Goal: Task Accomplishment & Management: Complete application form

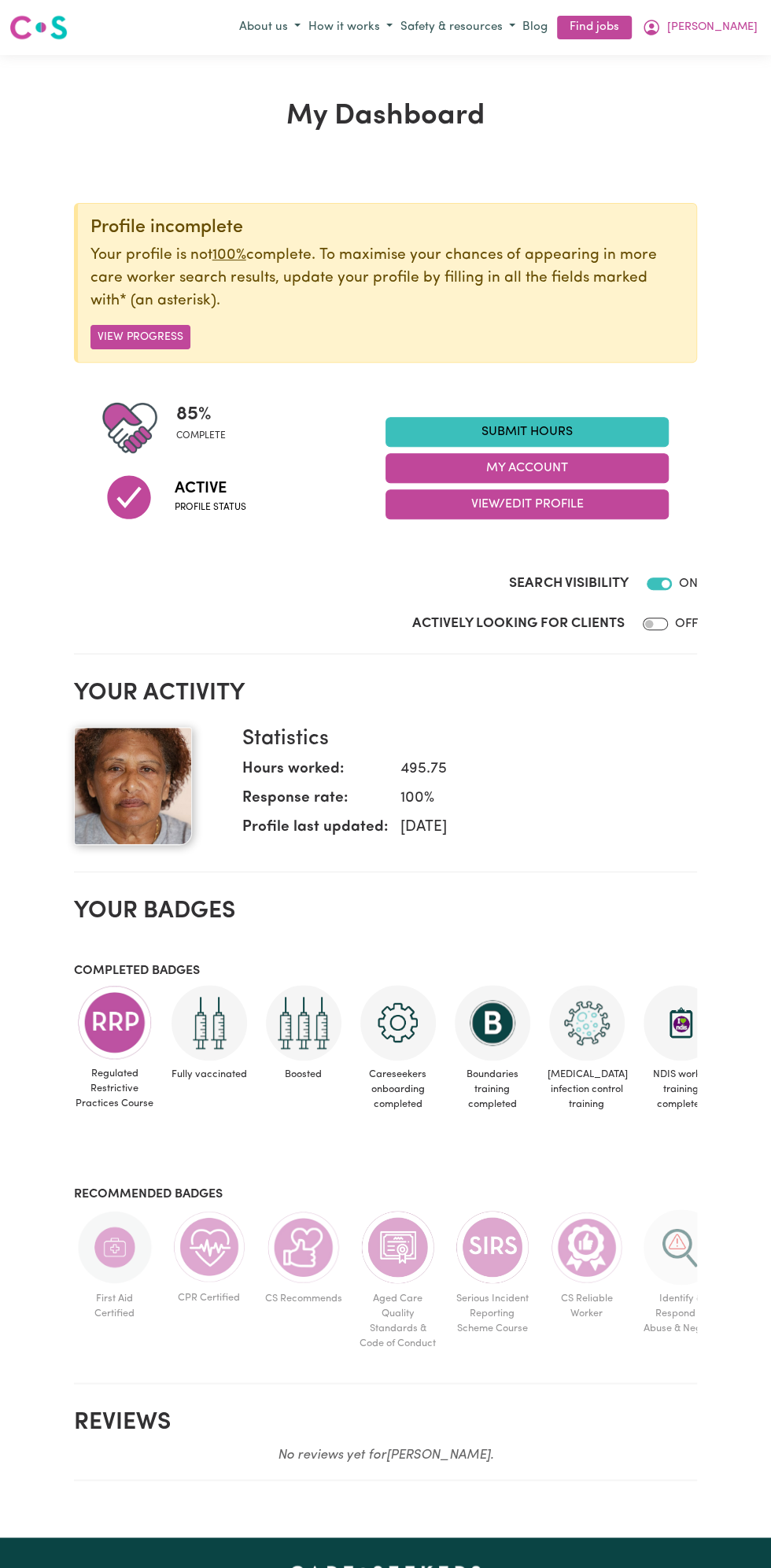
click at [557, 438] on link "Submit Hours" at bounding box center [527, 431] width 283 height 30
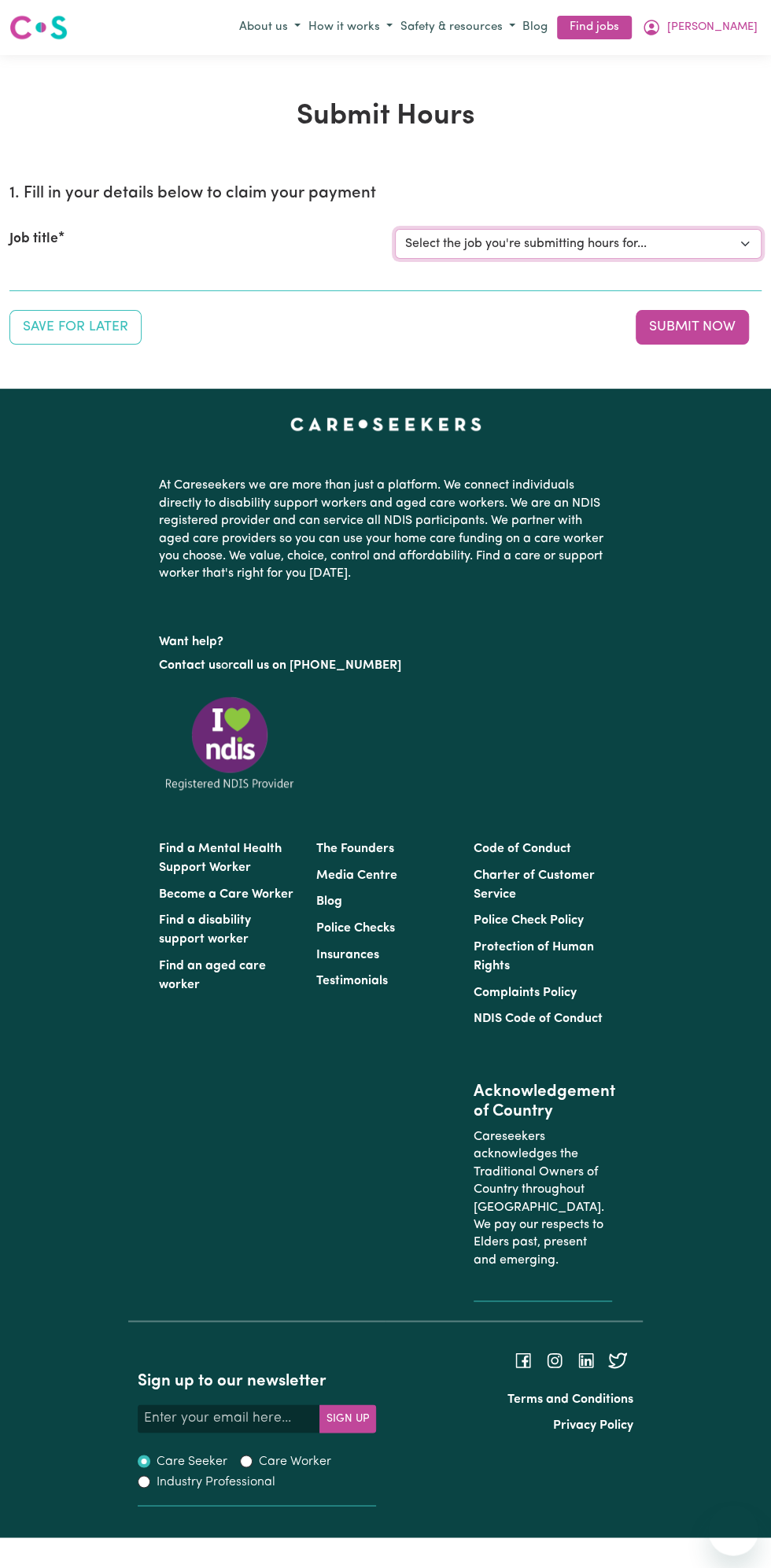
click at [548, 251] on select "Select the job you're submitting hours for... [Vartouhie ([PERSON_NAME]) [PERSO…" at bounding box center [578, 244] width 366 height 30
select select "13810"
click at [395, 229] on select "Select the job you're submitting hours for... [Vartouhie ([PERSON_NAME]) [PERSO…" at bounding box center [578, 244] width 366 height 30
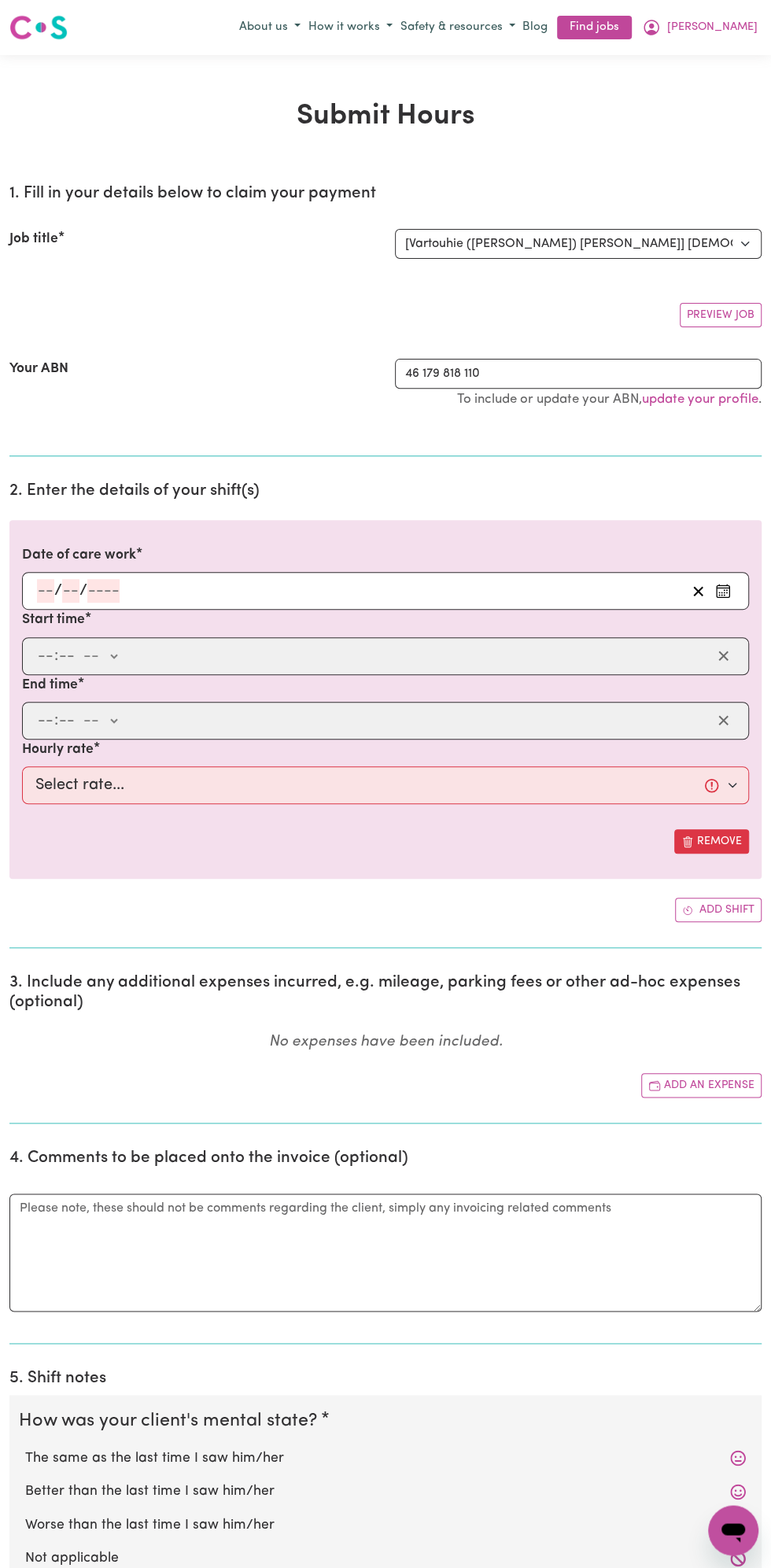
click at [101, 592] on input "number" at bounding box center [103, 591] width 32 height 24
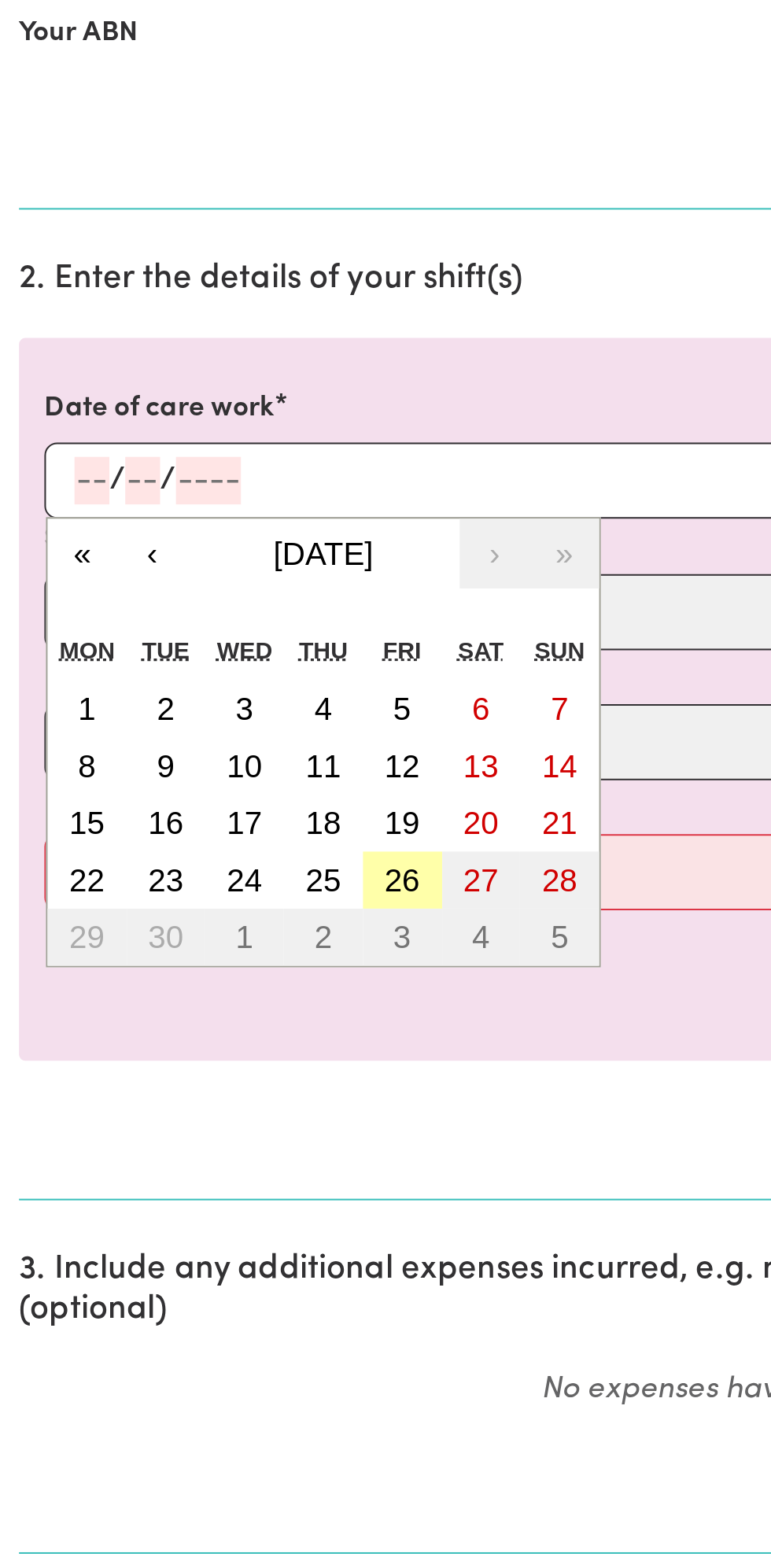
click at [209, 886] on button "26" at bounding box center [200, 886] width 39 height 28
type input "[DATE]"
type input "26"
type input "9"
type input "2025"
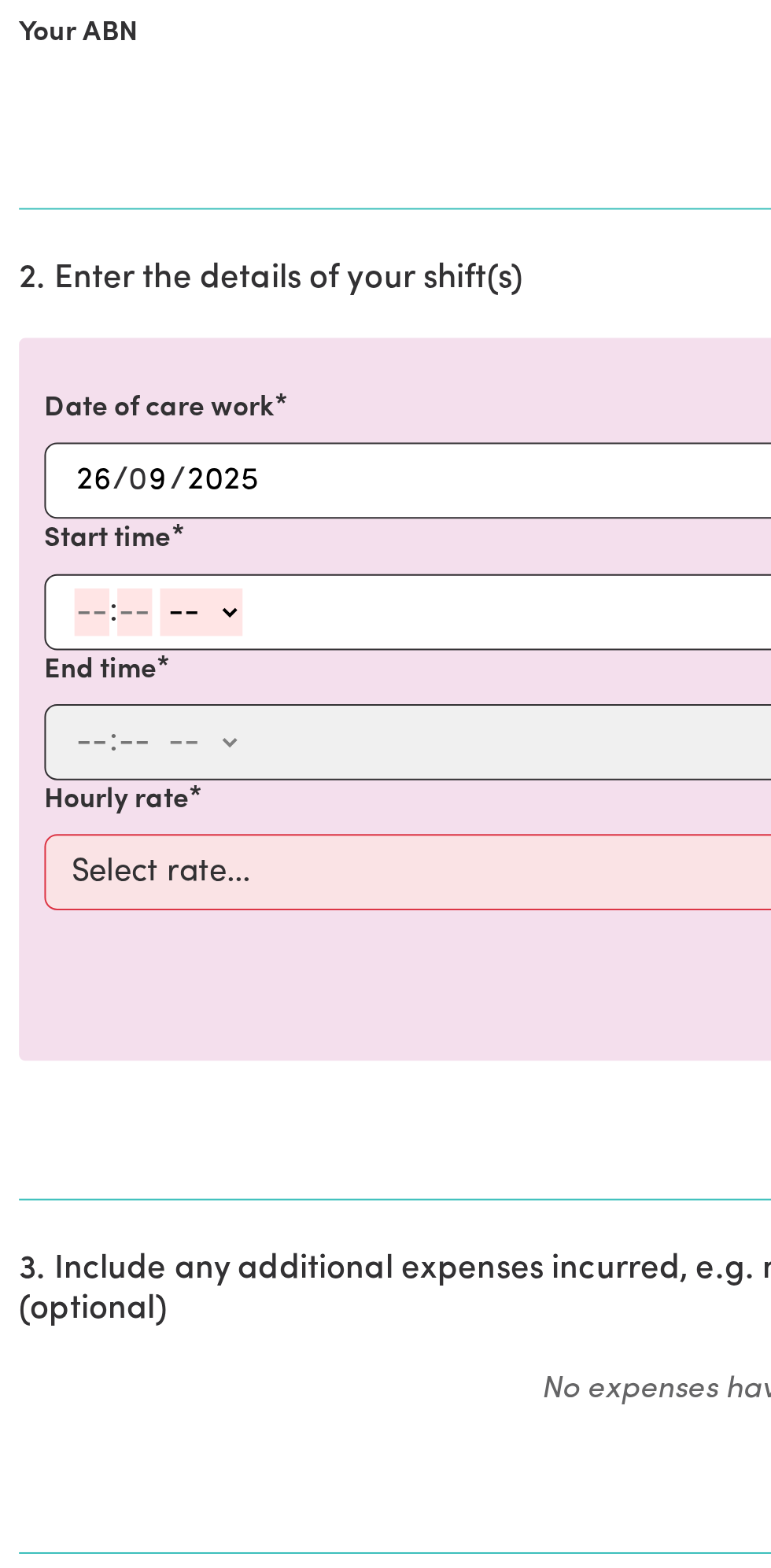
click at [50, 751] on input "number" at bounding box center [45, 754] width 18 height 24
type input "12"
type input "0"
click at [121, 751] on select "-- am pm" at bounding box center [102, 754] width 41 height 24
select select "pm"
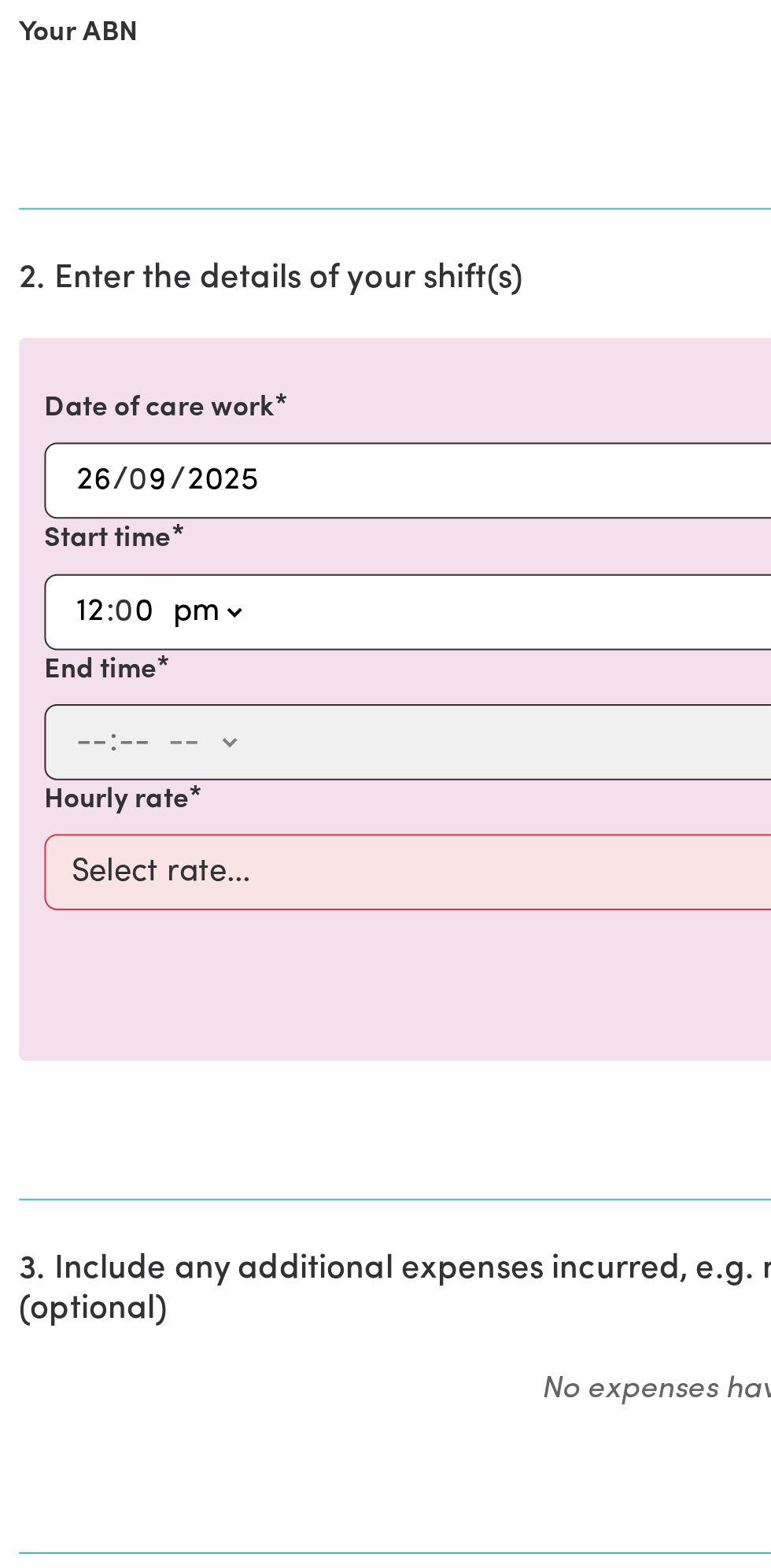
click at [82, 742] on select "-- am pm" at bounding box center [102, 754] width 41 height 24
type input "12:00"
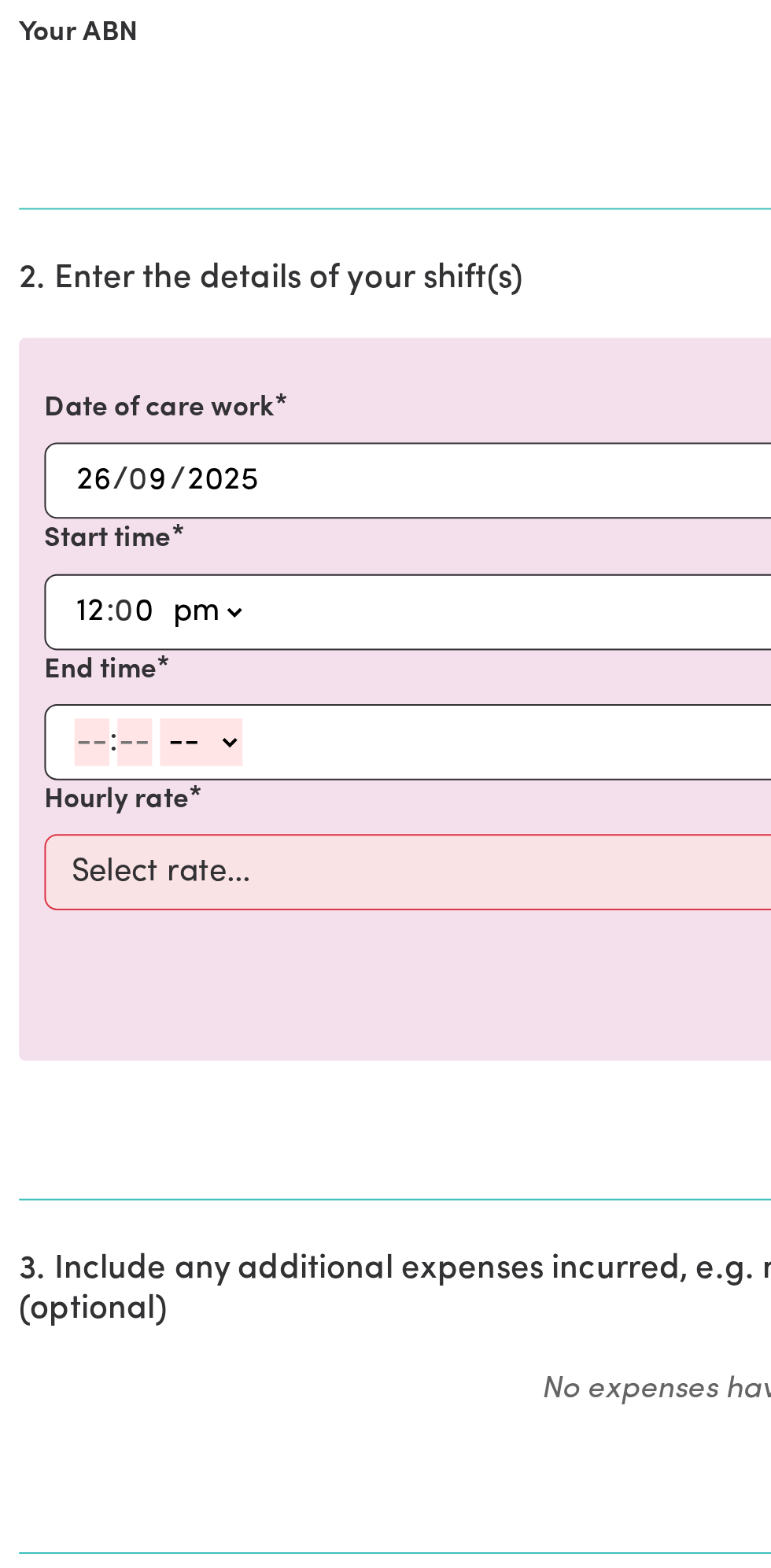
click at [49, 815] on input "number" at bounding box center [45, 818] width 18 height 24
type input "10"
click at [117, 811] on select "-- am pm" at bounding box center [99, 818] width 41 height 24
select select "pm"
click at [79, 806] on select "-- am pm" at bounding box center [99, 818] width 41 height 24
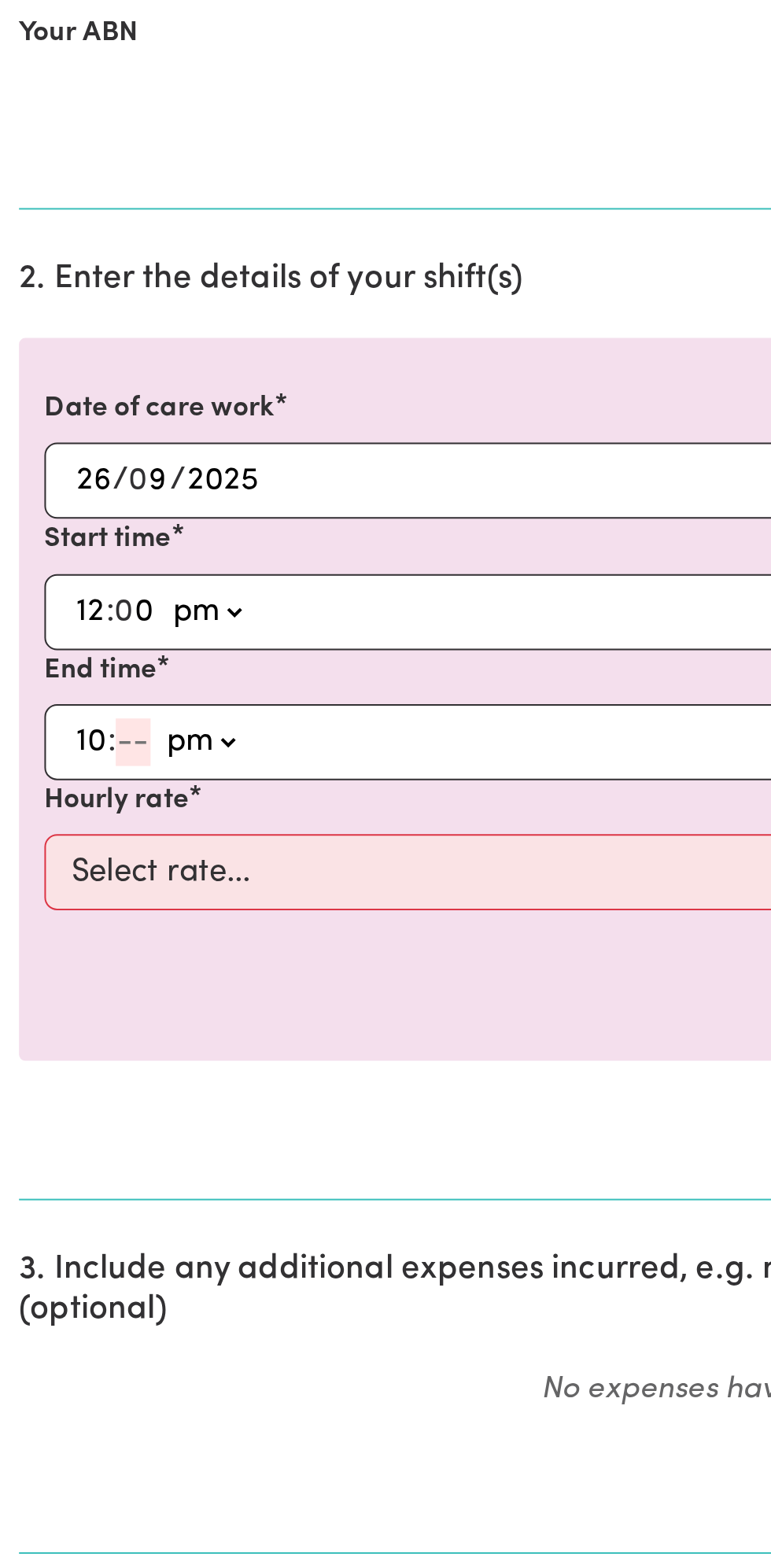
click at [66, 818] on input "number" at bounding box center [66, 818] width 18 height 24
click at [47, 820] on input "10" at bounding box center [45, 818] width 17 height 24
type input "1"
click at [64, 816] on input "number" at bounding box center [60, 818] width 18 height 24
type input "0"
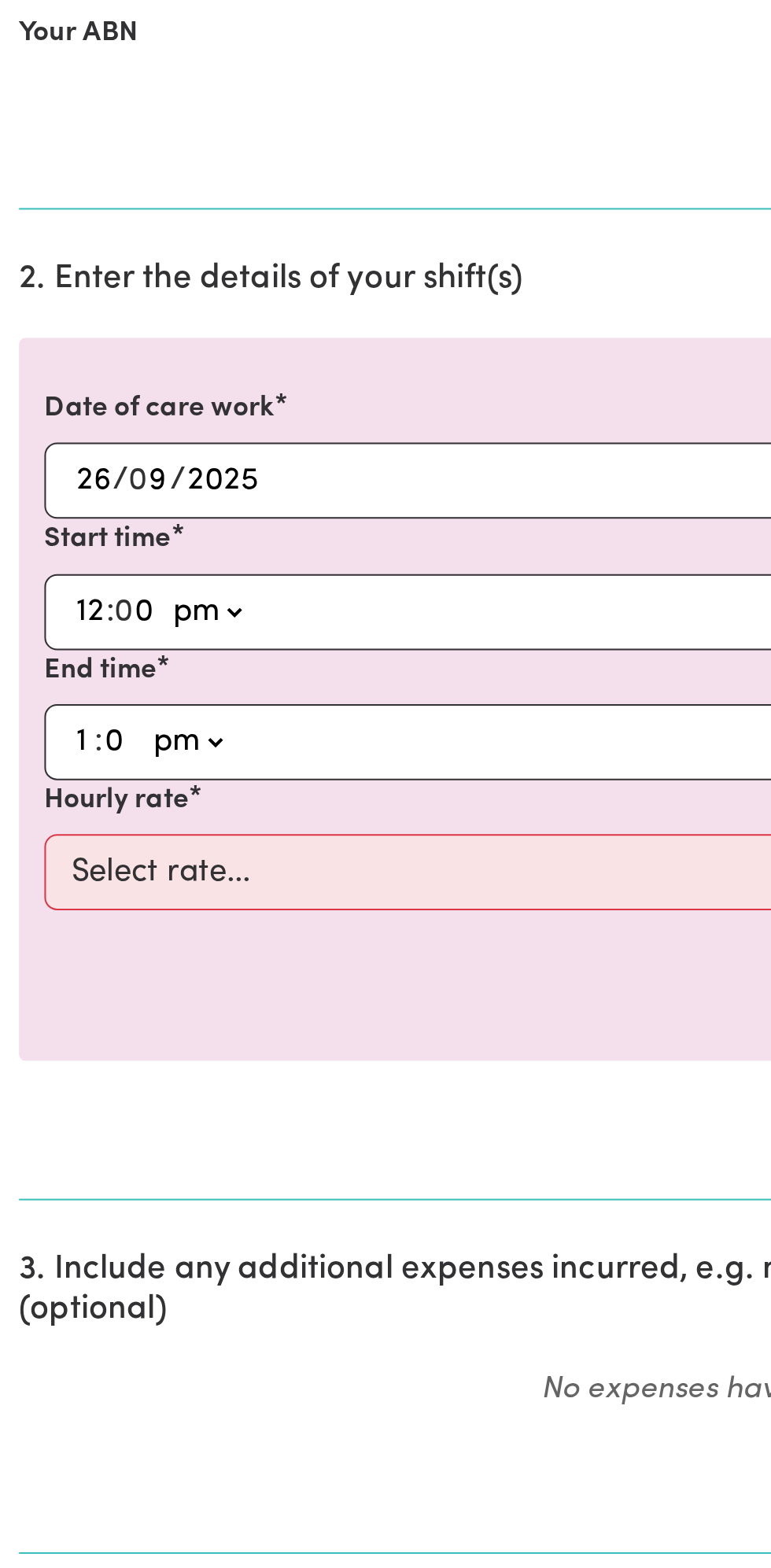
type input "13:00"
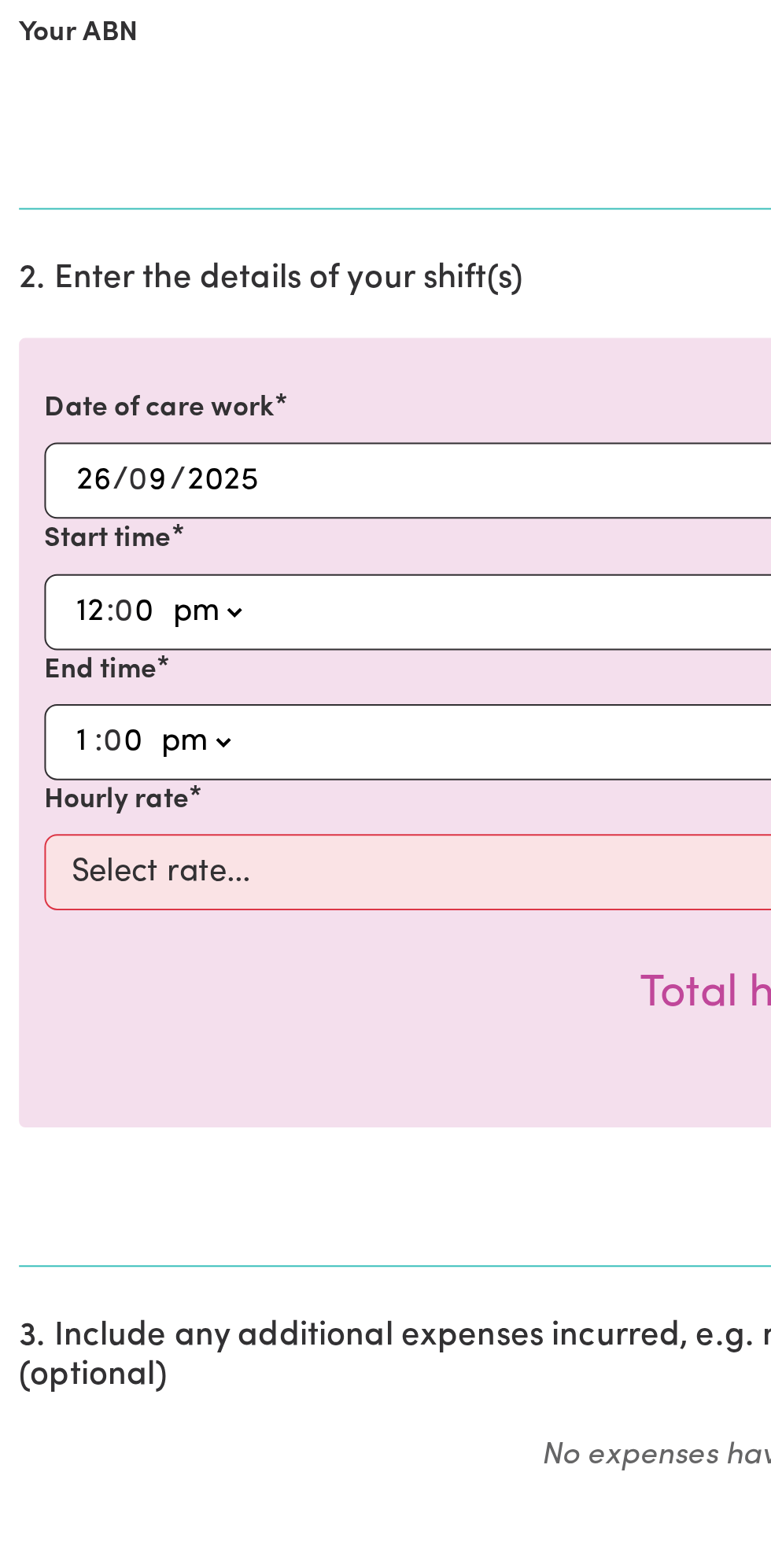
type input "0"
click at [114, 817] on select "am pm" at bounding box center [97, 818] width 41 height 24
click at [77, 806] on select "am pm" at bounding box center [97, 818] width 41 height 24
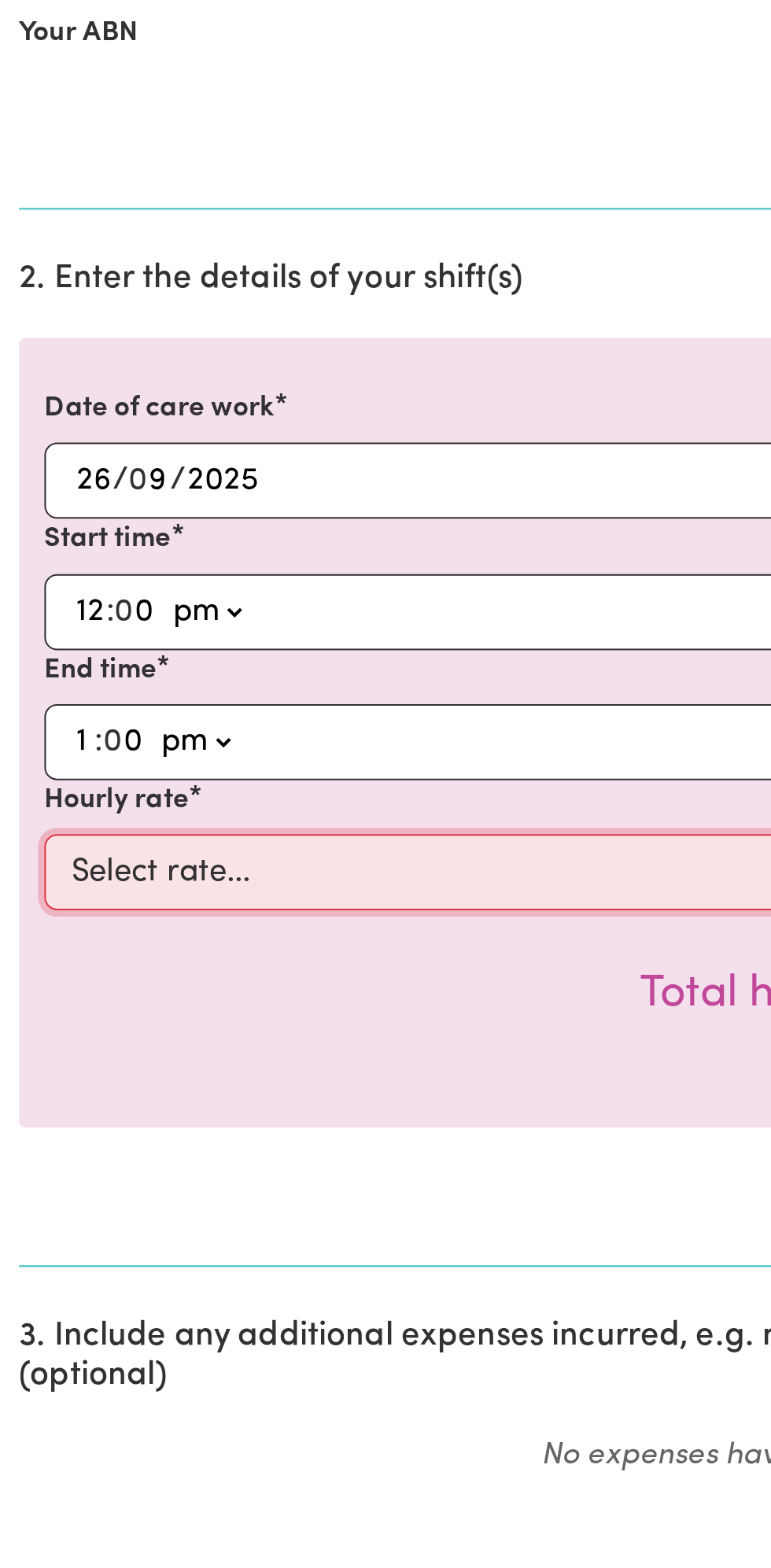
click at [136, 877] on select "Select rate... $49.00 (Weekday) $60.00 ([DATE])" at bounding box center [386, 882] width 727 height 38
select select "49-Weekday"
click at [22, 864] on select "Select rate... $49.00 (Weekday) $60.00 ([DATE])" at bounding box center [386, 882] width 727 height 38
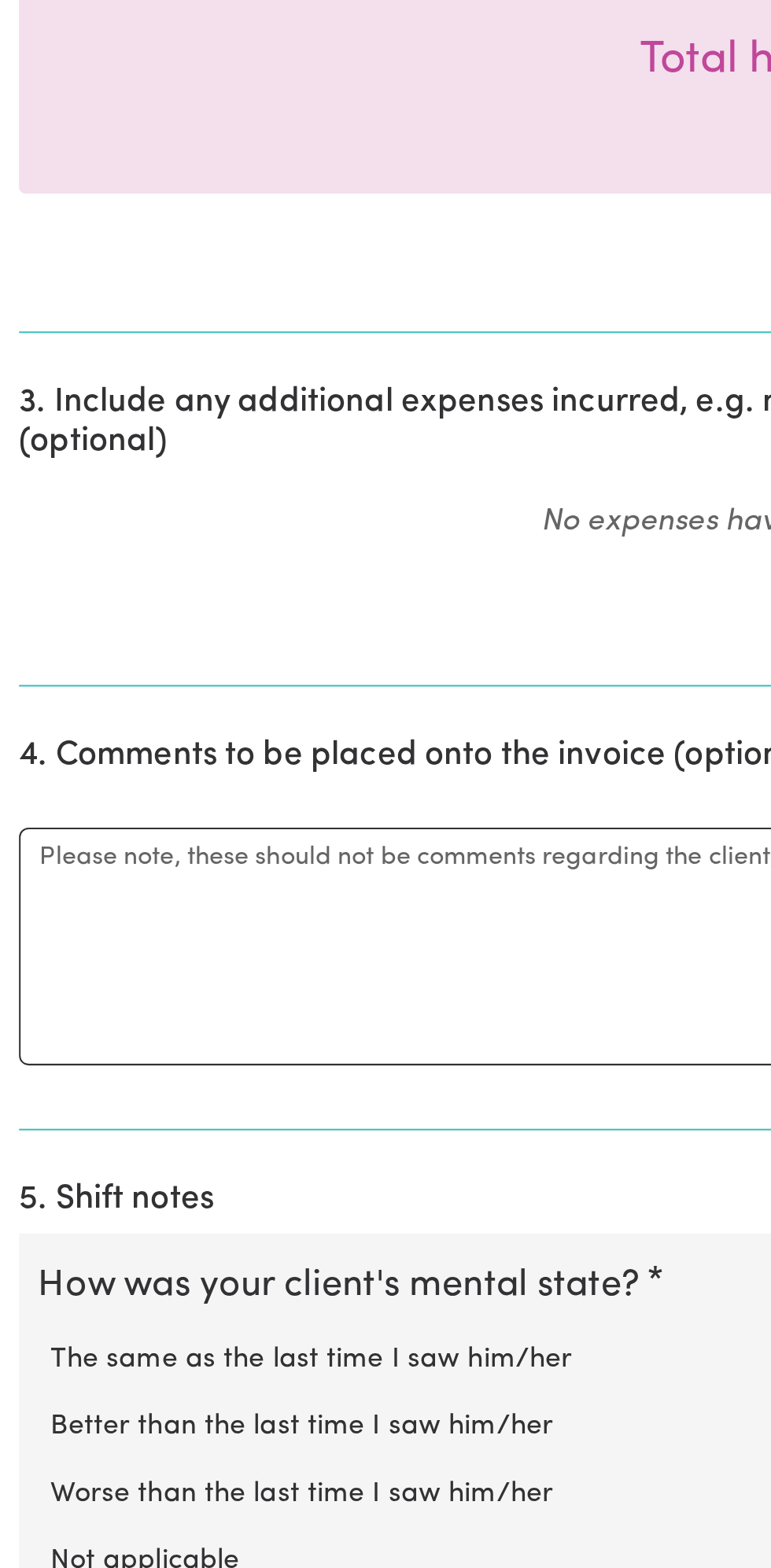
scroll to position [125, 0]
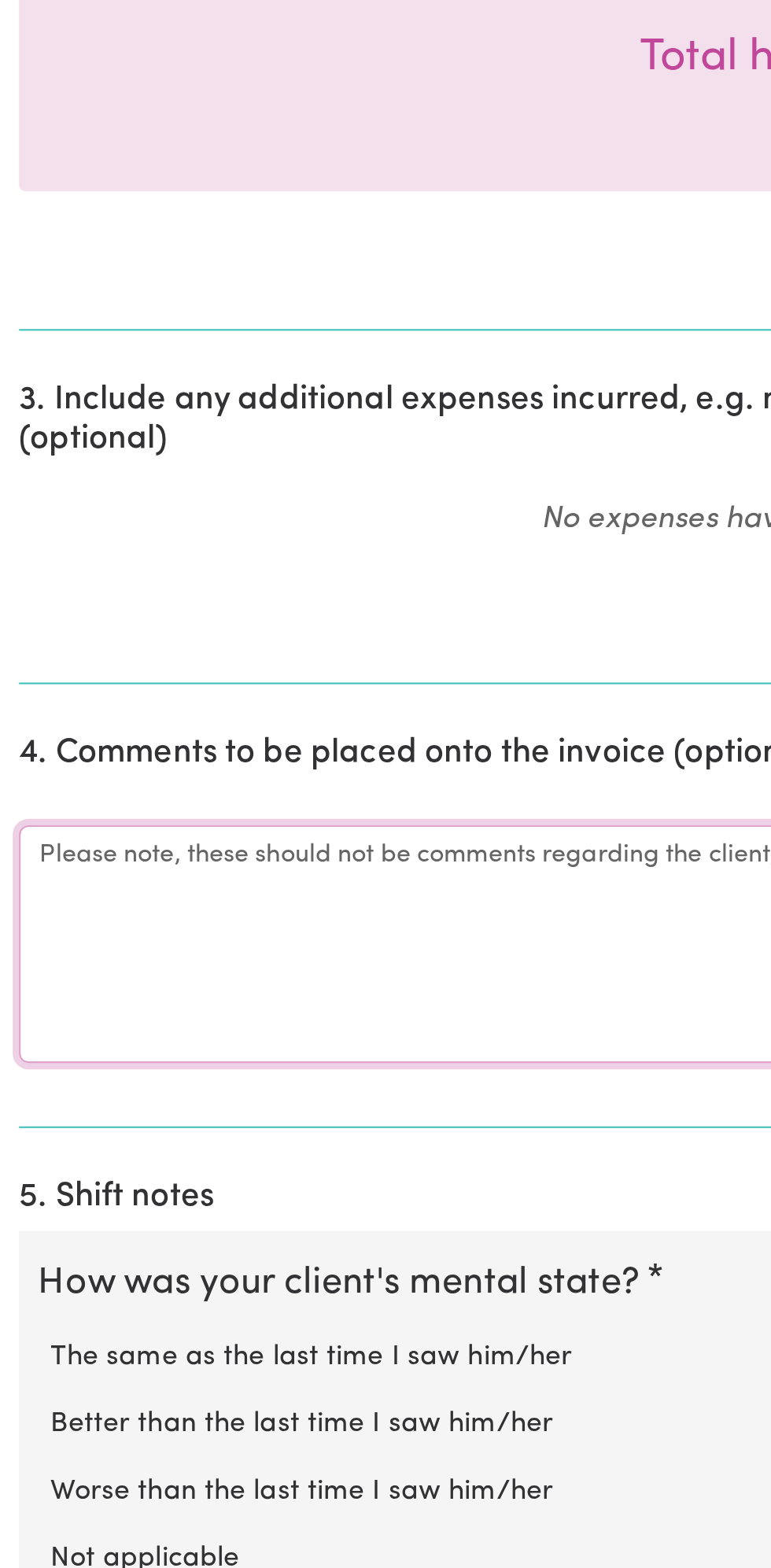
click at [175, 1241] on textarea "Comments" at bounding box center [386, 1258] width 752 height 118
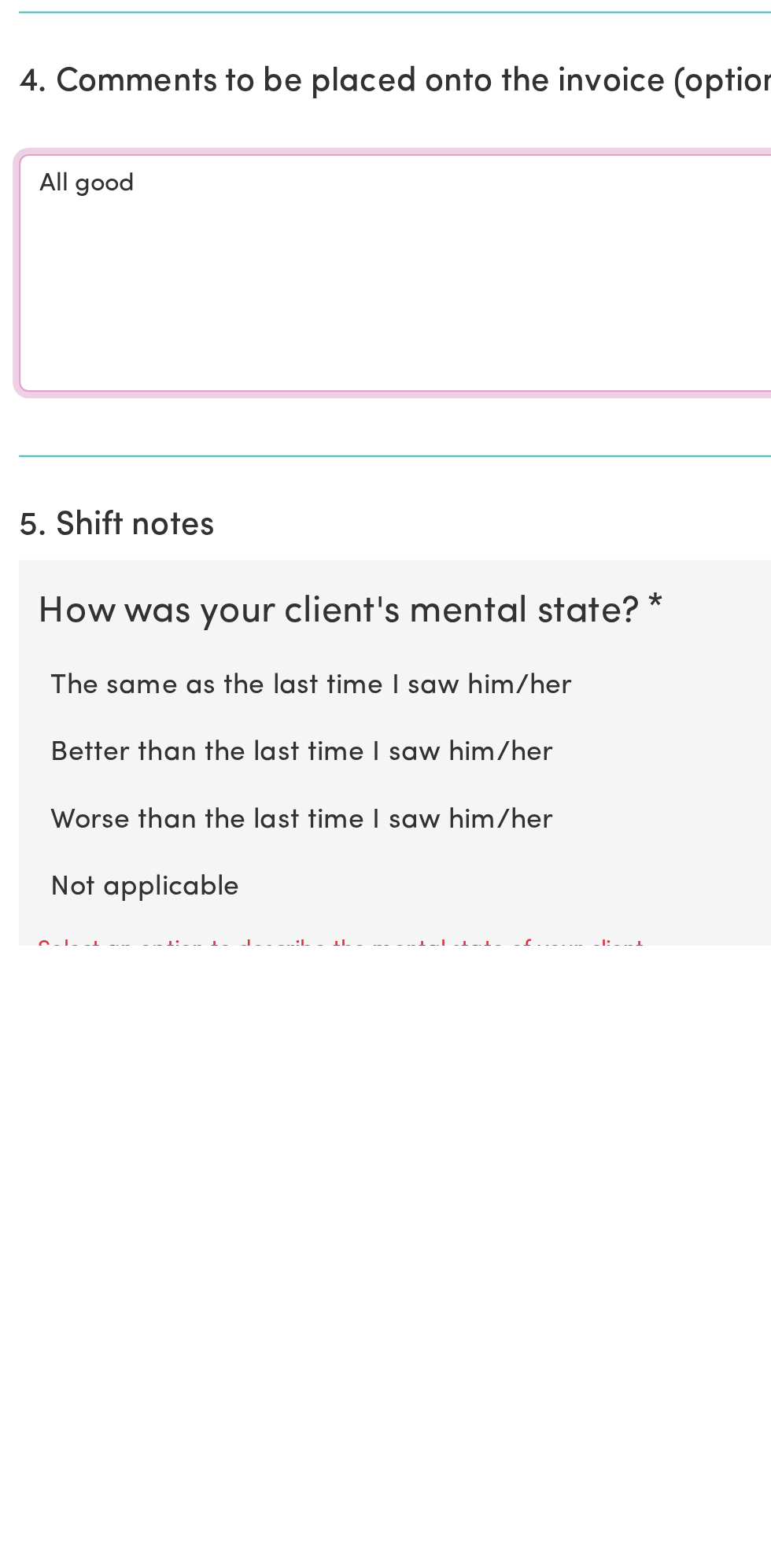
scroll to position [173, 0]
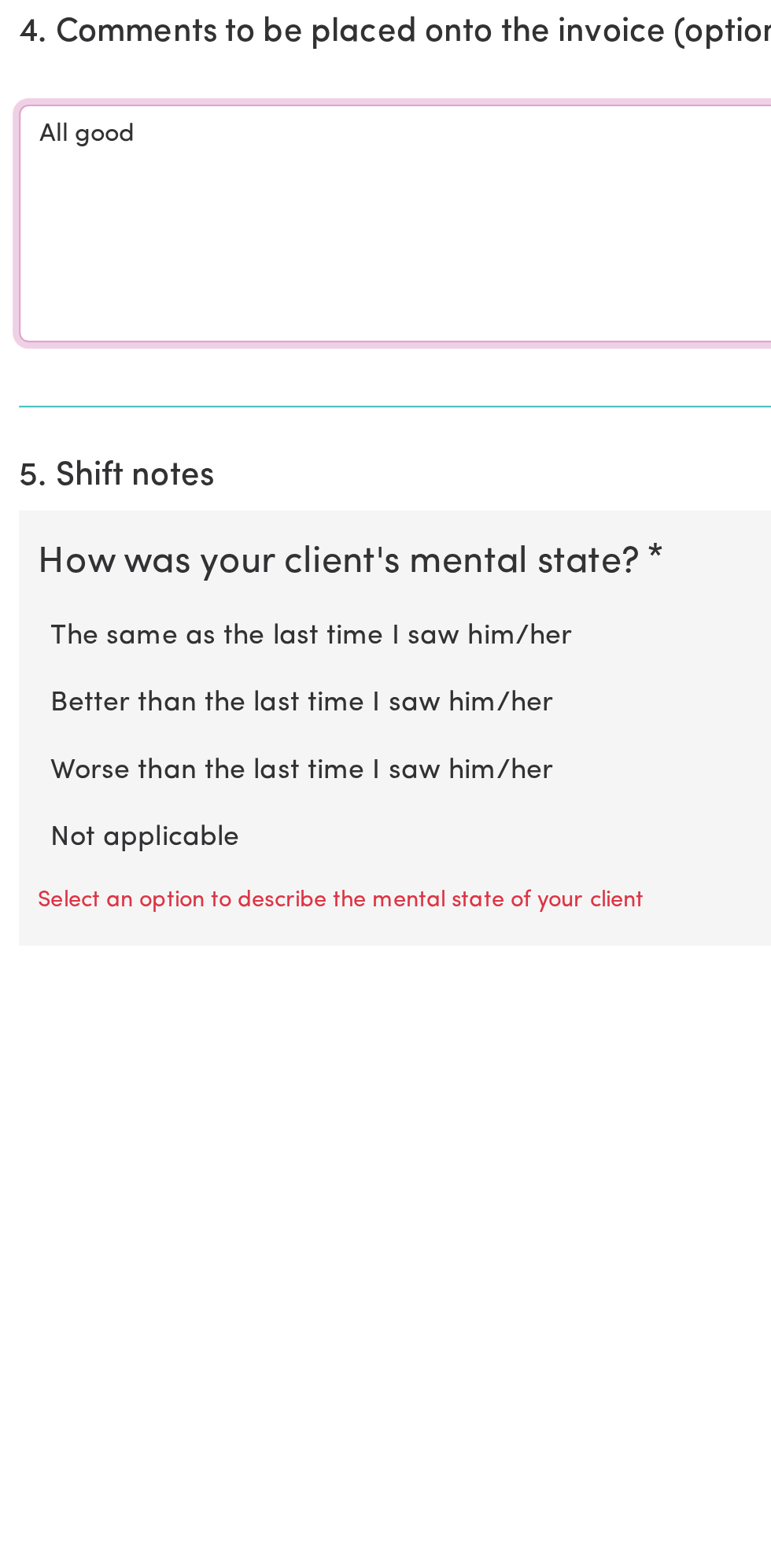
type textarea "All good"
click at [97, 1507] on label "Not applicable" at bounding box center [386, 1516] width 721 height 21
click at [26, 1506] on input "Not applicable" at bounding box center [25, 1505] width 1 height 1
radio input "true"
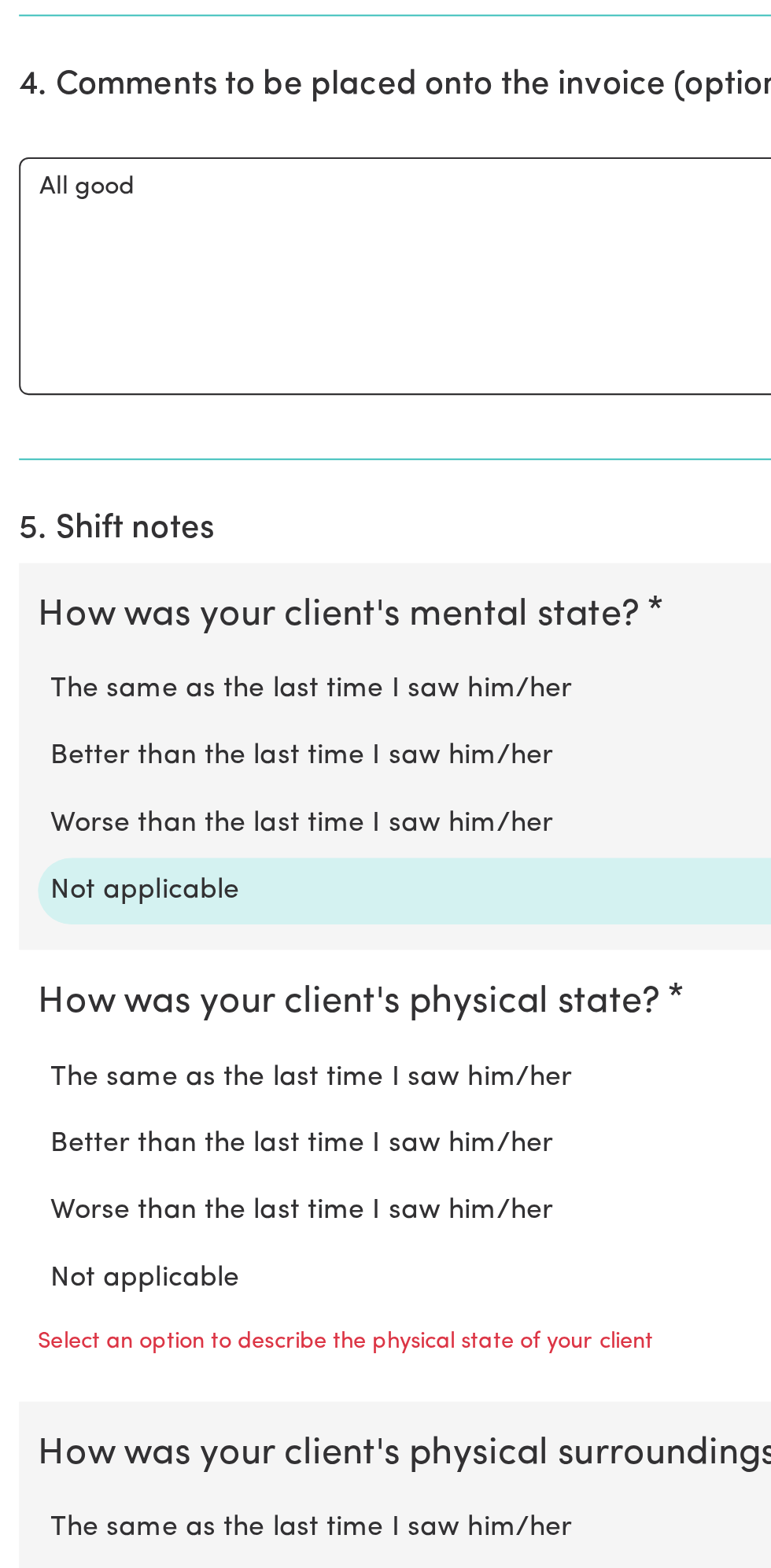
scroll to position [461, 0]
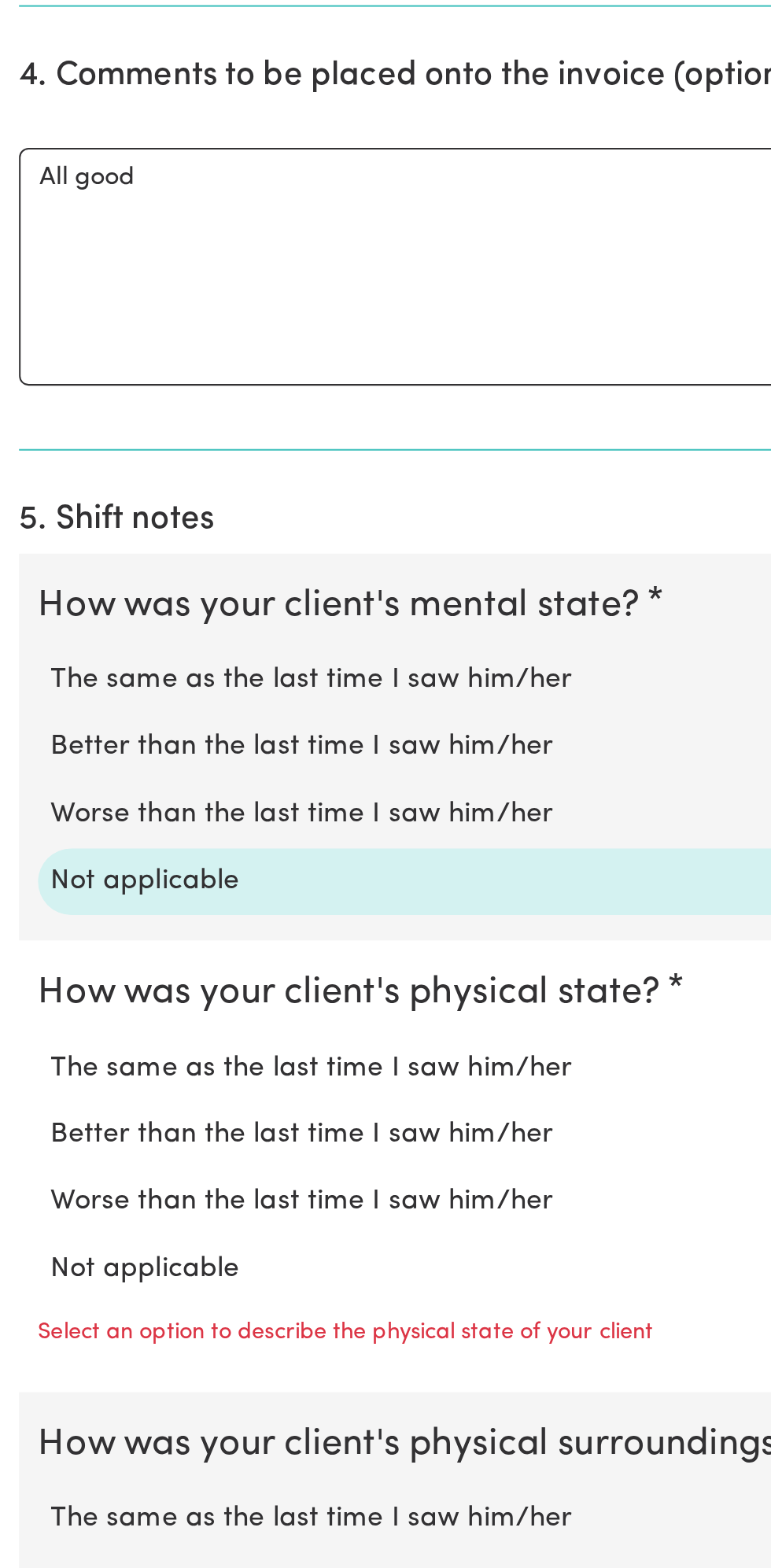
click at [111, 1410] on label "Not applicable" at bounding box center [386, 1420] width 721 height 21
click at [26, 1409] on input "Not applicable" at bounding box center [25, 1409] width 1 height 1
radio input "true"
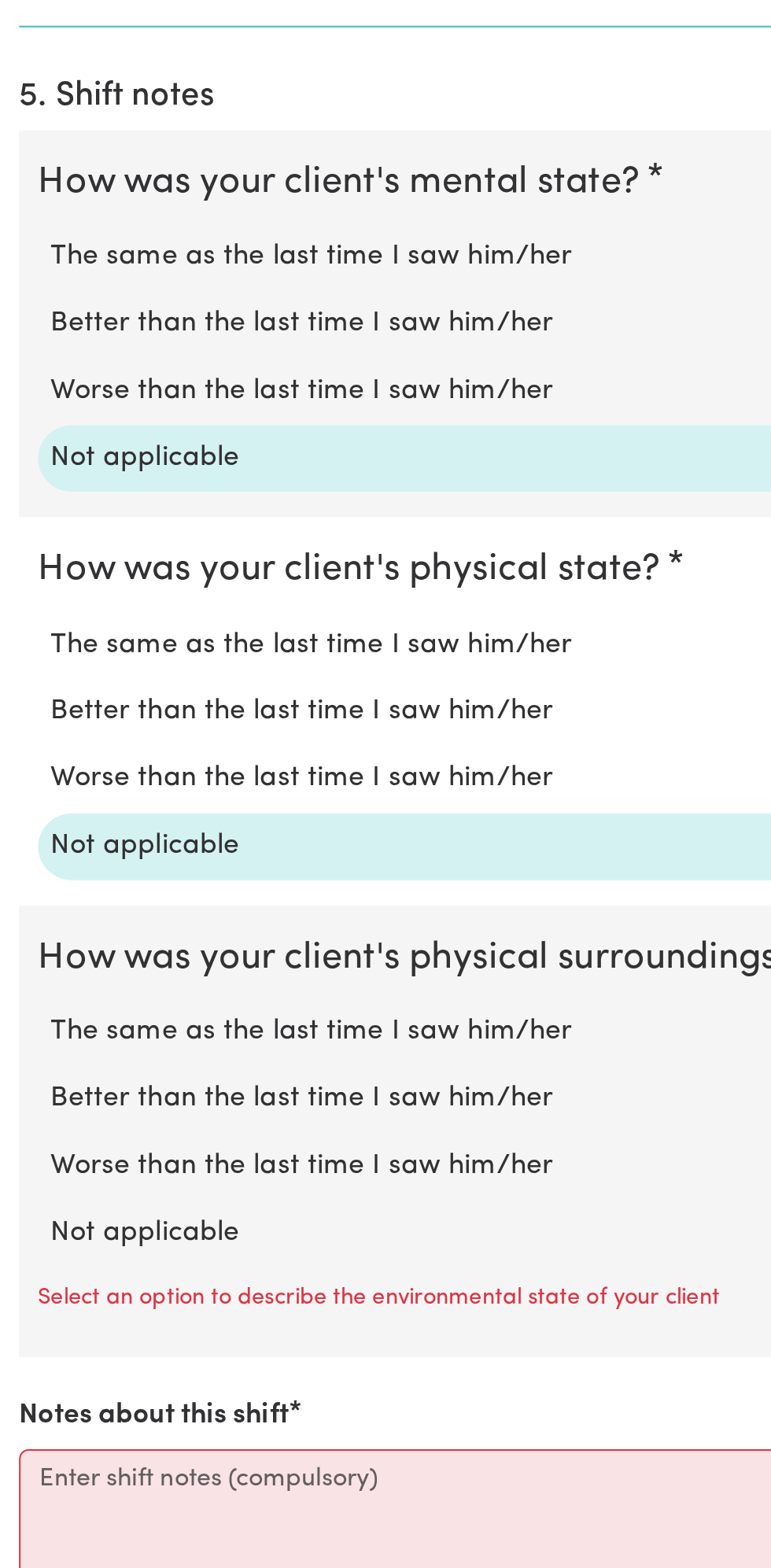
scroll to position [671, 0]
click at [93, 1392] on label "Not applicable" at bounding box center [386, 1403] width 721 height 21
click at [26, 1392] on input "Not applicable" at bounding box center [25, 1392] width 1 height 1
radio input "true"
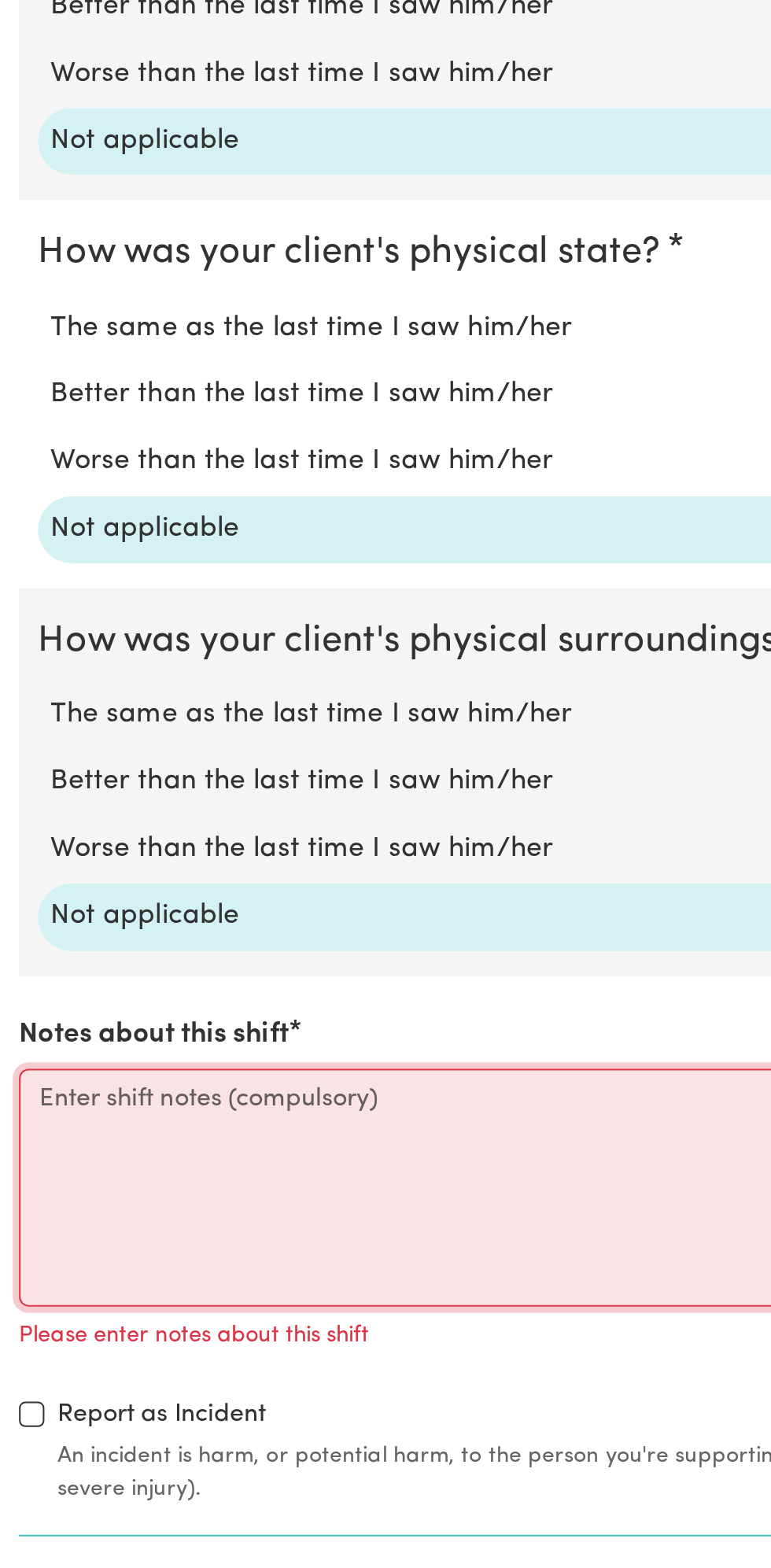
click at [166, 1360] on textarea "Notes about this shift" at bounding box center [386, 1380] width 752 height 118
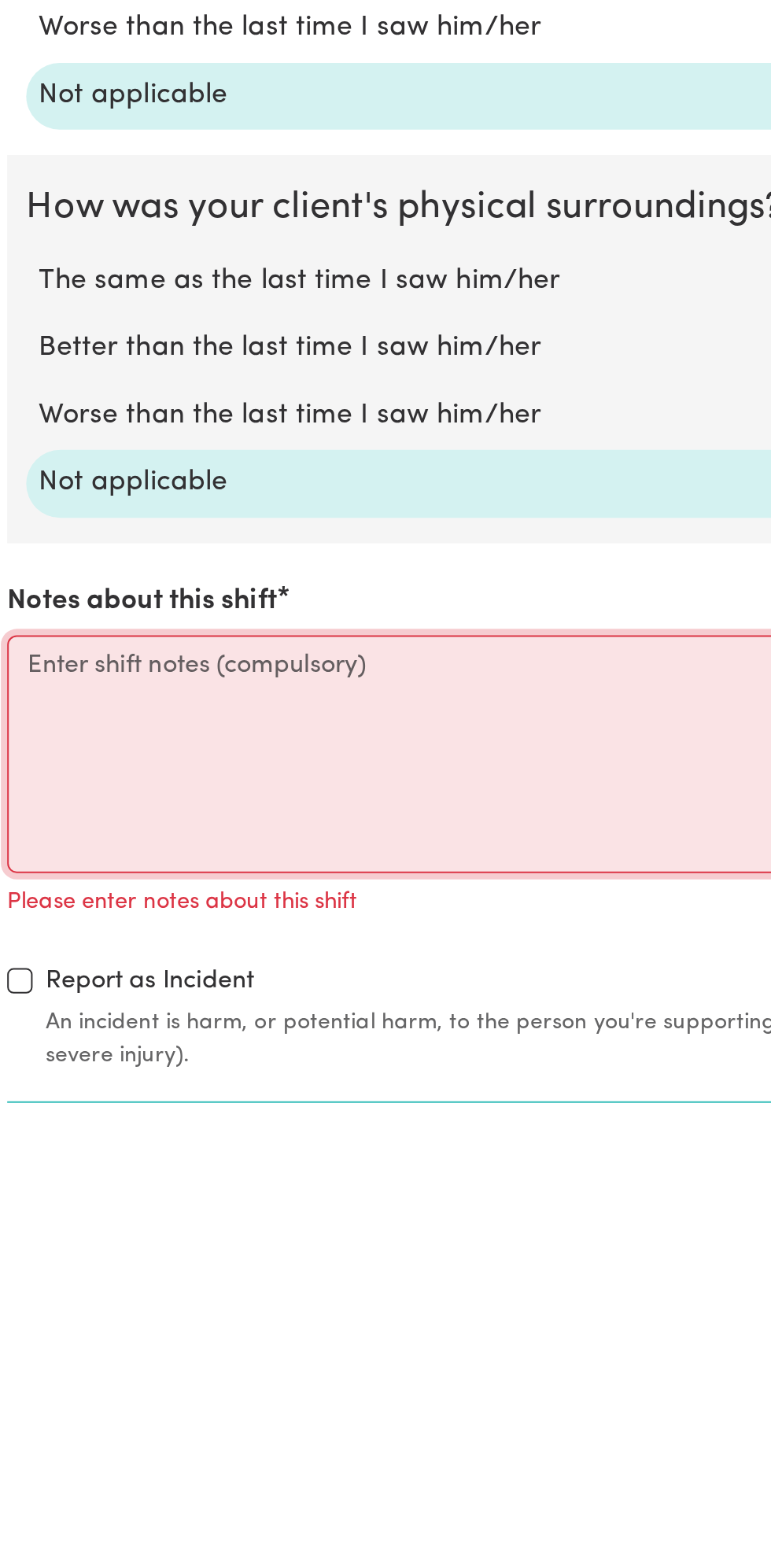
scroll to position [865, 0]
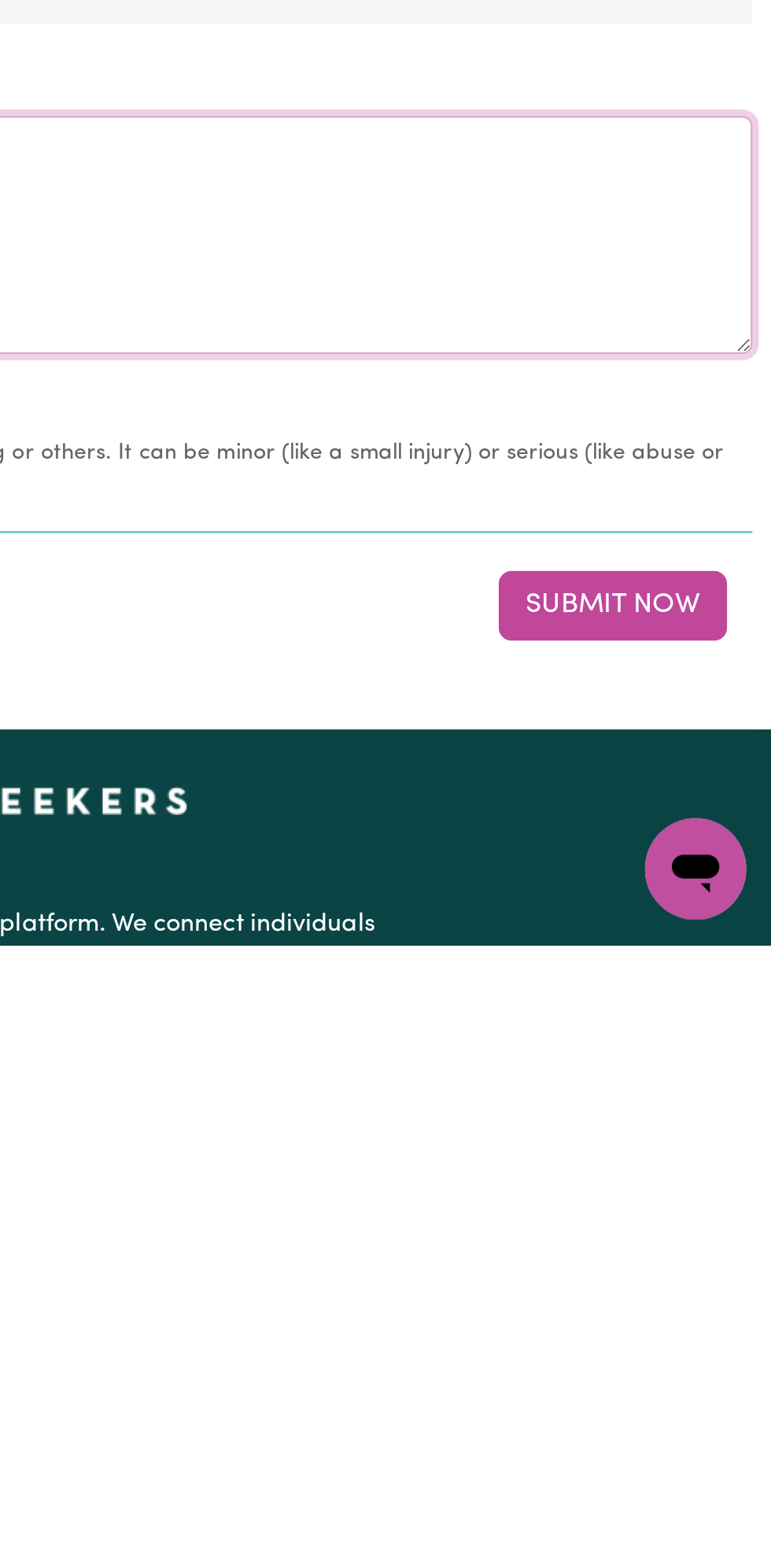
type textarea "Nothing changes all good"
click at [706, 1392] on button "Submit Now" at bounding box center [692, 1400] width 113 height 34
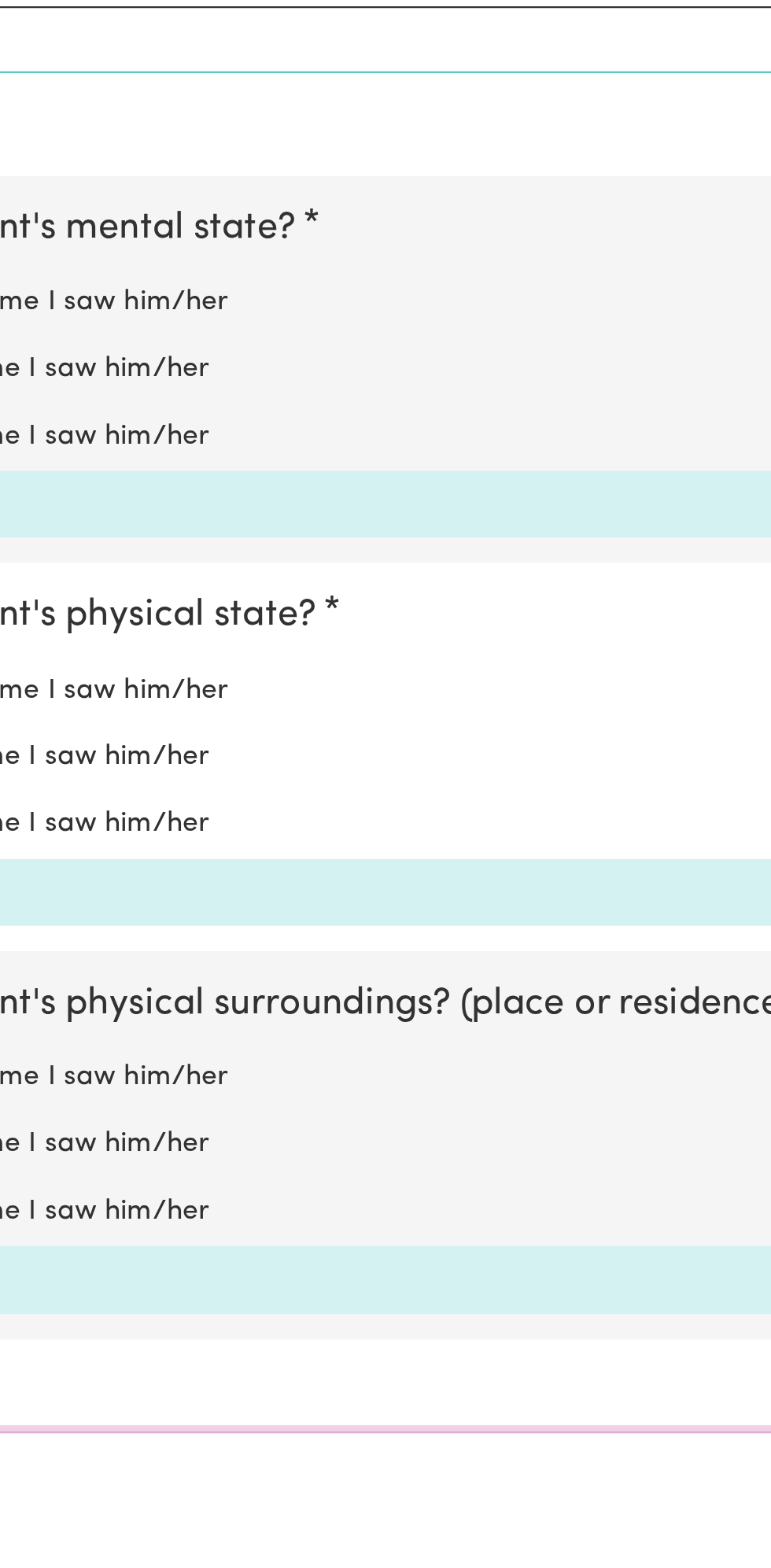
scroll to position [649, 0]
click at [514, 1387] on label "Worse than the last time I saw him/her" at bounding box center [386, 1392] width 721 height 21
click at [26, 1381] on input "Worse than the last time I saw him/her" at bounding box center [25, 1380] width 1 height 1
radio input "true"
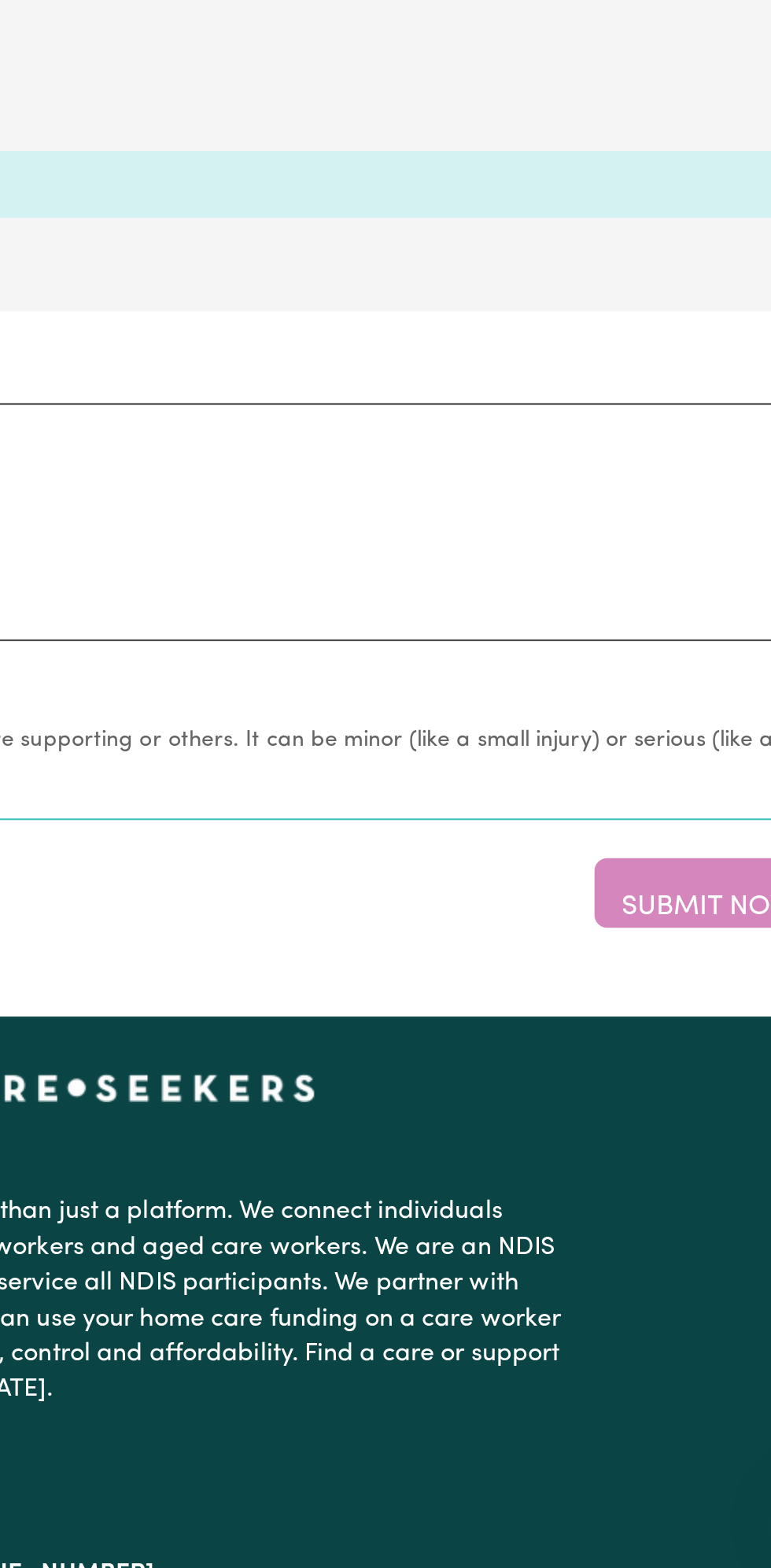
scroll to position [1159, 0]
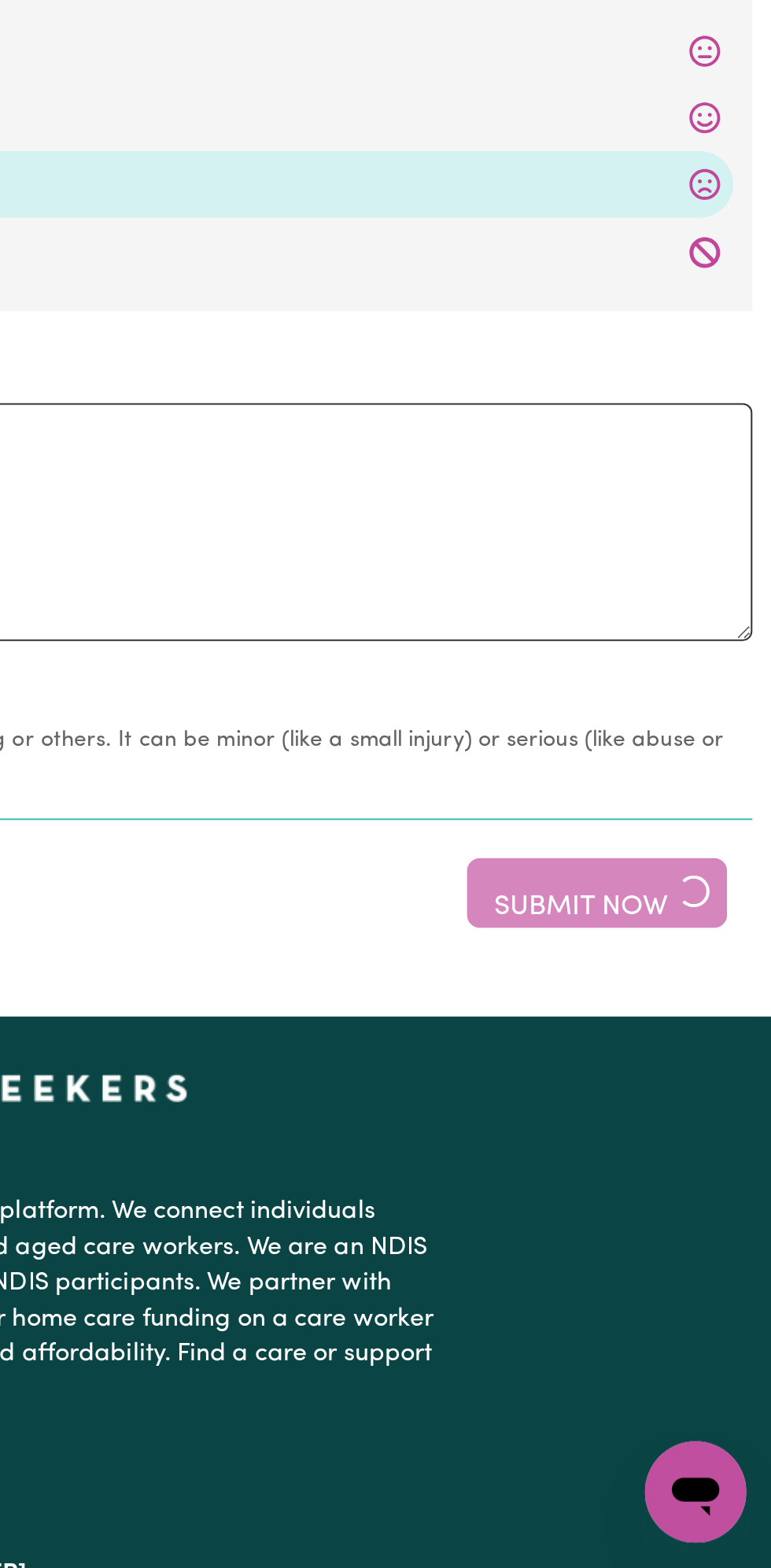
click at [686, 1225] on div "Save for Later Submit Now" at bounding box center [386, 1233] width 752 height 34
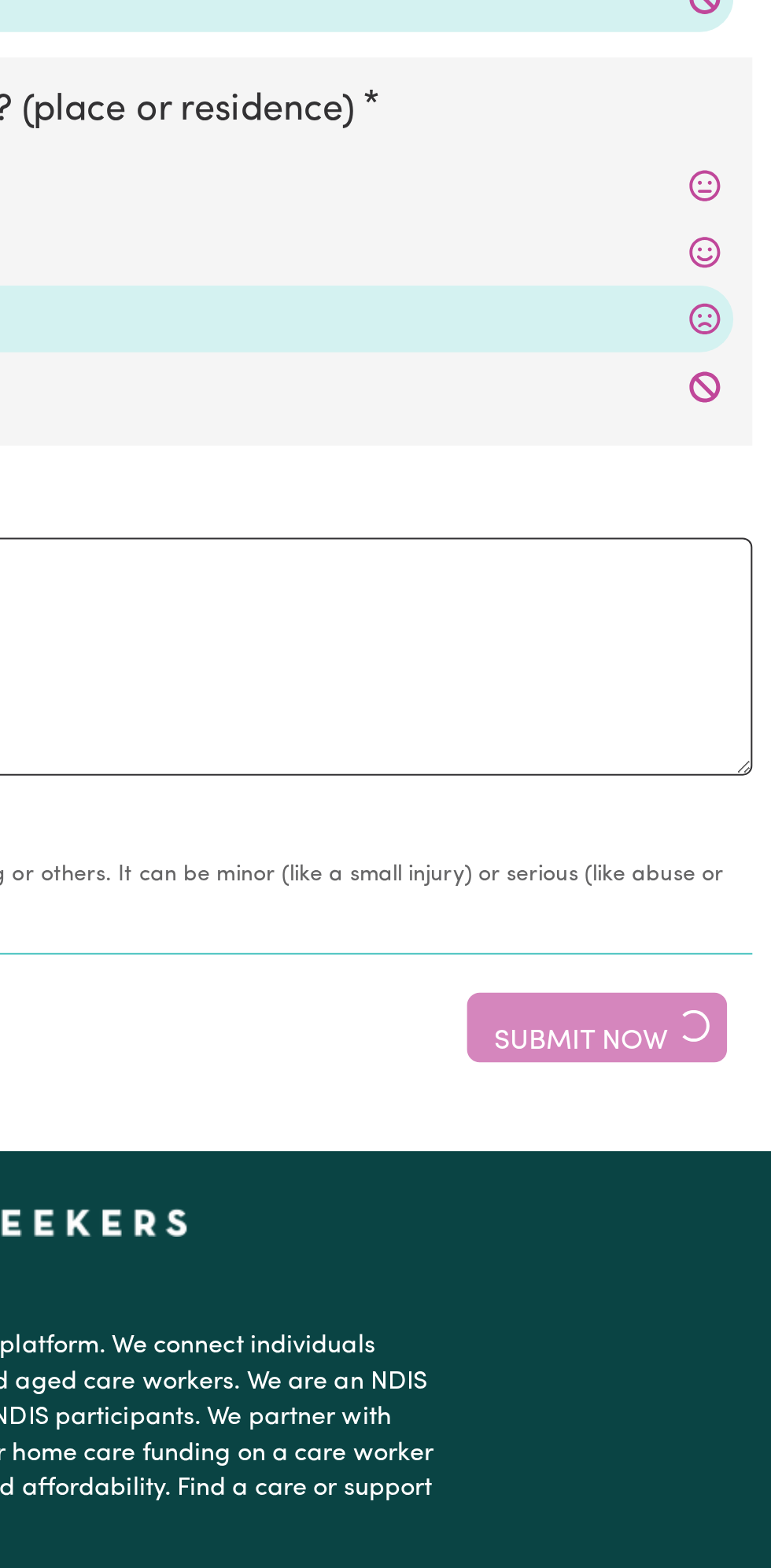
scroll to position [1878, 0]
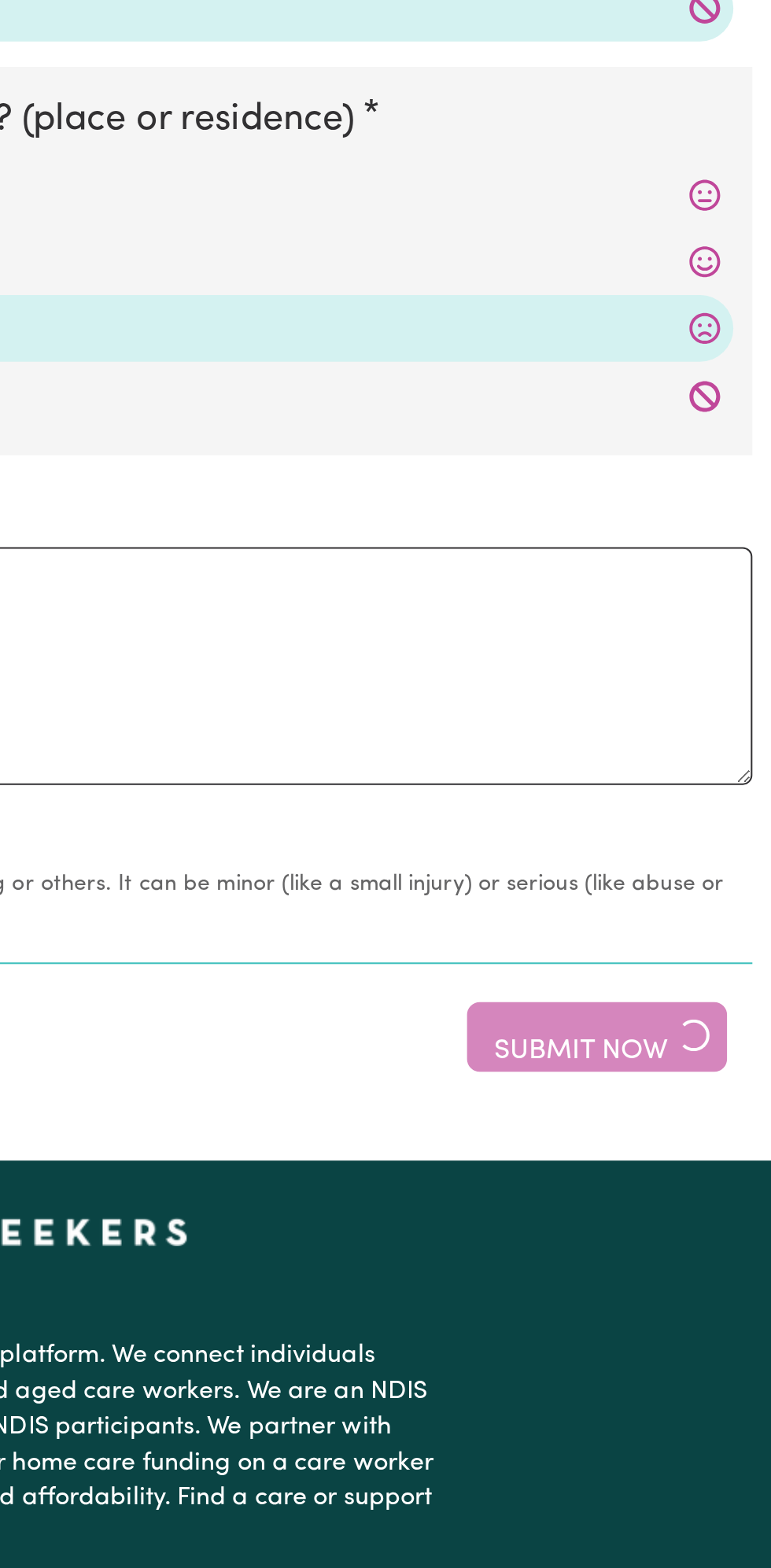
click at [685, 497] on div "Save for Later Submit Now" at bounding box center [386, 514] width 752 height 34
click at [684, 521] on div "Save for Later Submit Now" at bounding box center [386, 514] width 752 height 34
click at [717, 512] on div "Save for Later Submit Now" at bounding box center [386, 514] width 752 height 34
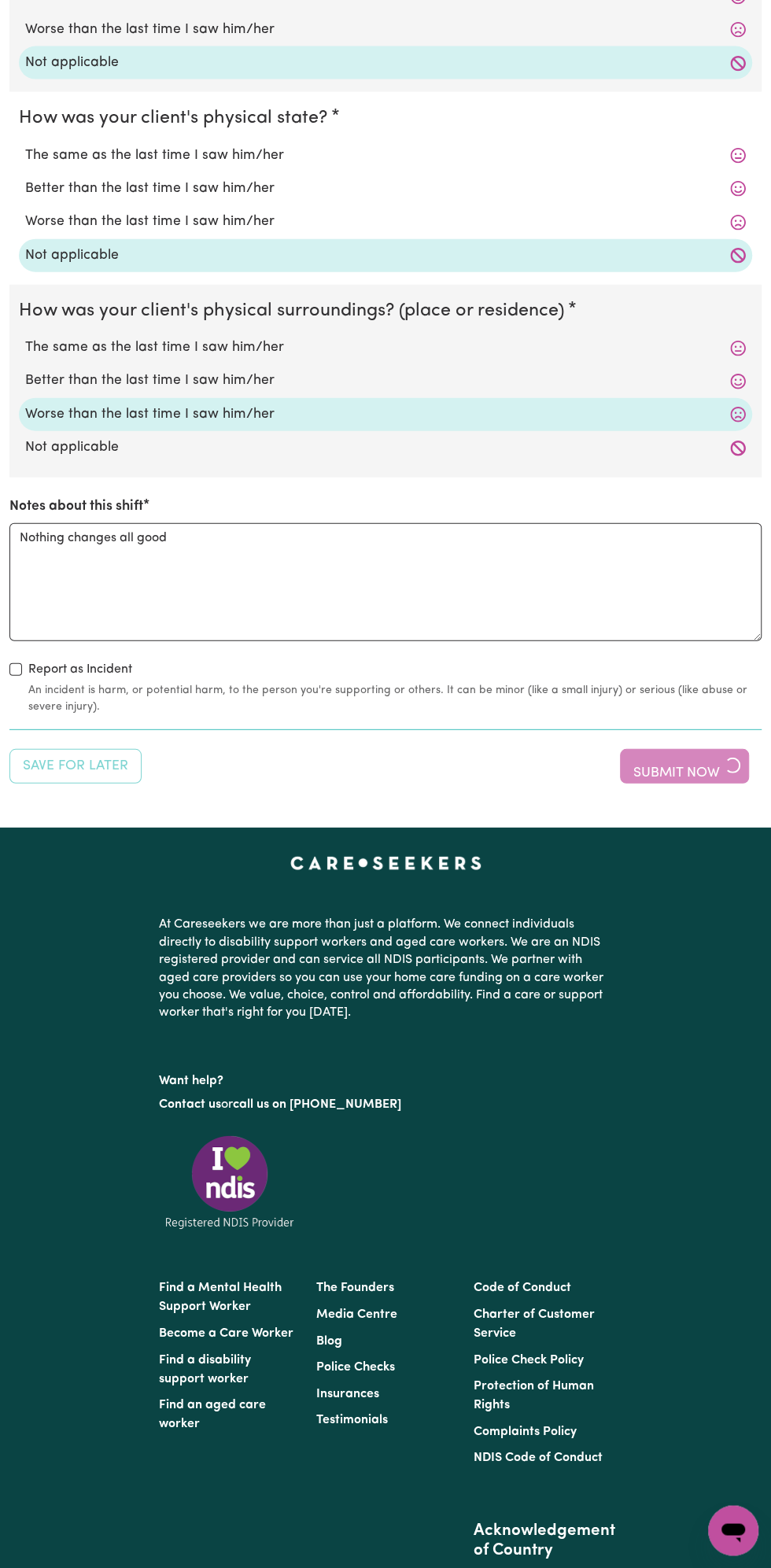
click at [621, 1039] on div "At Careseekers we are more than just a platform. We connect individuals directl…" at bounding box center [385, 1088] width 472 height 358
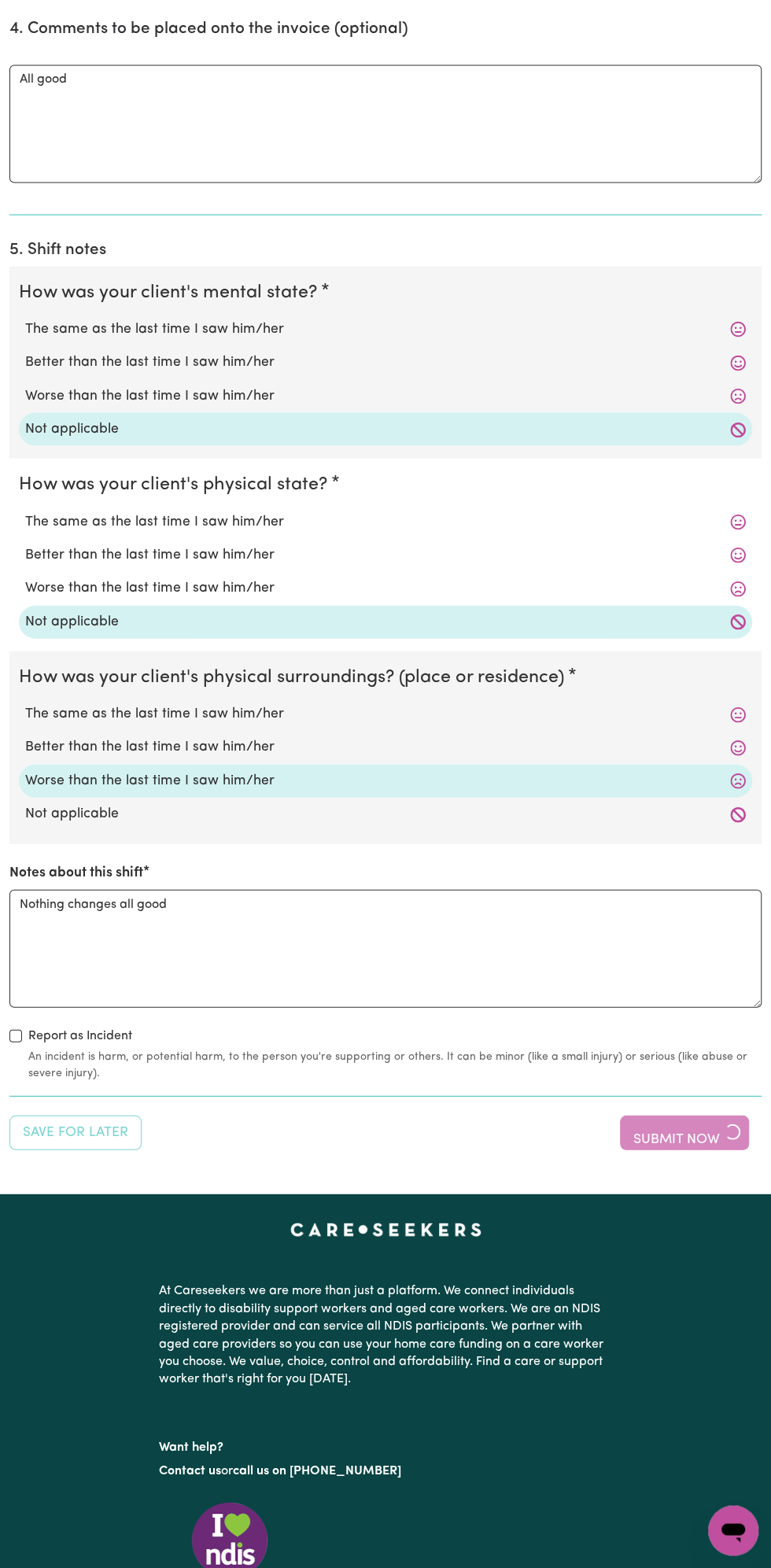
scroll to position [1261, 0]
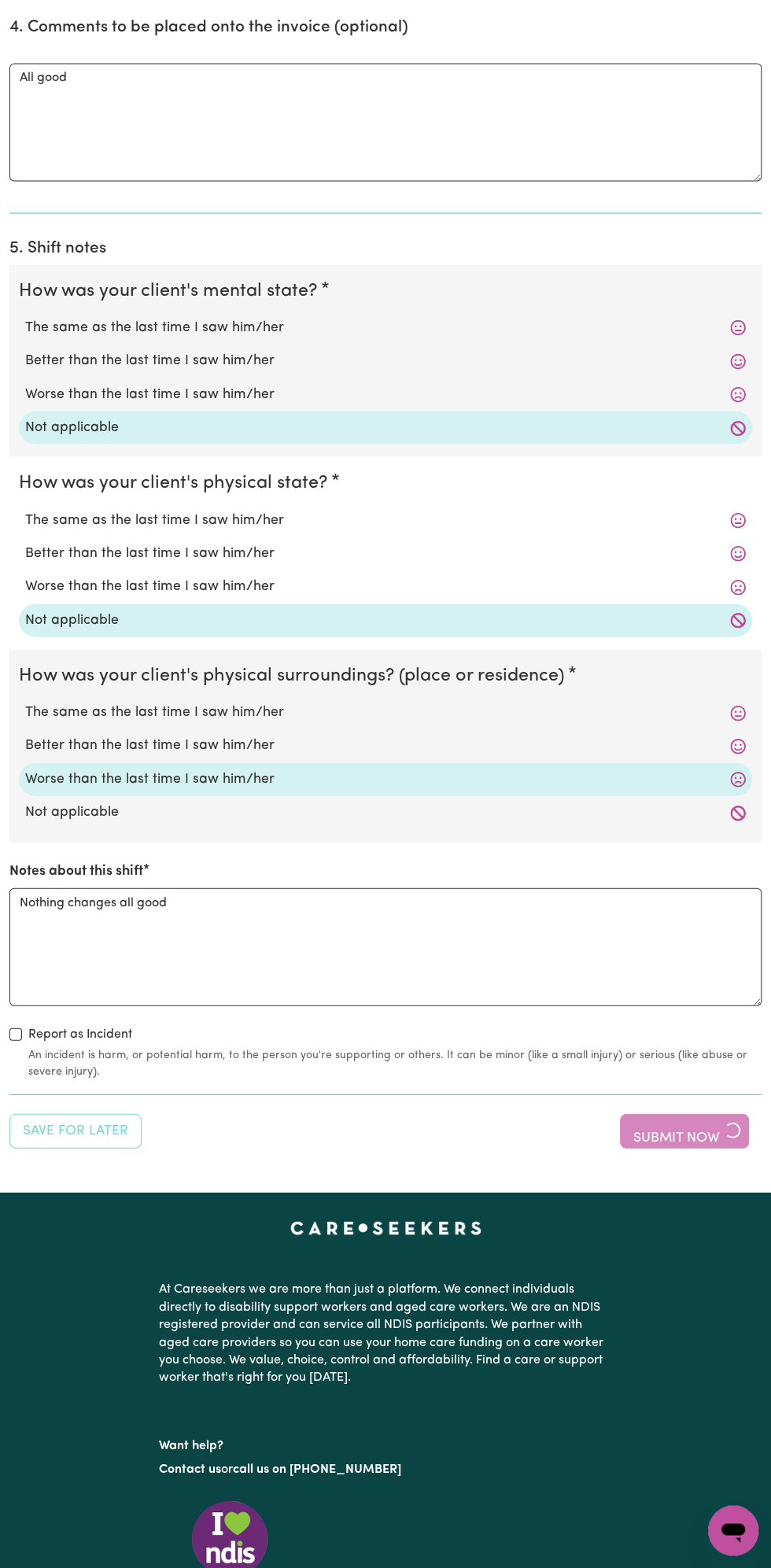
click at [693, 1120] on div "Save for Later Submit Now" at bounding box center [386, 1130] width 752 height 34
click at [729, 1116] on div "Save for Later Submit Now" at bounding box center [386, 1130] width 752 height 34
click at [718, 1129] on div "Save for Later Submit Now" at bounding box center [386, 1130] width 752 height 34
click at [456, 773] on label "Worse than the last time I saw him/her" at bounding box center [386, 779] width 721 height 21
click at [26, 769] on input "Worse than the last time I saw him/her" at bounding box center [25, 768] width 1 height 1
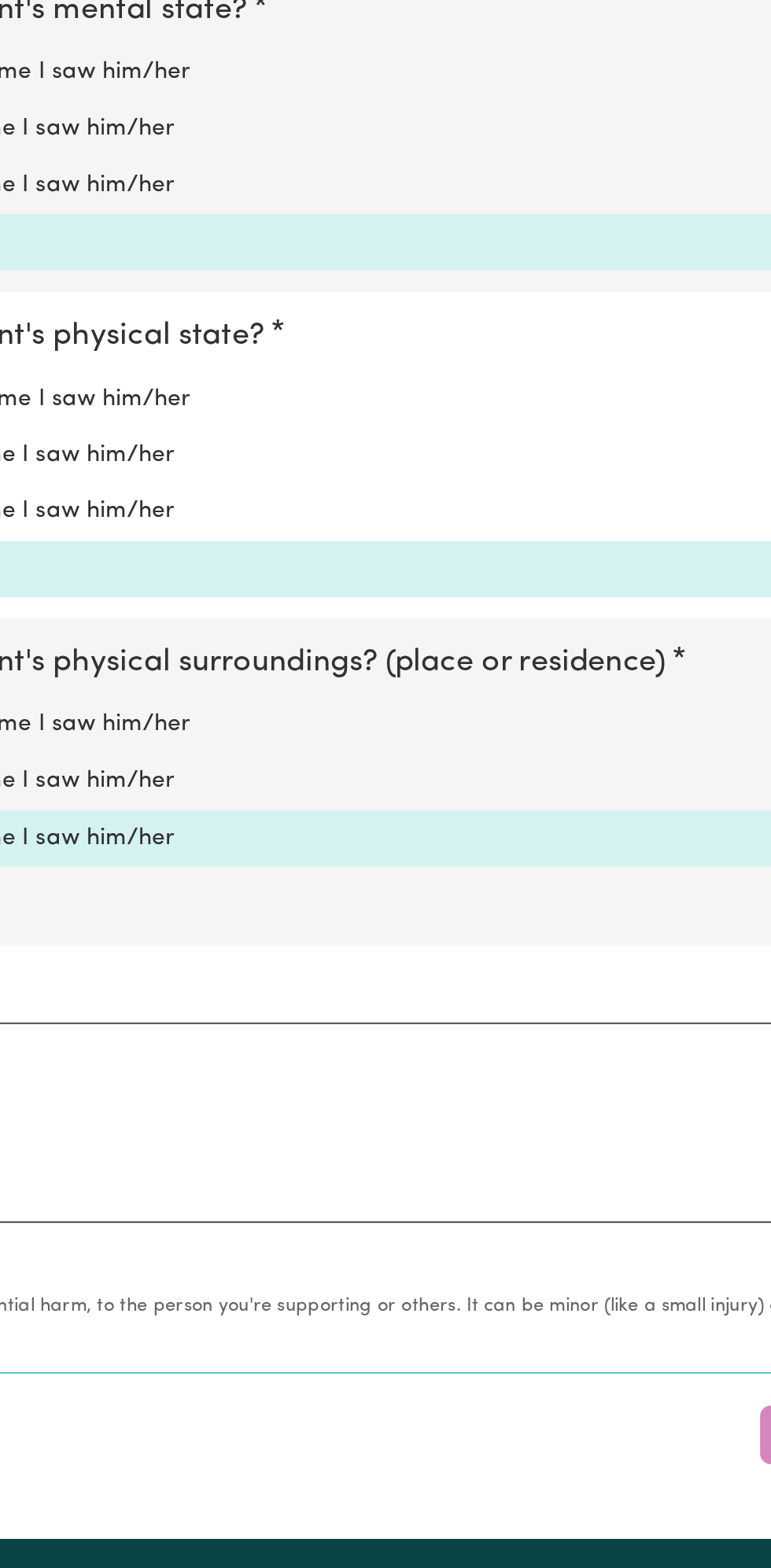
scroll to position [1264, 0]
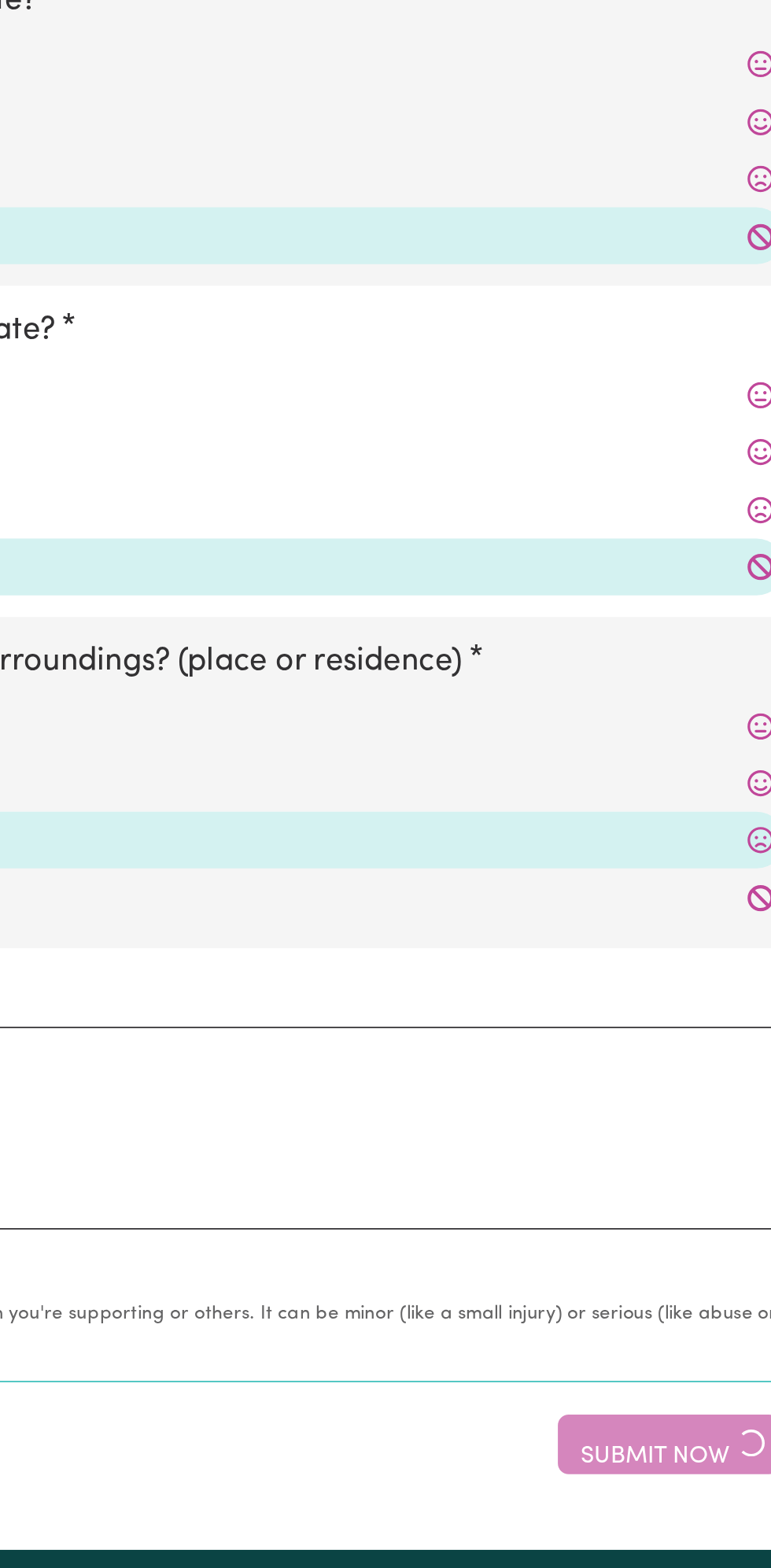
click at [676, 1135] on div "Save for Later Submit Now" at bounding box center [386, 1128] width 752 height 34
click at [689, 1123] on div "Save for Later Submit Now" at bounding box center [386, 1128] width 752 height 34
click at [677, 1131] on div "Save for Later Submit Now" at bounding box center [386, 1128] width 752 height 34
click at [686, 1124] on div "Save for Later Submit Now" at bounding box center [386, 1128] width 752 height 34
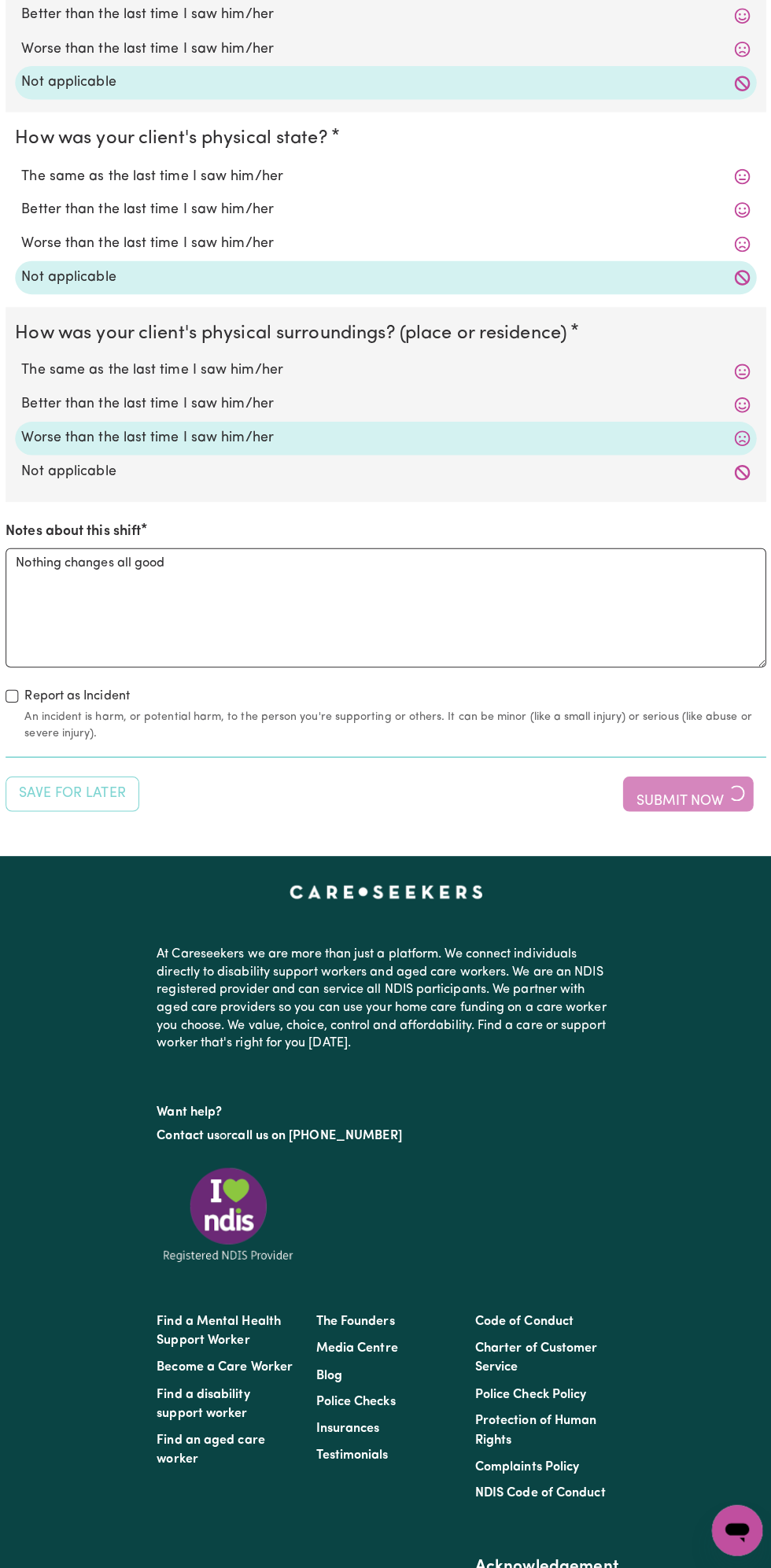
click at [709, 809] on div "Save for Later Submit Now" at bounding box center [386, 802] width 752 height 34
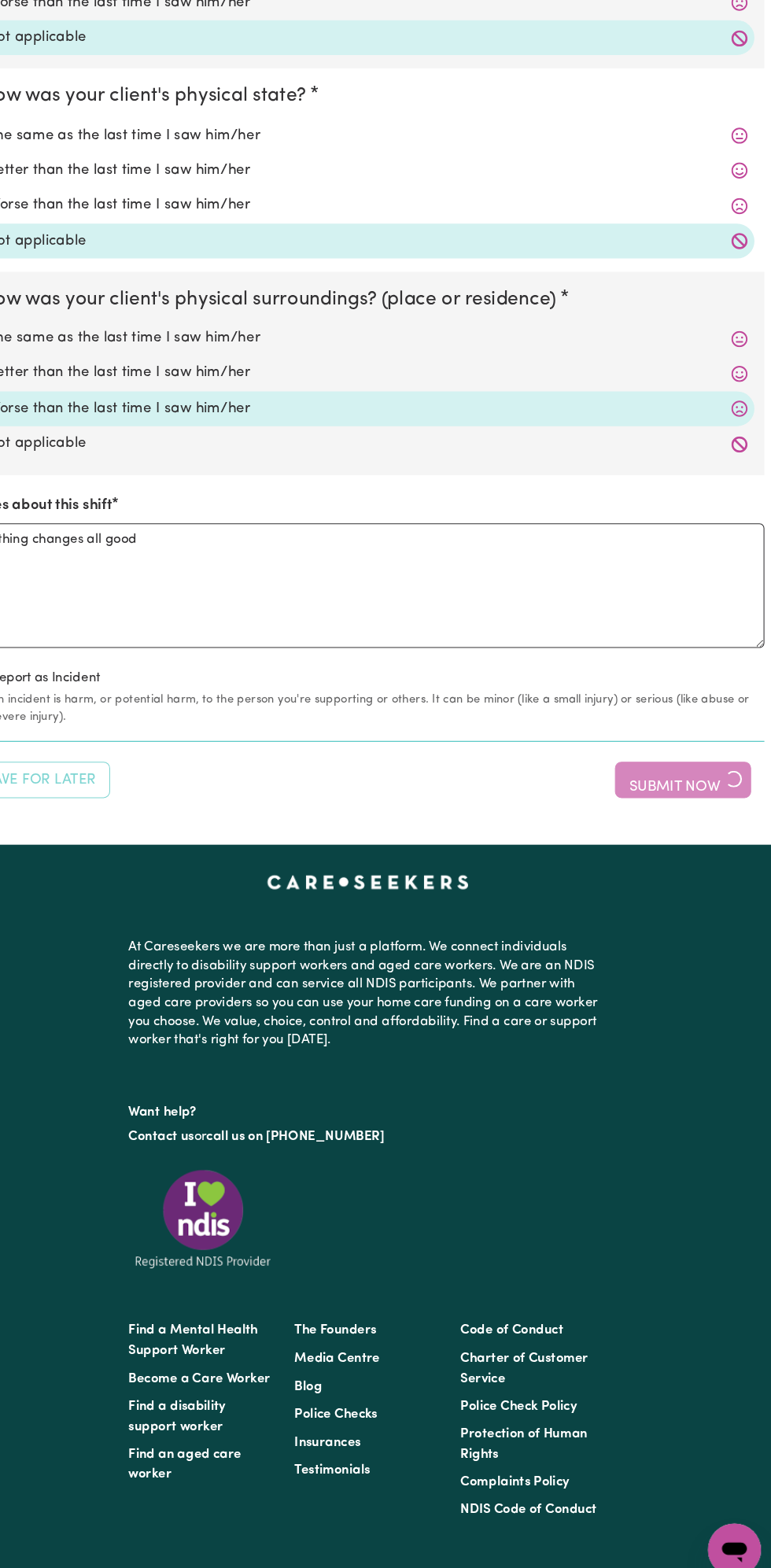
scroll to position [1591, 0]
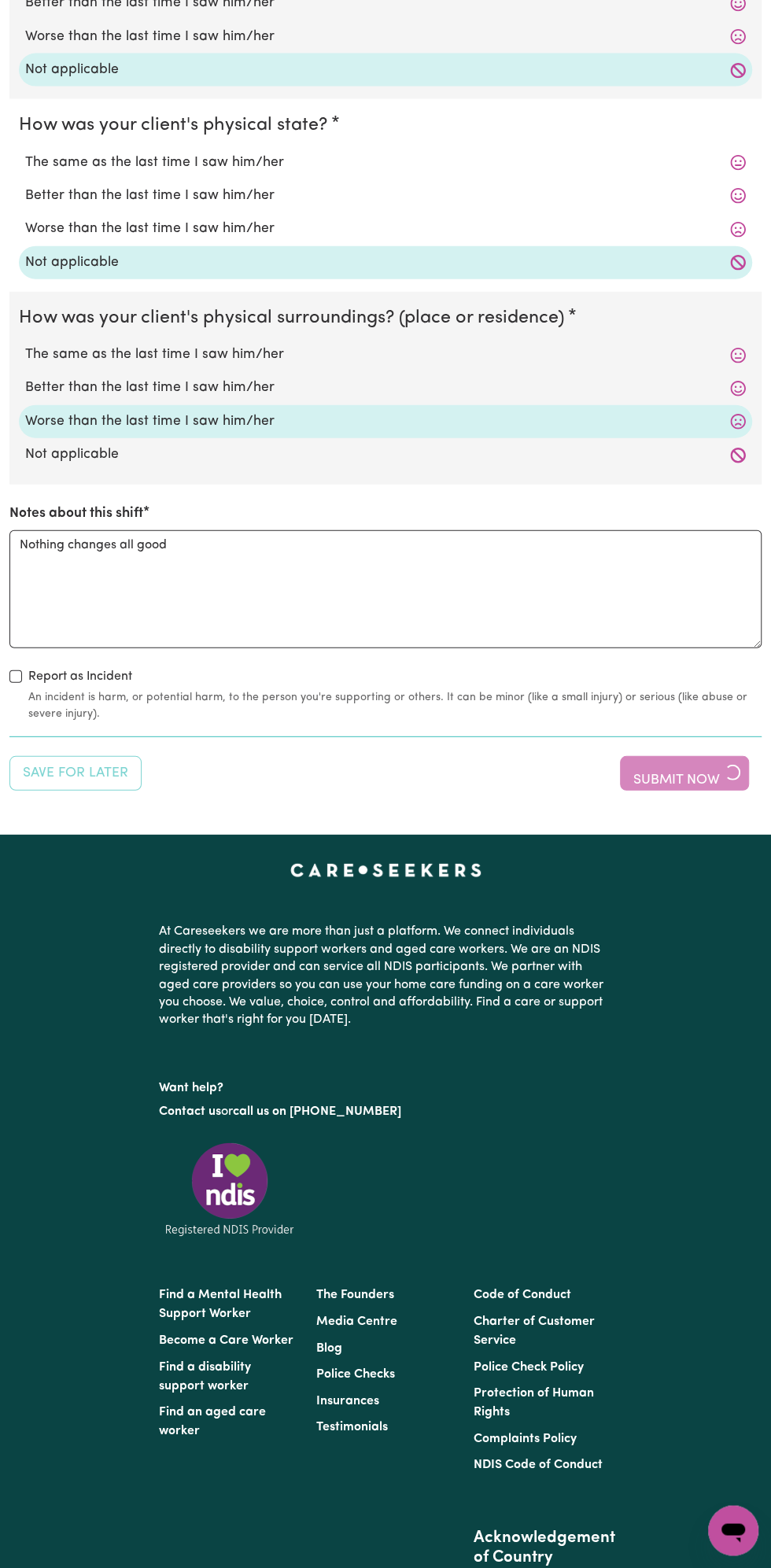
scroll to position [1616, 0]
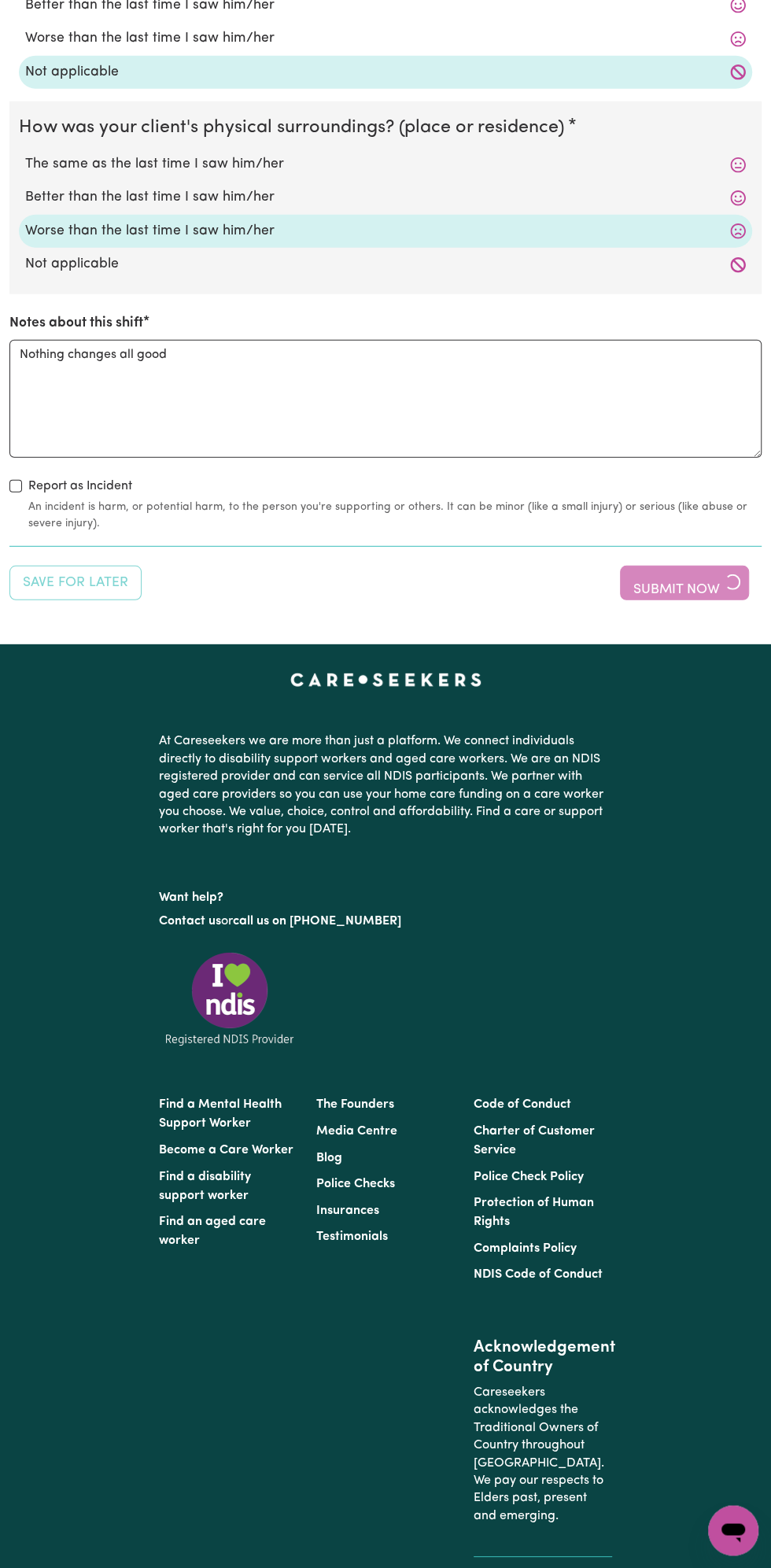
scroll to position [1810, 0]
click at [681, 588] on div "Save for Later Submit Now" at bounding box center [386, 582] width 752 height 34
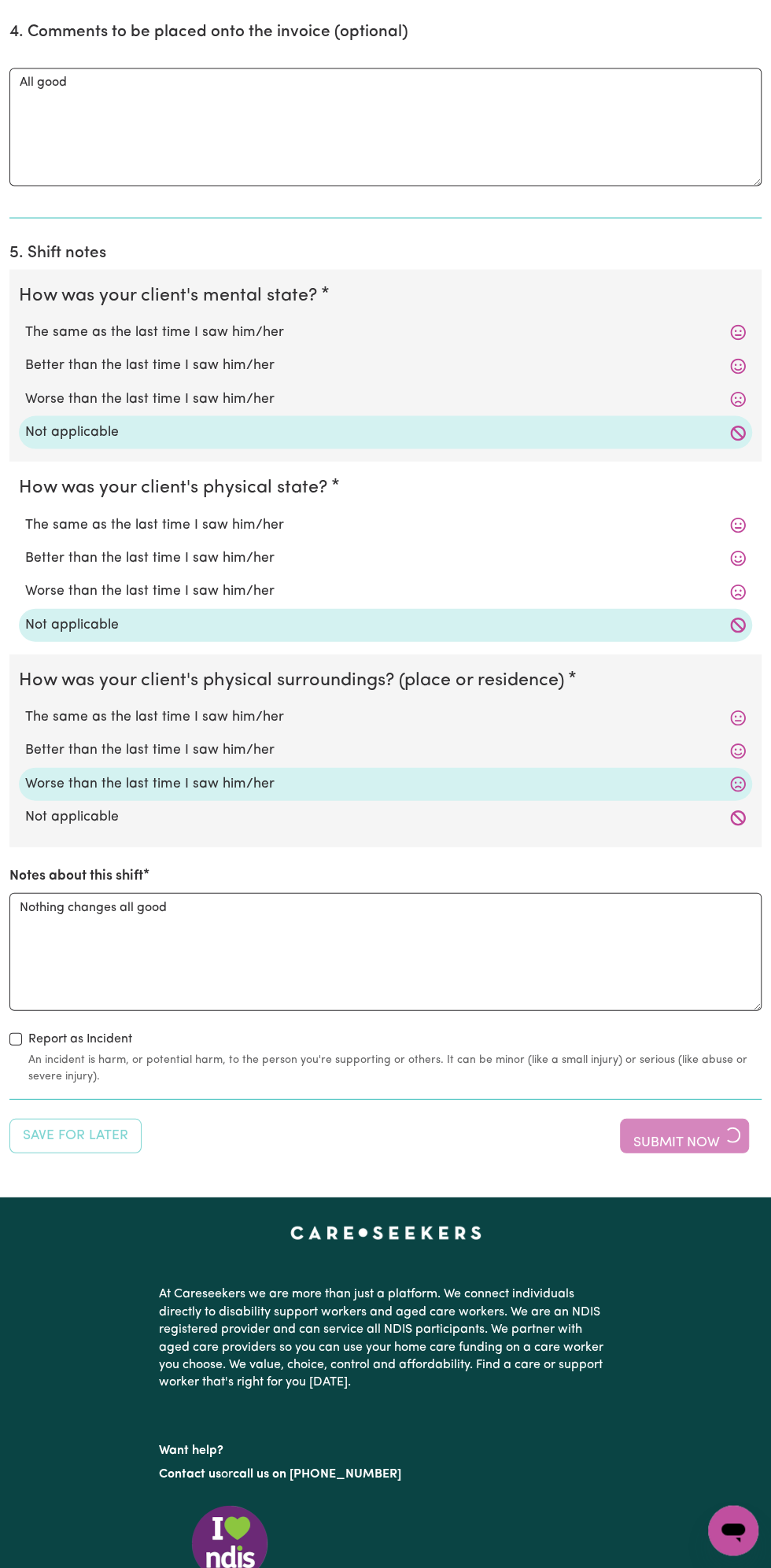
scroll to position [1249, 0]
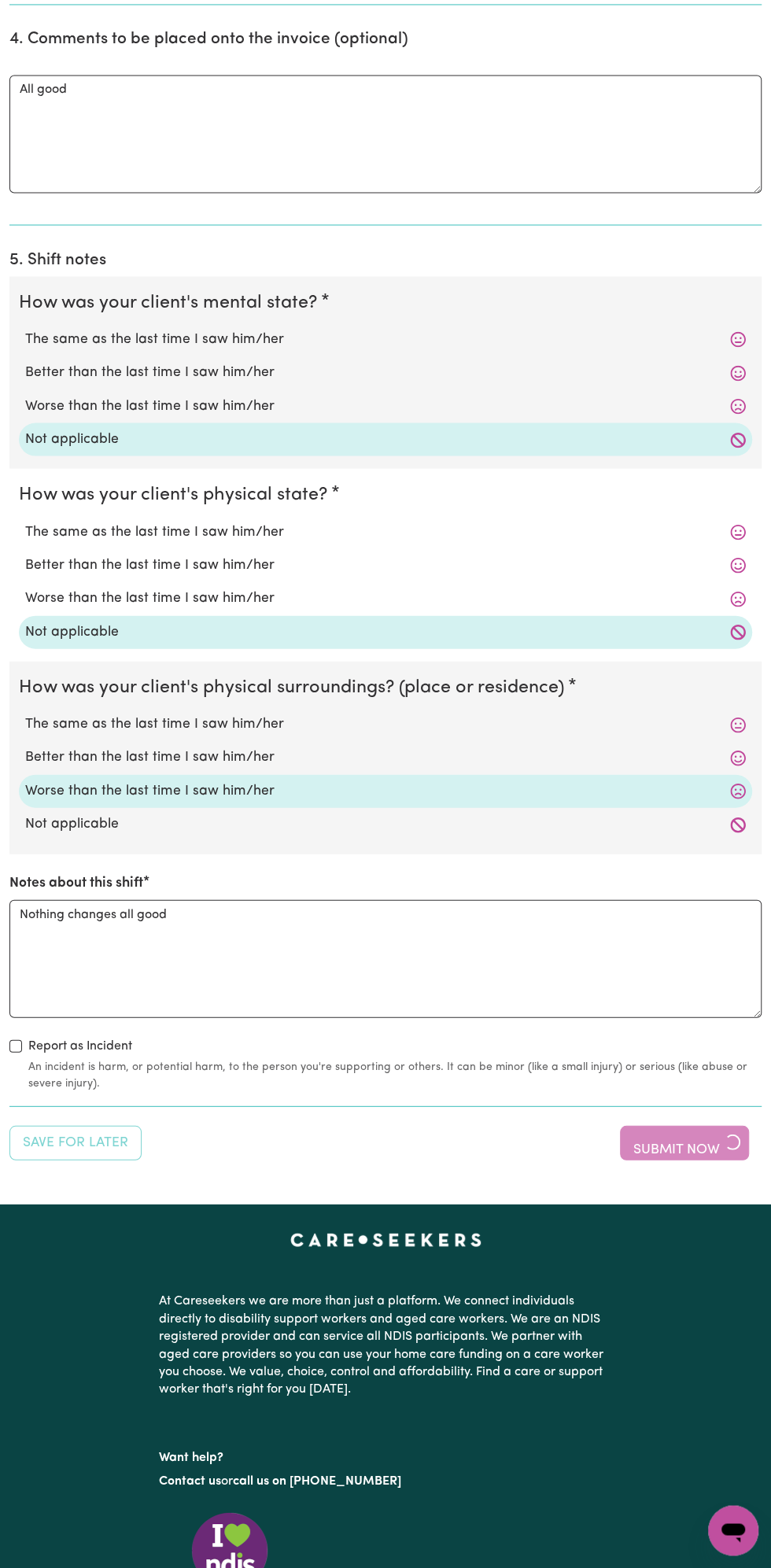
click at [739, 1126] on div "Save for Later Submit Now" at bounding box center [386, 1142] width 752 height 34
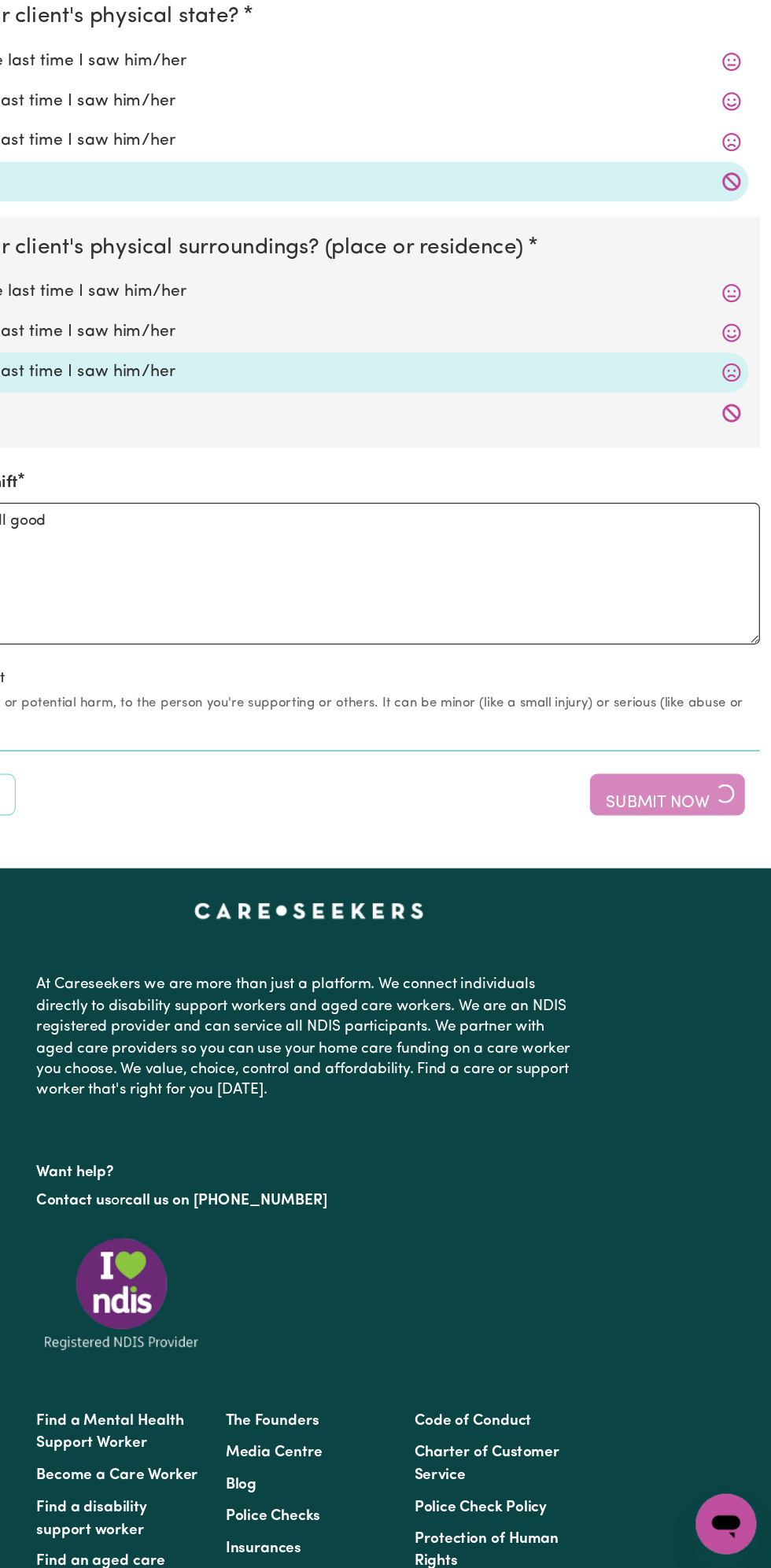
click at [698, 908] on div "Save for Later Submit Now" at bounding box center [386, 922] width 752 height 34
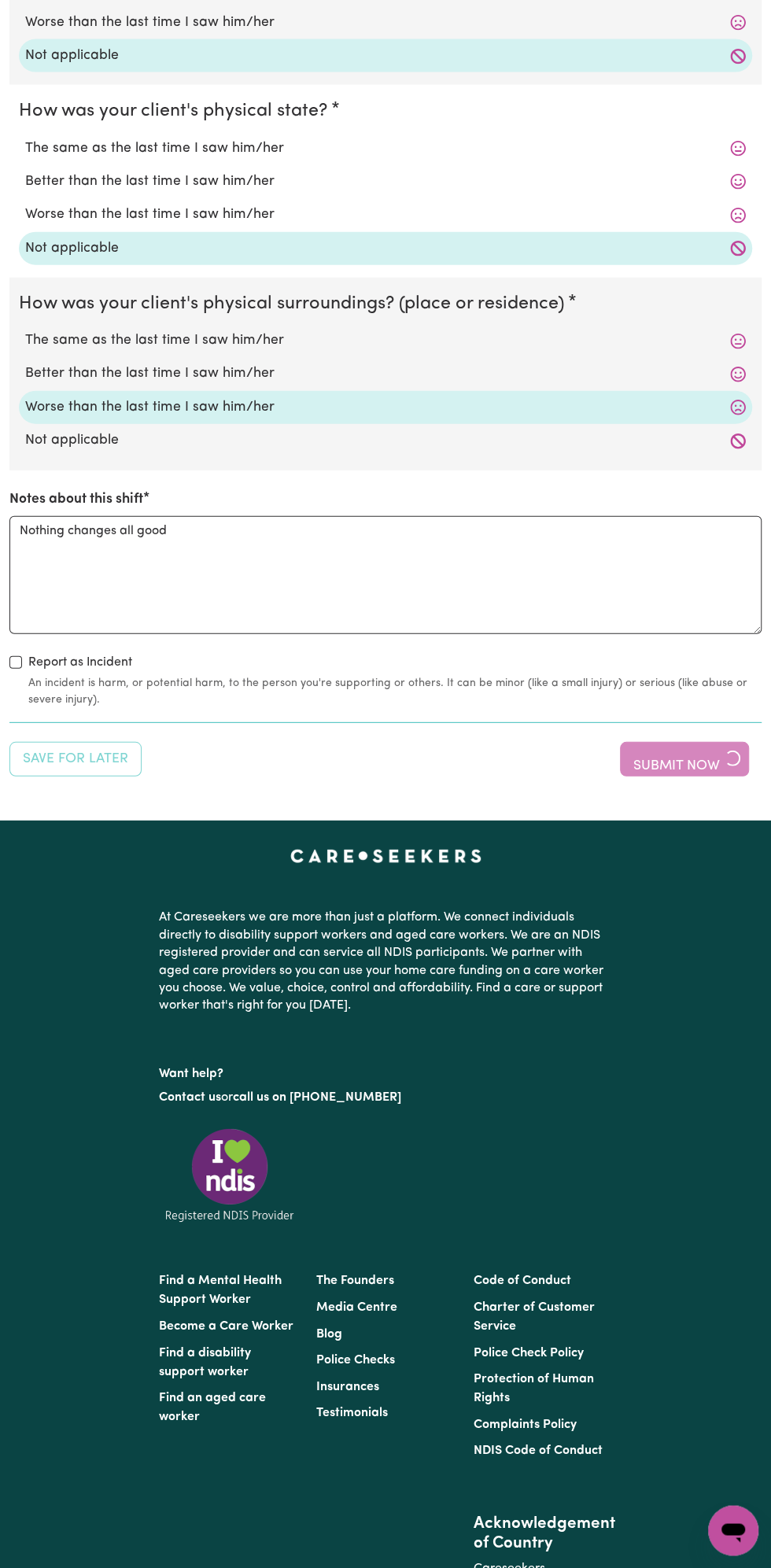
click at [644, 750] on div "Save for Later Submit Now" at bounding box center [386, 758] width 752 height 34
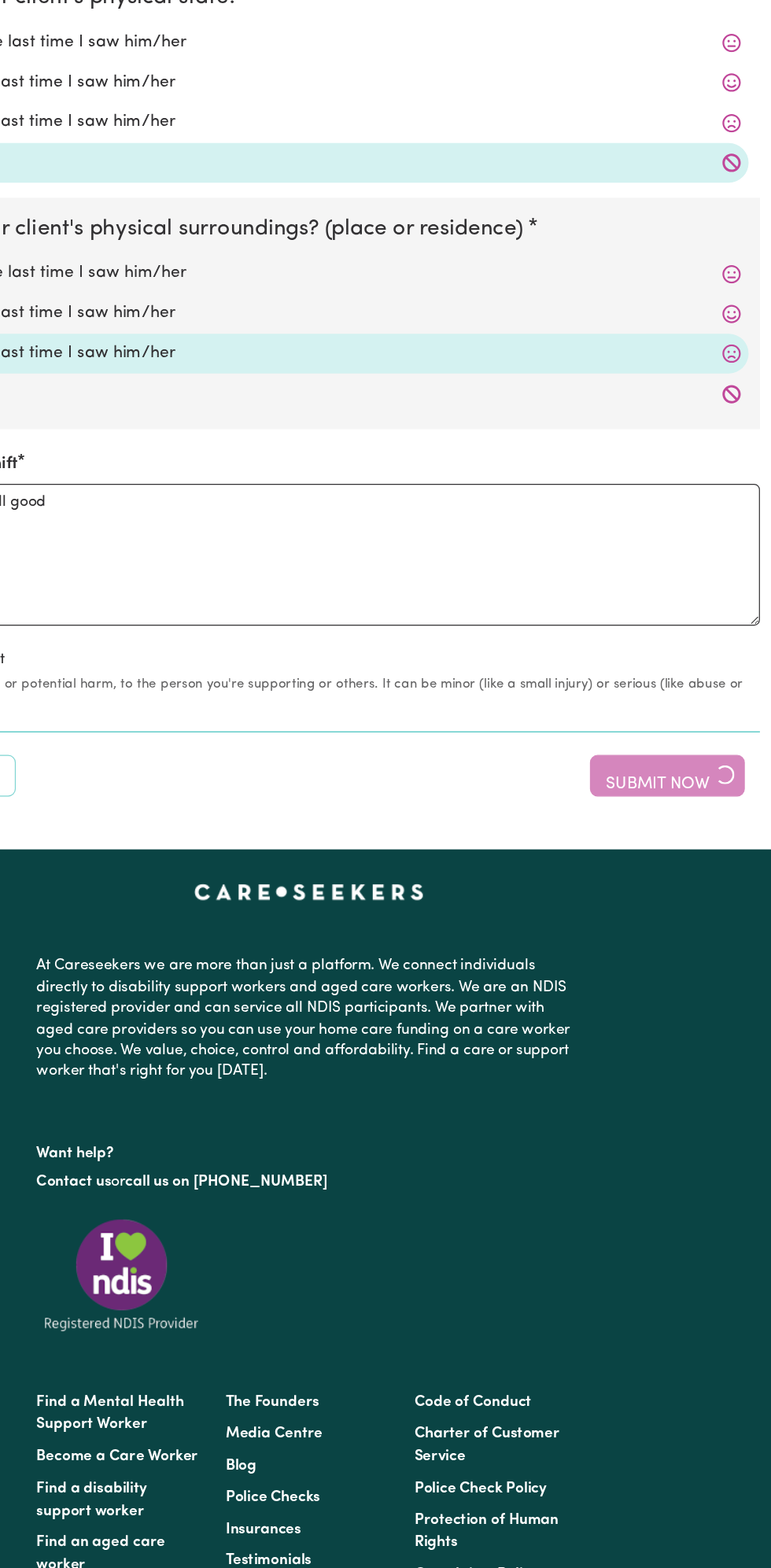
scroll to position [1633, 0]
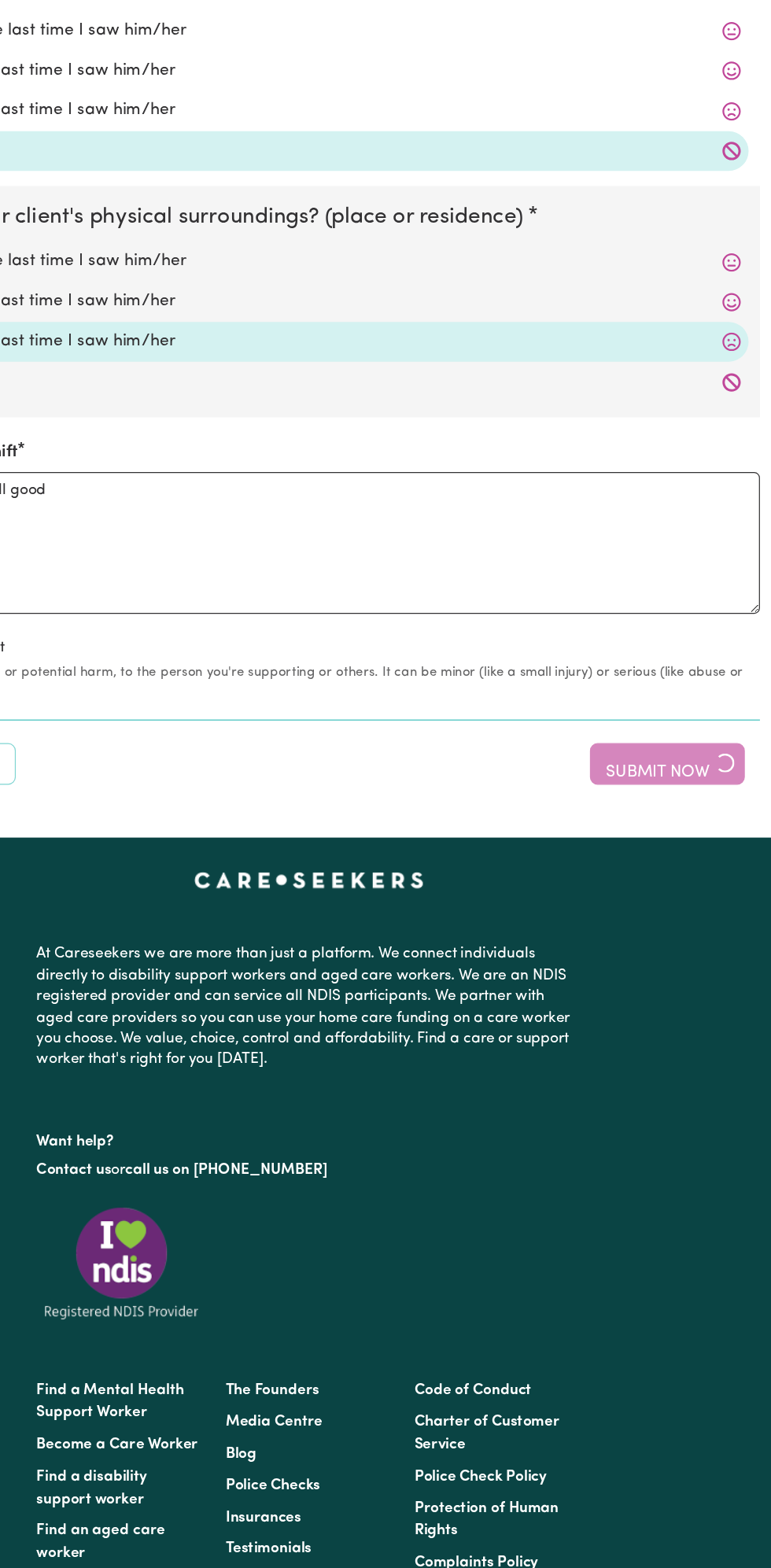
click at [635, 763] on div "Save for Later Submit Now" at bounding box center [386, 758] width 752 height 34
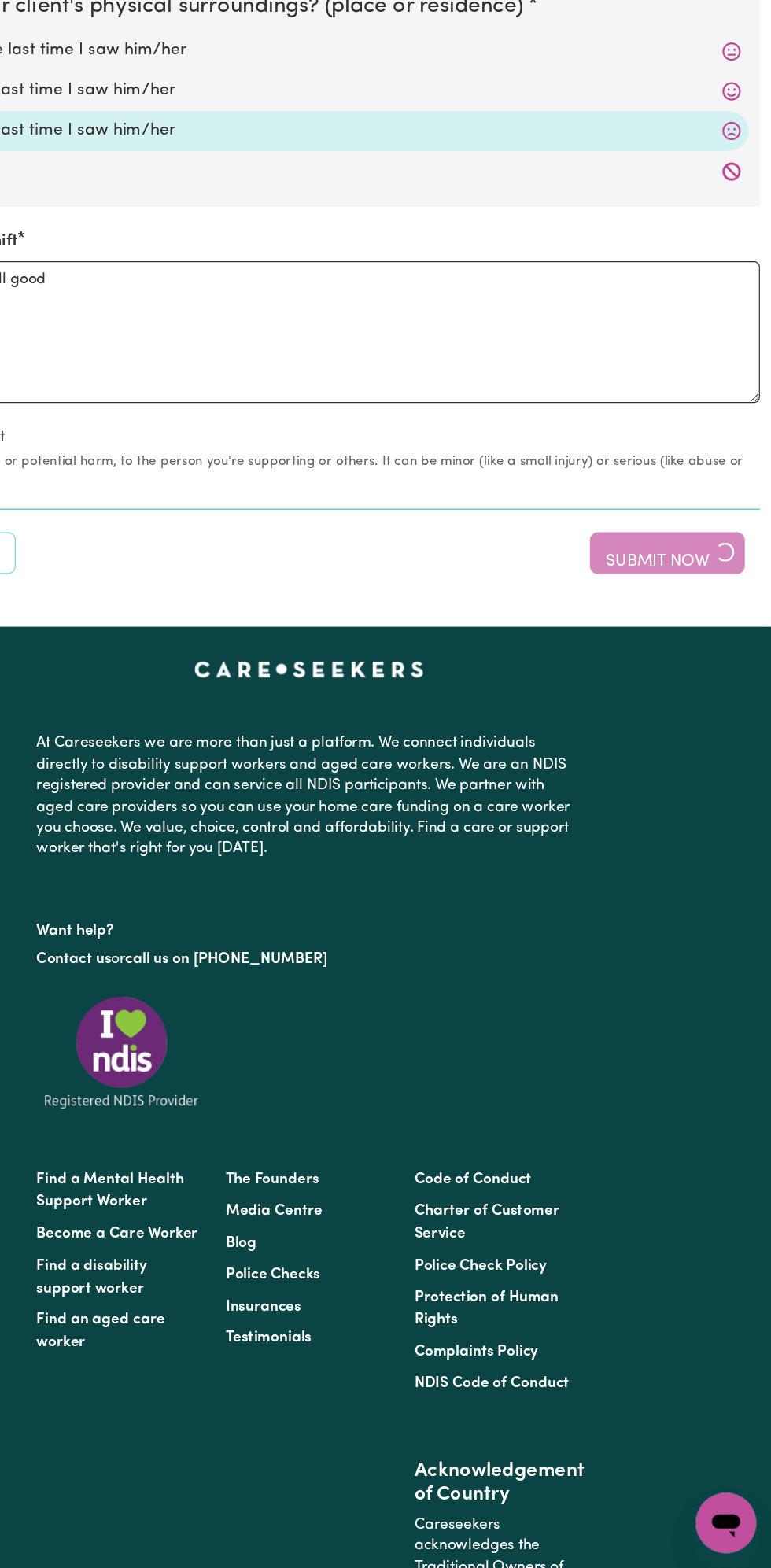
scroll to position [1671, 0]
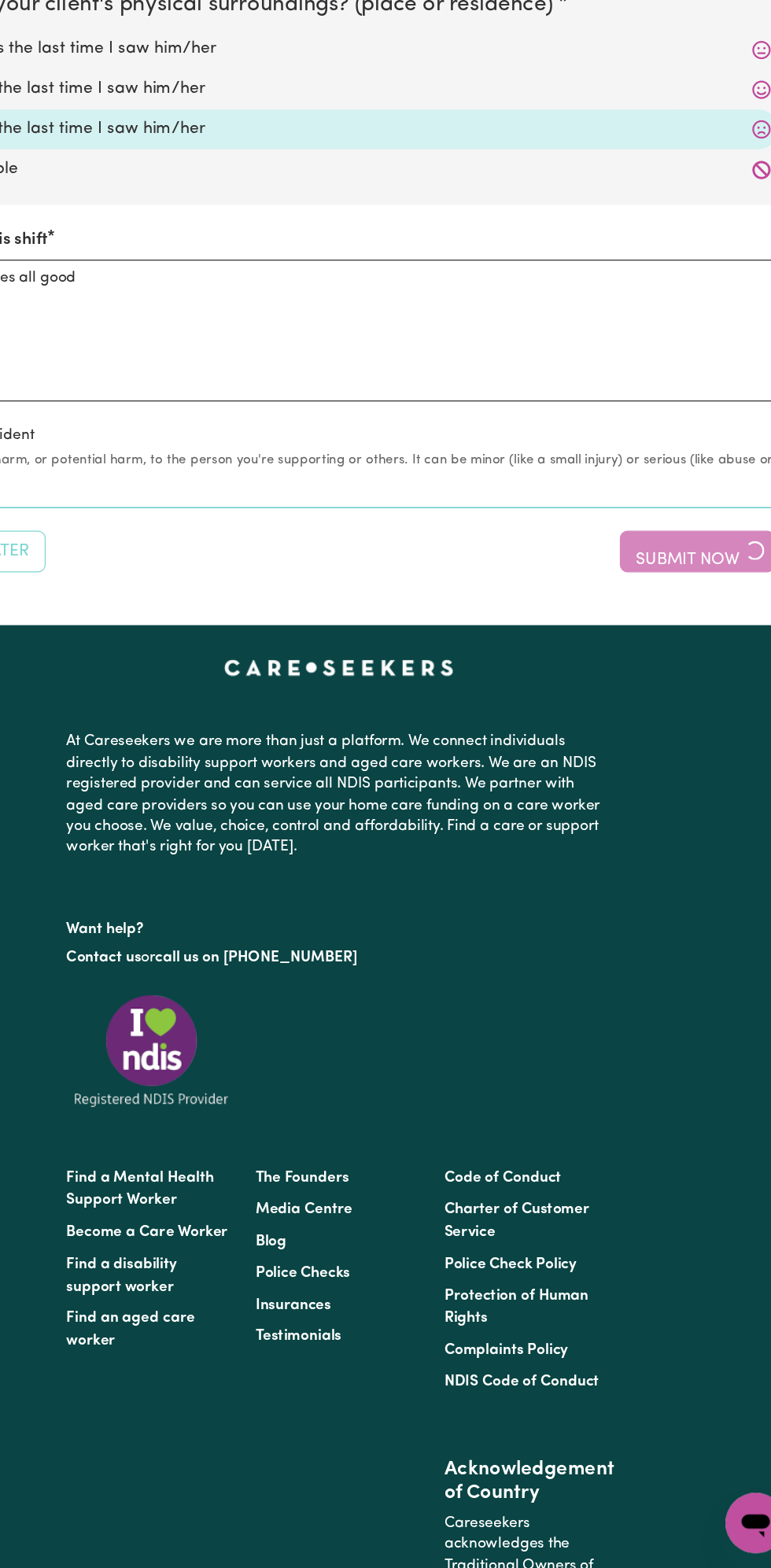
click at [672, 723] on div "Save for Later Submit Now" at bounding box center [386, 720] width 752 height 34
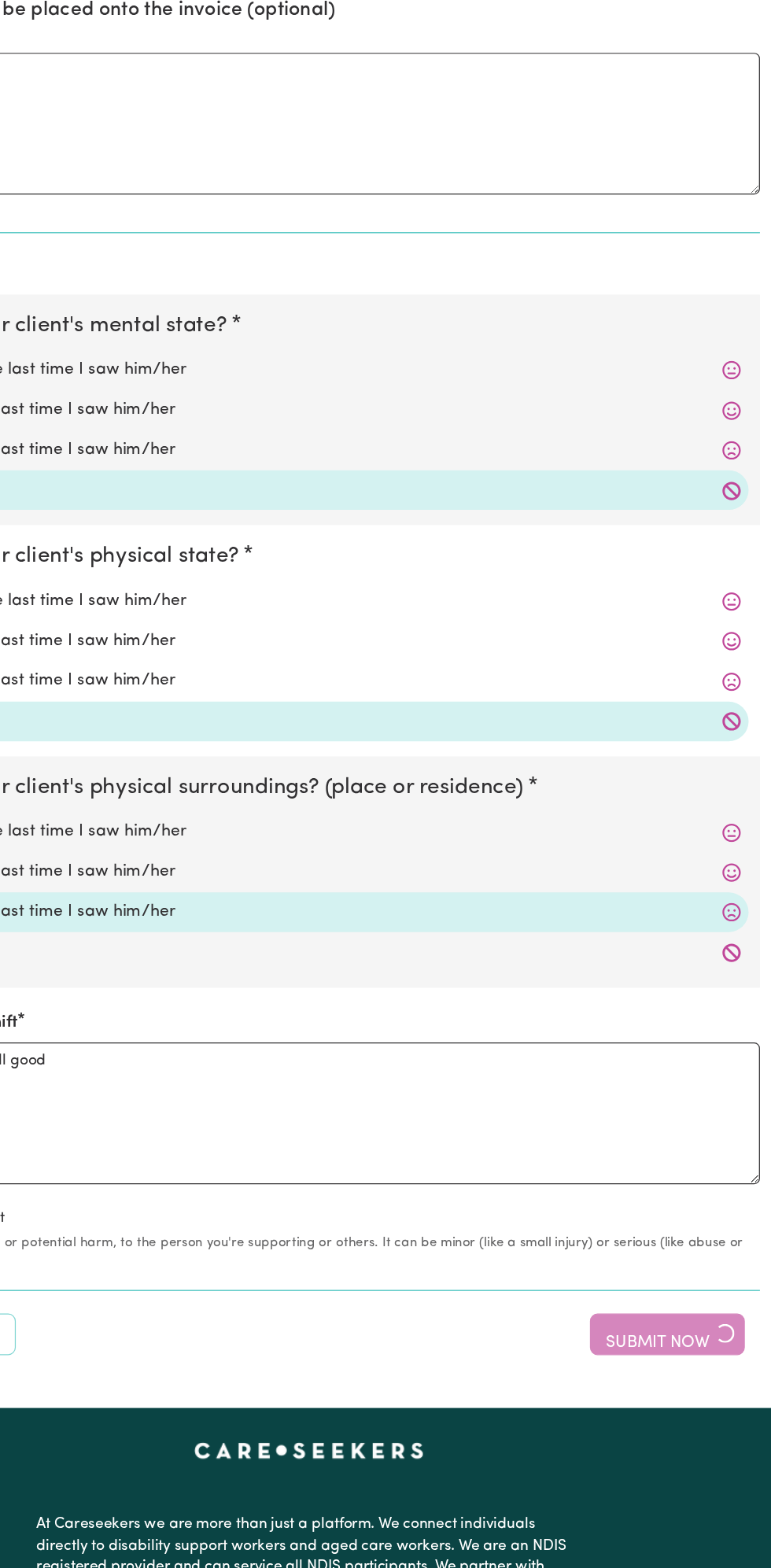
scroll to position [1281, 0]
click at [708, 1115] on div "Save for Later Submit Now" at bounding box center [386, 1111] width 752 height 34
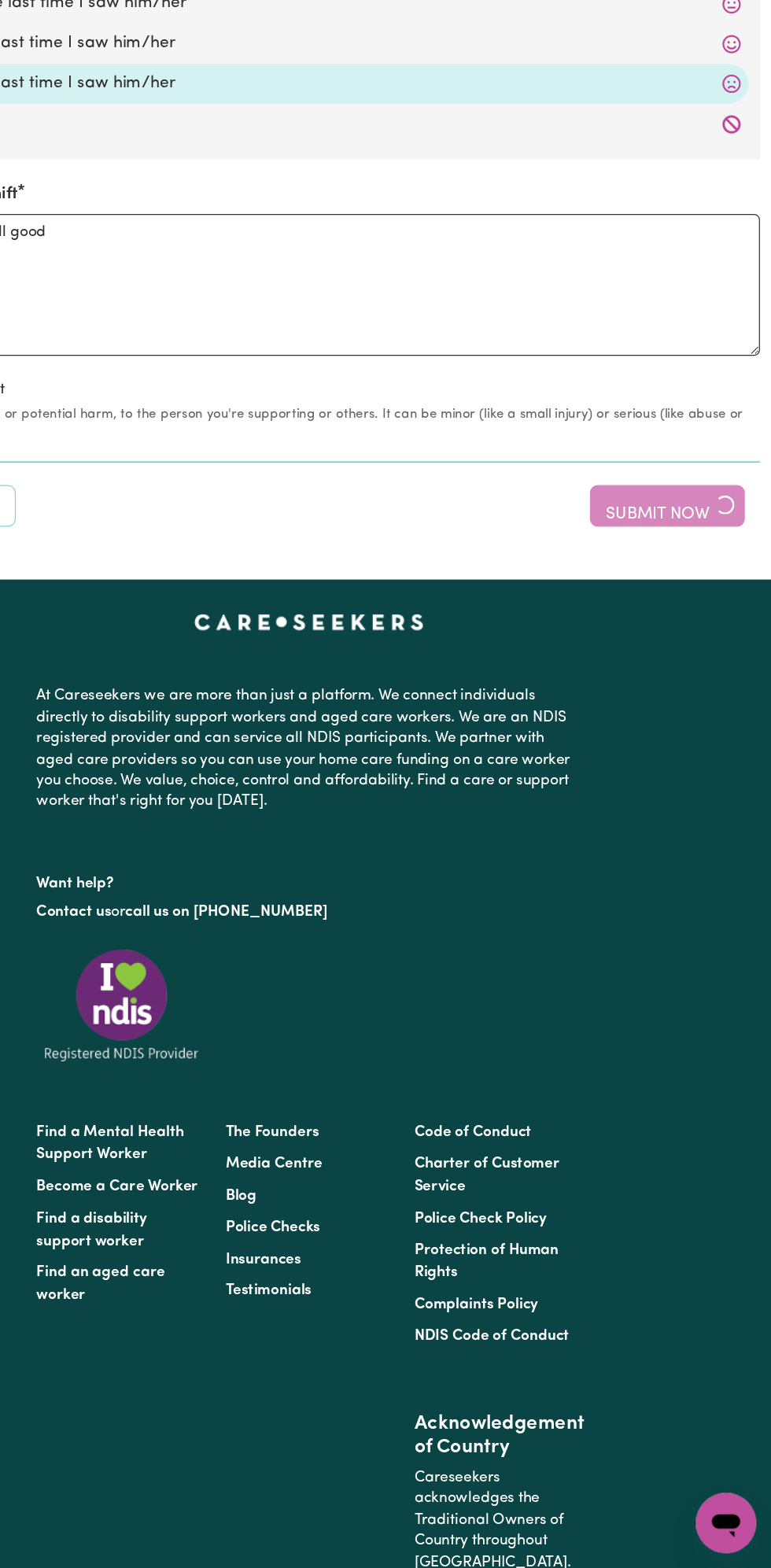
scroll to position [1711, 0]
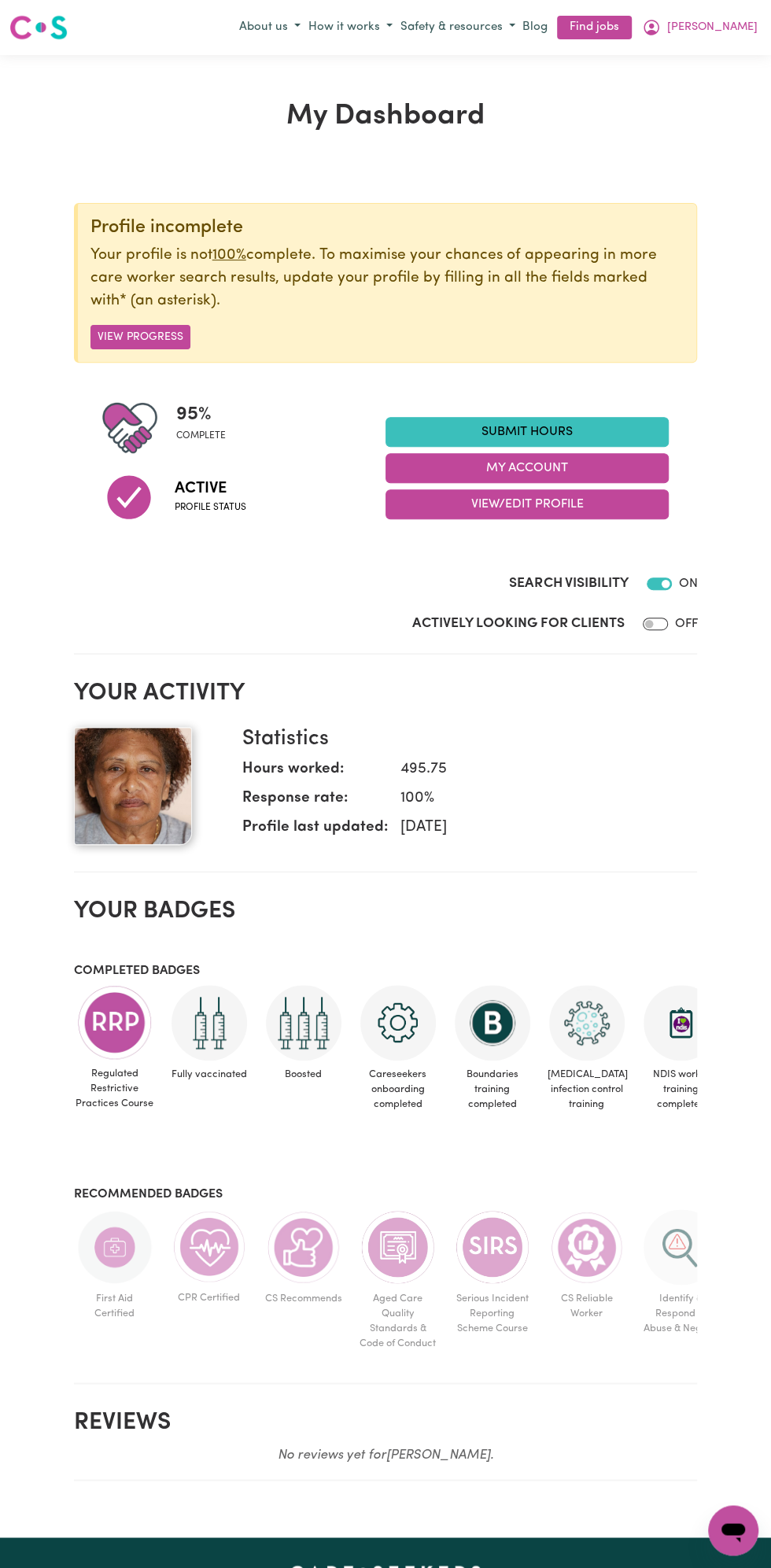
click at [555, 426] on link "Submit Hours" at bounding box center [527, 431] width 283 height 30
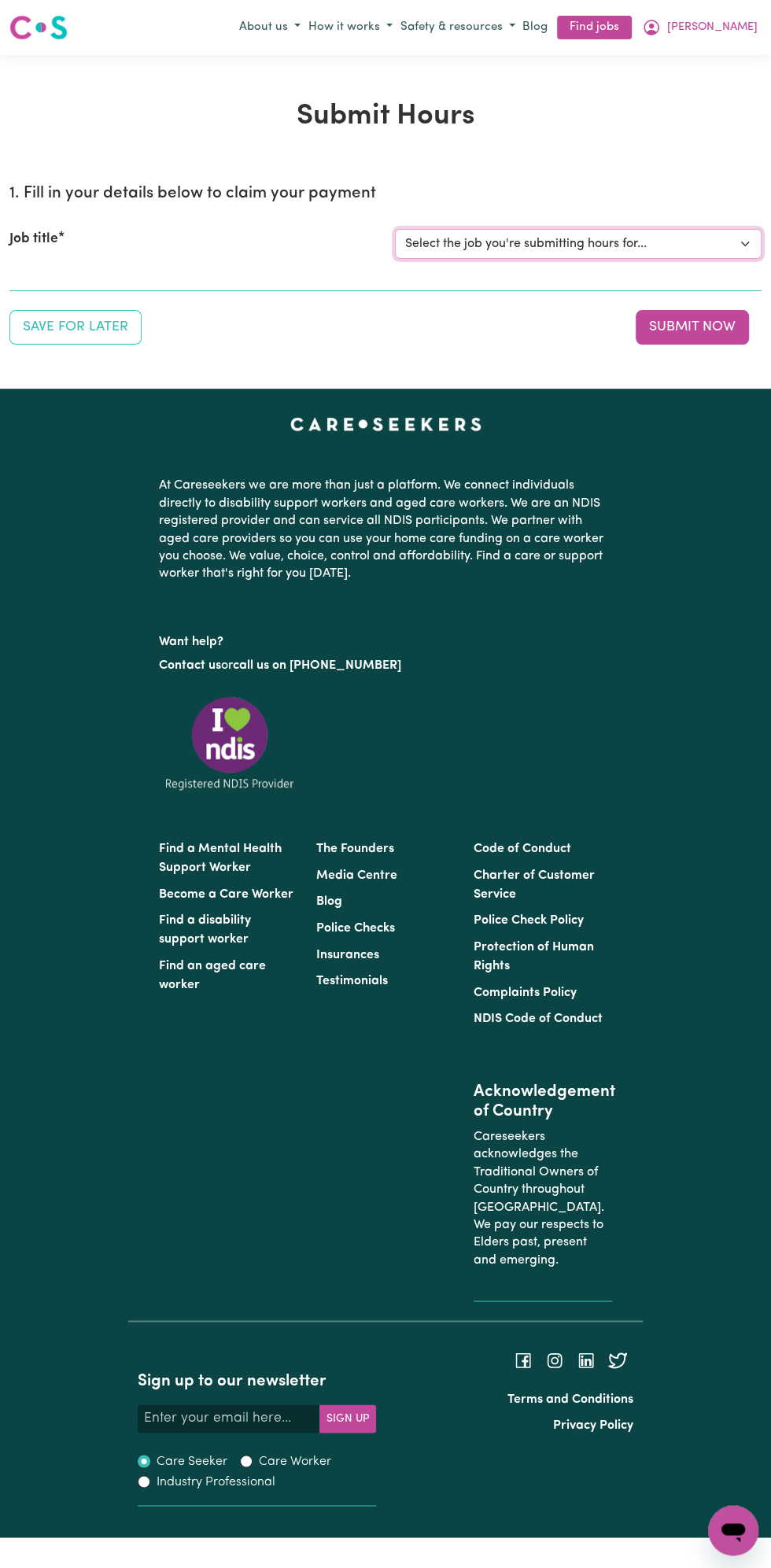
click at [603, 250] on select "Select the job you're submitting hours for... [Vartouhie ([PERSON_NAME]) [PERSO…" at bounding box center [578, 244] width 366 height 30
select select "13810"
click at [395, 229] on select "Select the job you're submitting hours for... [Vartouhie ([PERSON_NAME]) [PERSO…" at bounding box center [578, 244] width 366 height 30
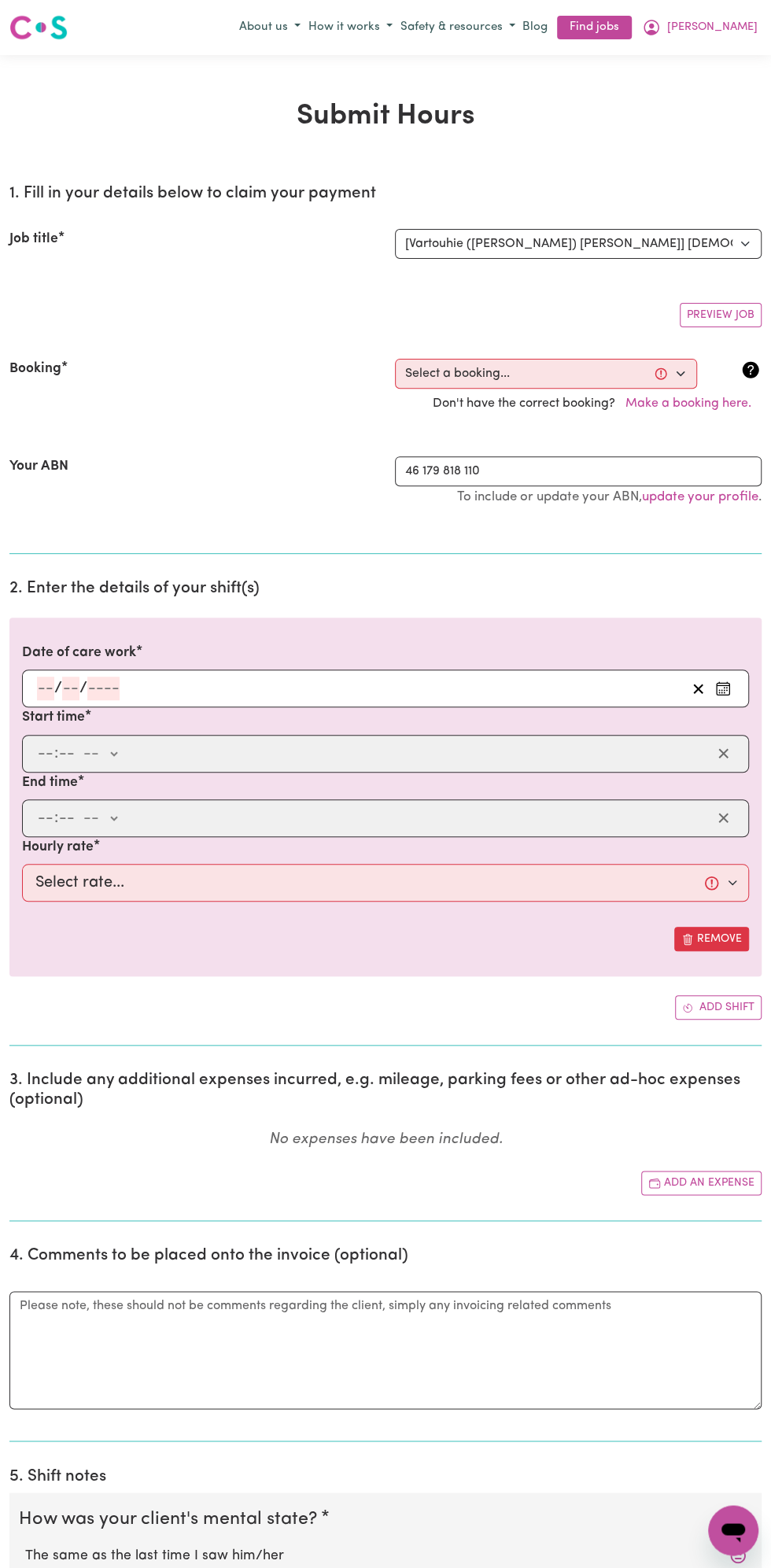
click at [90, 588] on h2 "2. Enter the details of your shift(s)" at bounding box center [386, 588] width 752 height 20
click at [101, 683] on input "number" at bounding box center [103, 689] width 32 height 24
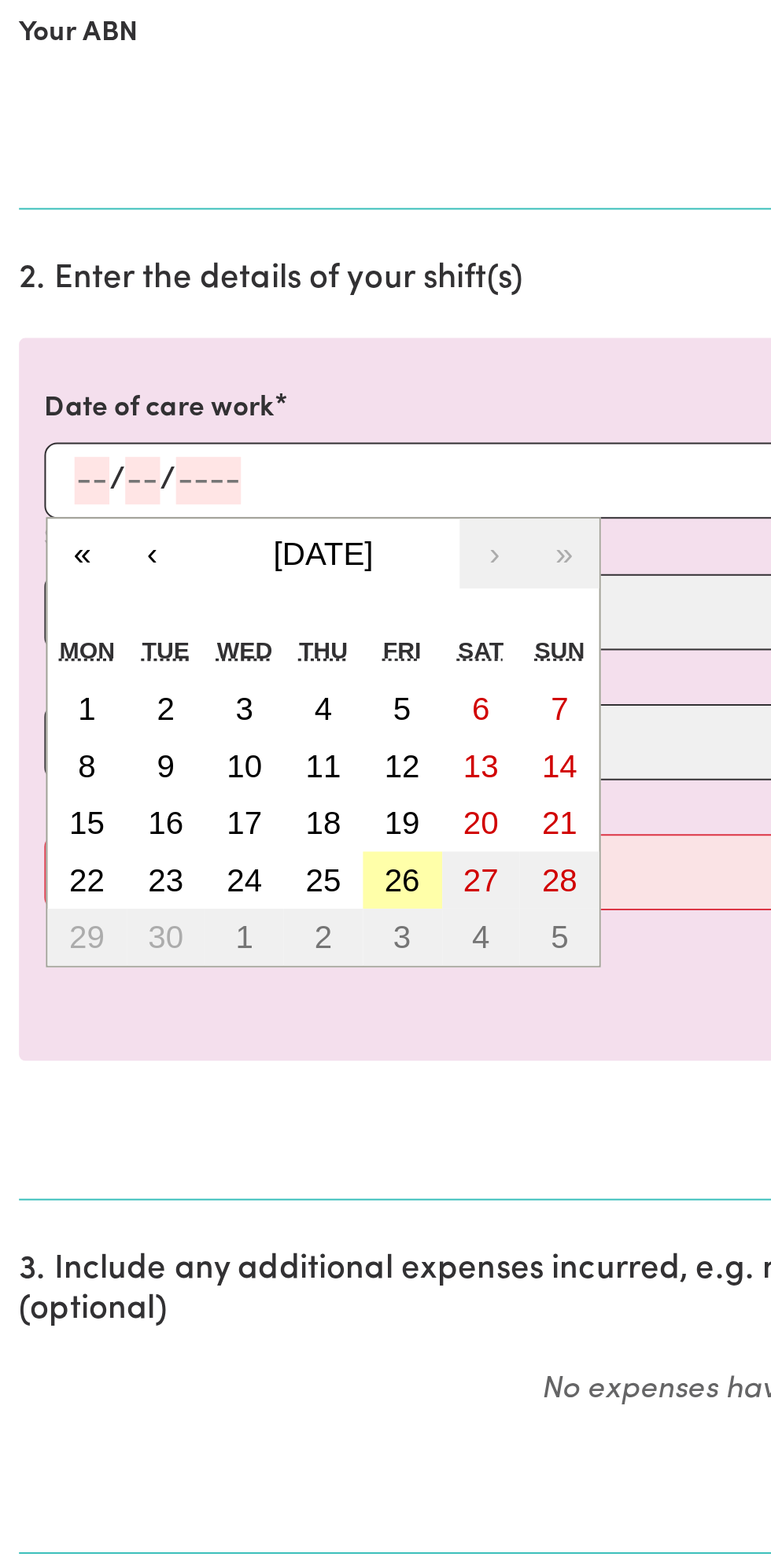
click at [208, 889] on button "26" at bounding box center [200, 886] width 39 height 28
type input "[DATE]"
type input "26"
type input "9"
type input "2025"
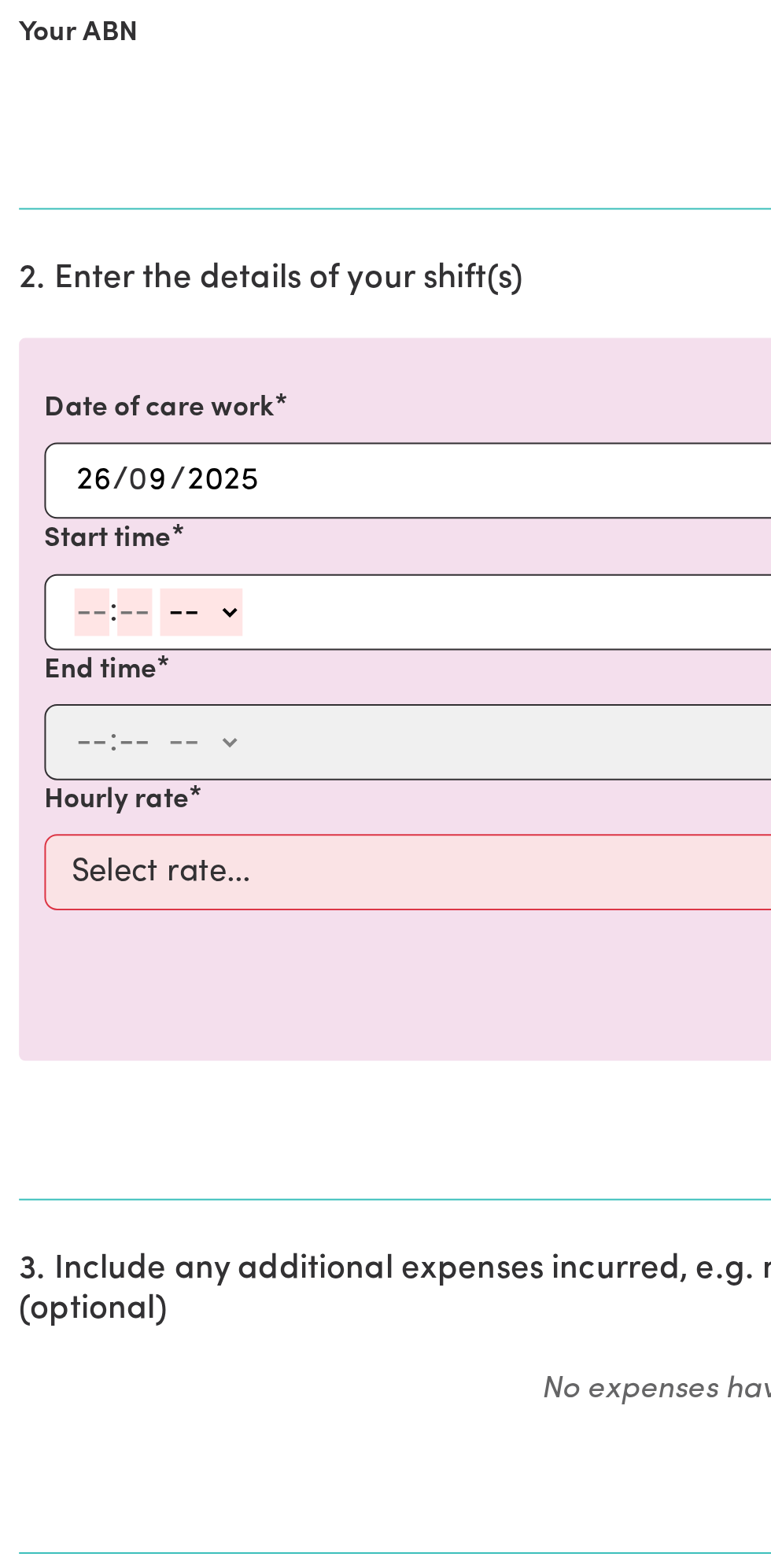
click at [45, 754] on input "number" at bounding box center [45, 754] width 18 height 24
type input "12"
type input "0"
click at [136, 745] on div "12 : 0 0 -- am pm" at bounding box center [373, 754] width 676 height 24
click at [117, 754] on select "-- am pm" at bounding box center [102, 754] width 41 height 24
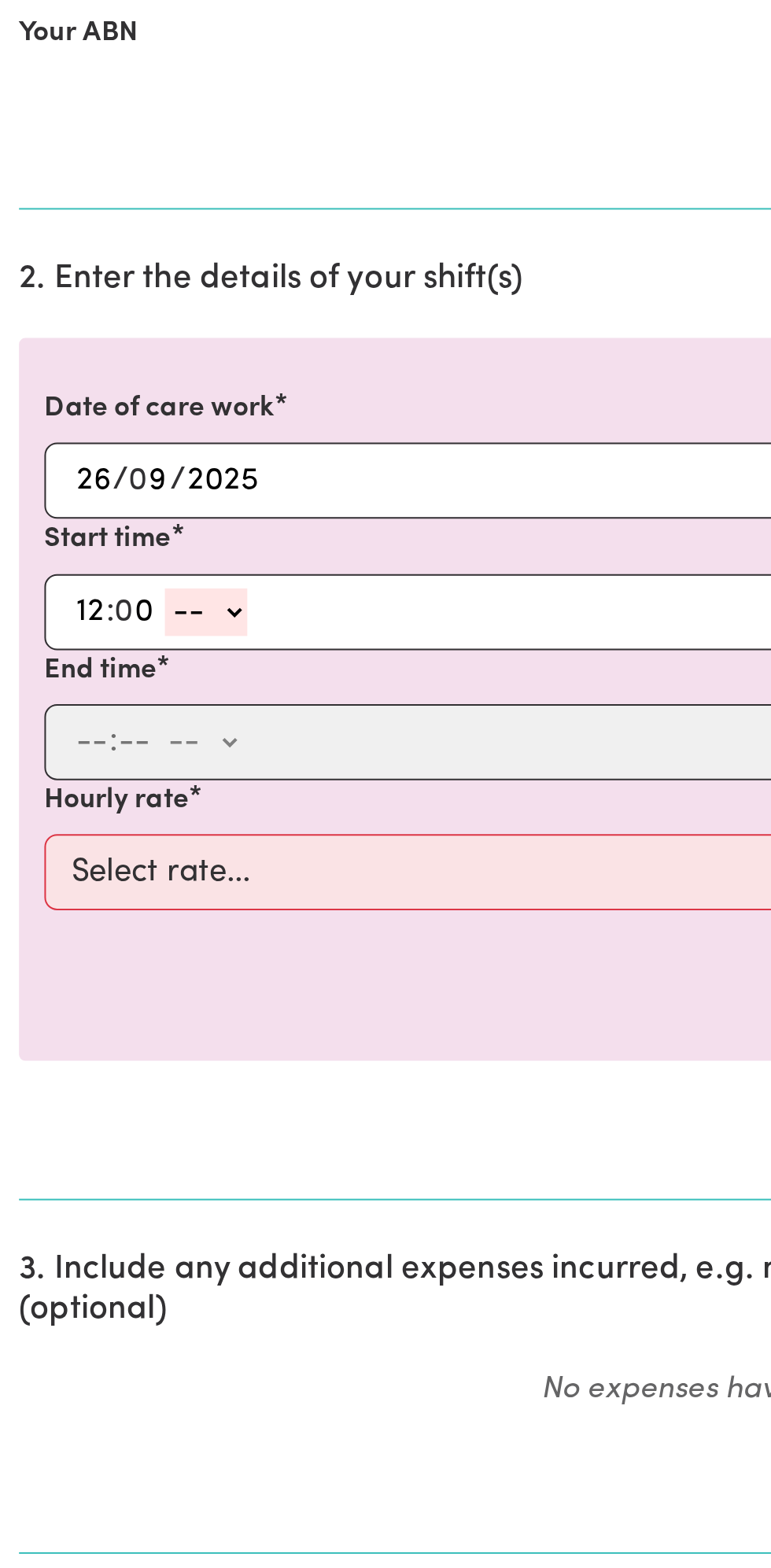
select select "pm"
click at [82, 742] on select "-- am pm" at bounding box center [102, 754] width 41 height 24
type input "12:00"
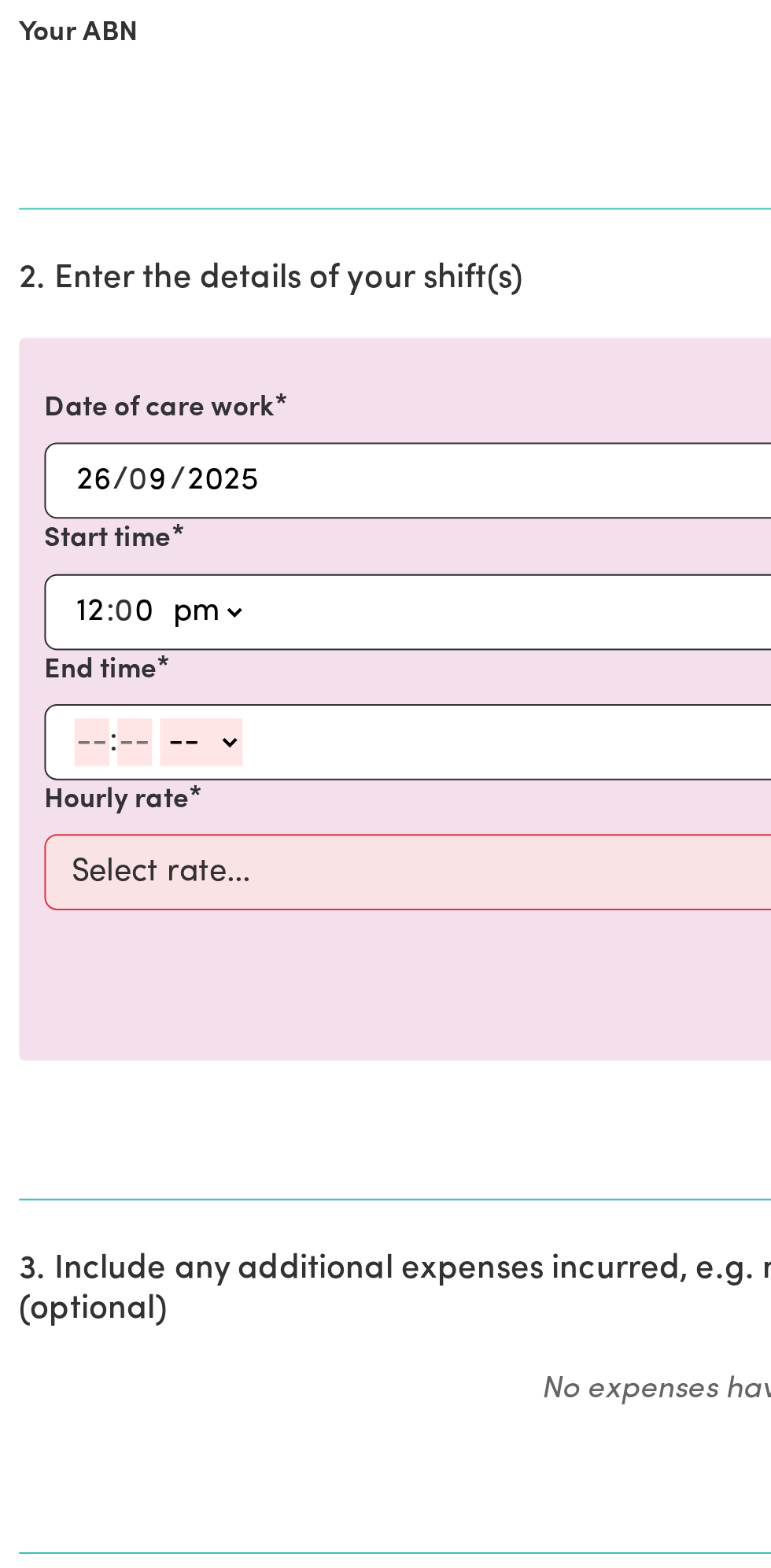
click at [46, 820] on input "number" at bounding box center [45, 818] width 18 height 24
type input "1"
click at [65, 810] on input "number" at bounding box center [60, 818] width 18 height 24
type input "0"
click at [116, 817] on select "-- am pm" at bounding box center [97, 818] width 41 height 24
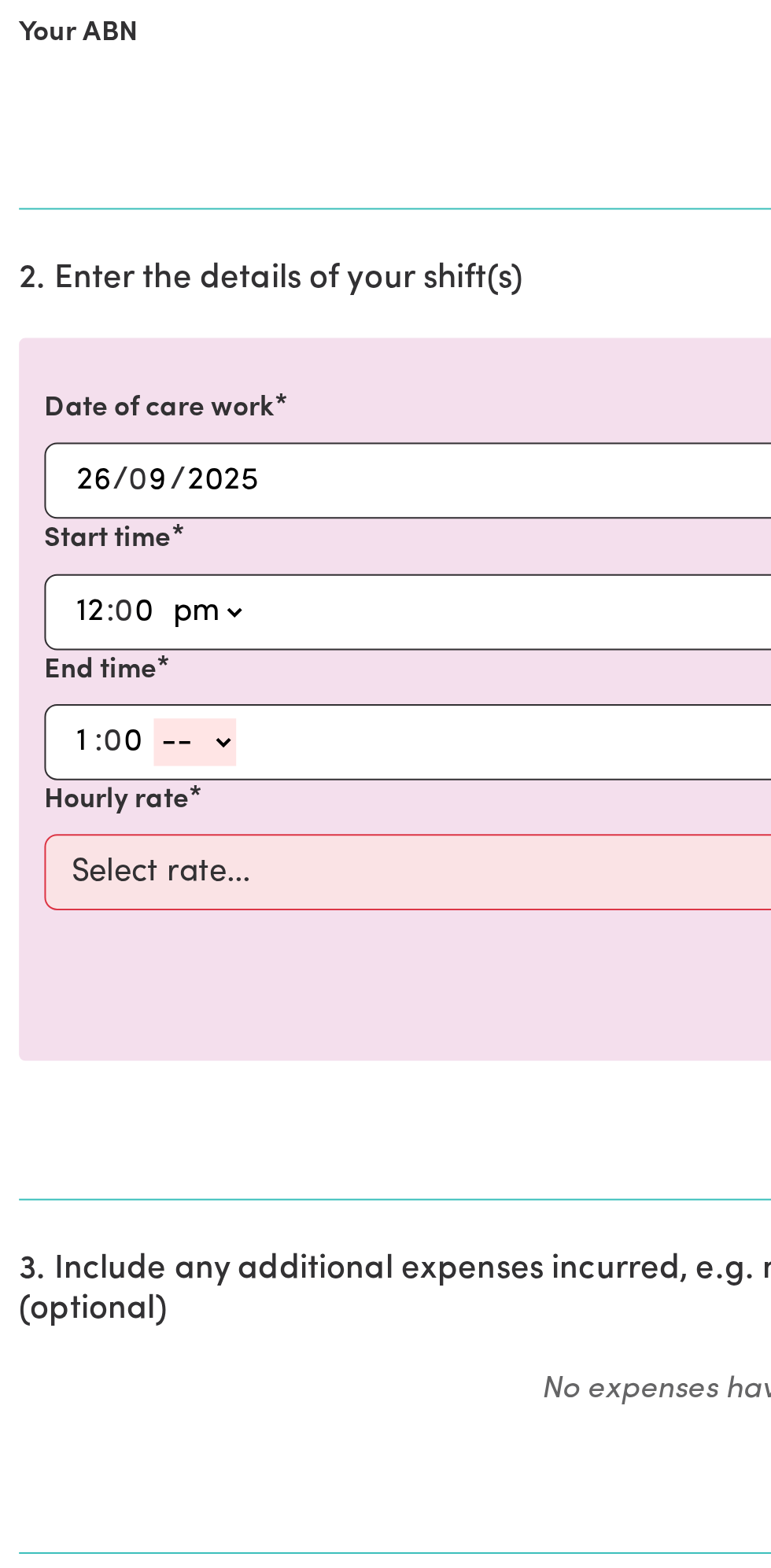
select select "pm"
click at [77, 806] on select "-- am pm" at bounding box center [97, 818] width 41 height 24
type input "13:00"
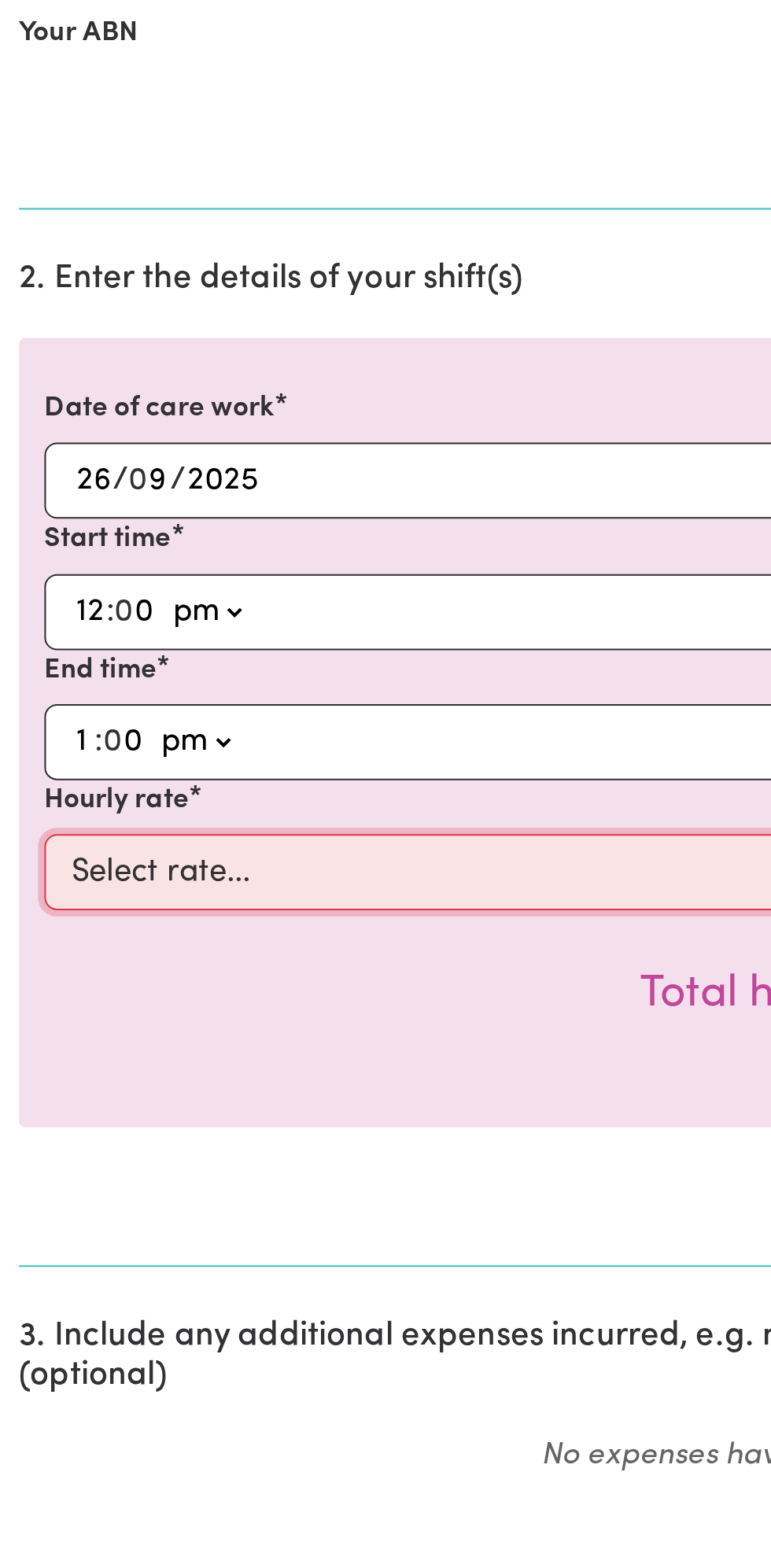
click at [177, 877] on select "Select rate... $49.00 (Weekday) $60.00 ([DATE])" at bounding box center [386, 882] width 727 height 38
select select "49-Weekday"
click at [22, 864] on select "Select rate... $49.00 (Weekday) $60.00 ([DATE])" at bounding box center [386, 882] width 727 height 38
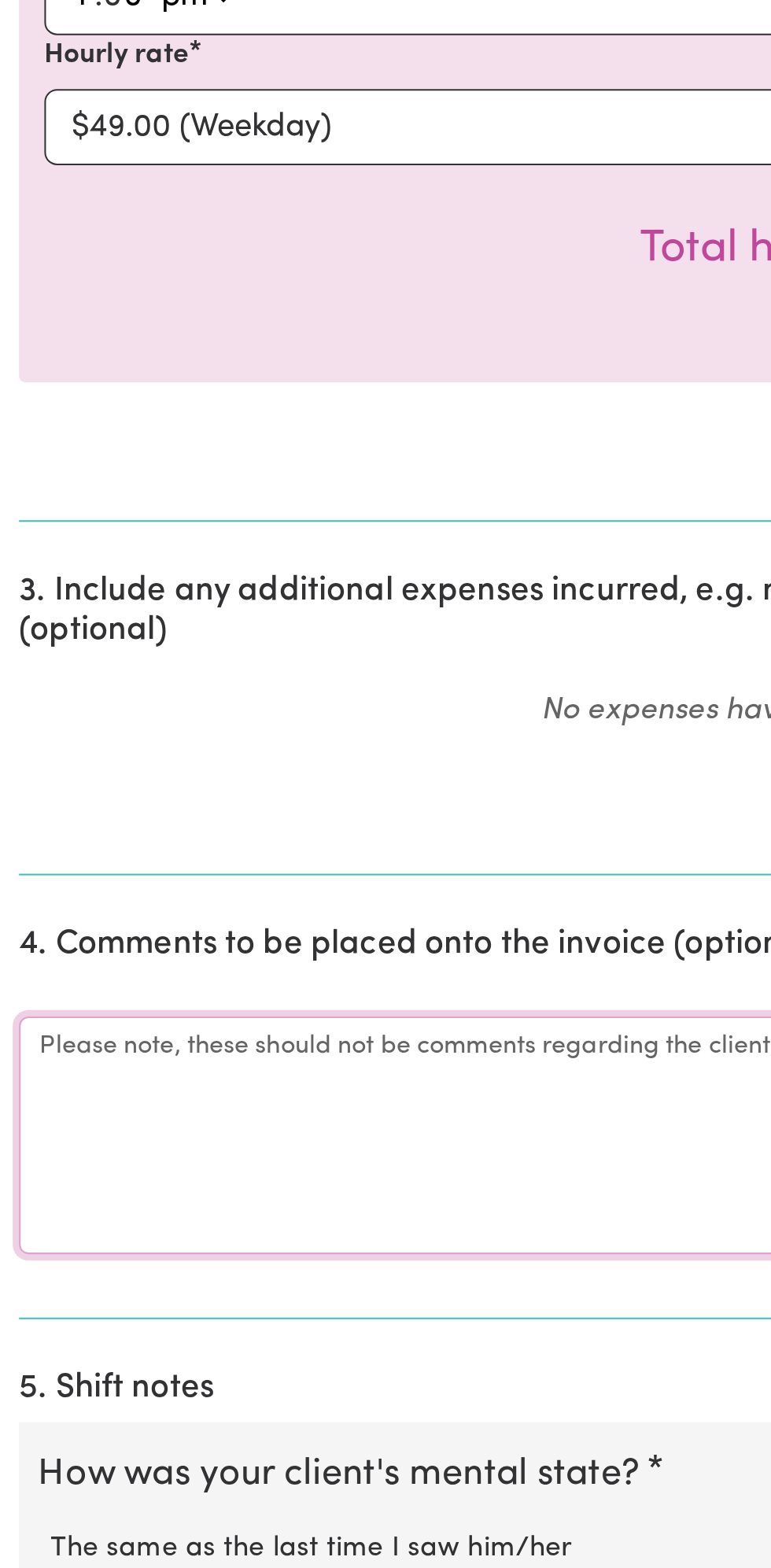
click at [145, 1351] on textarea "Comments" at bounding box center [386, 1353] width 752 height 118
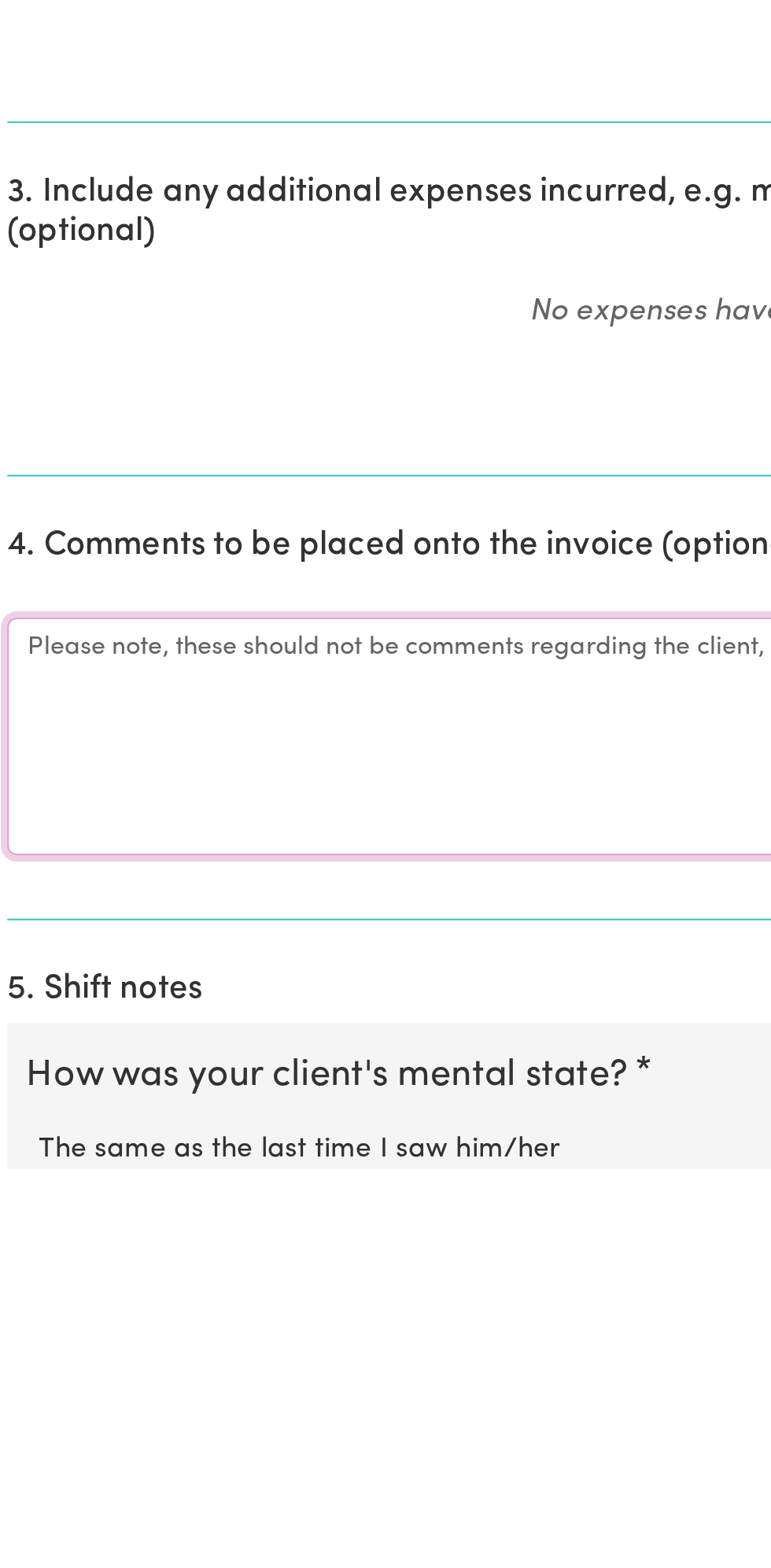
scroll to position [41, 0]
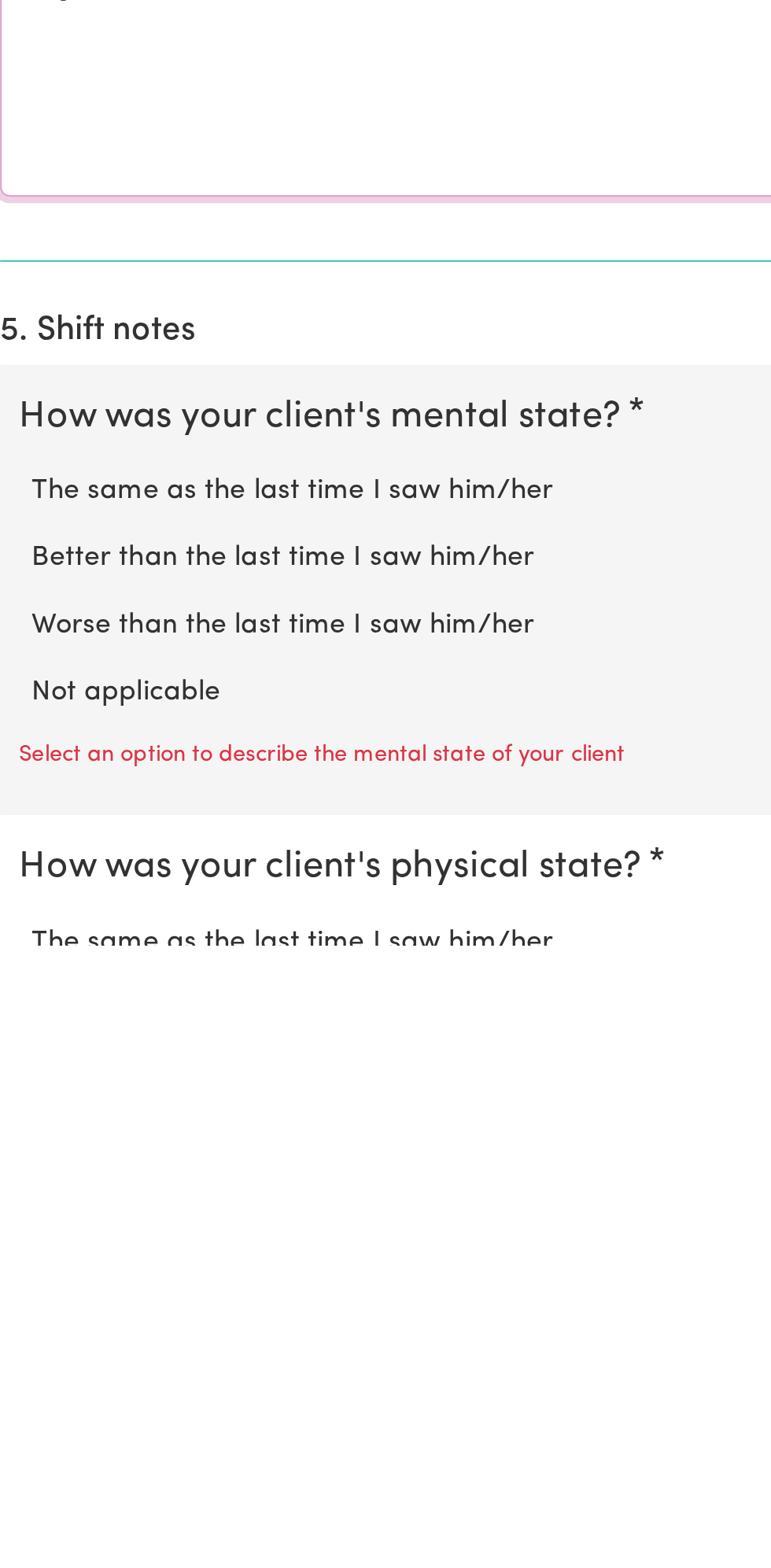
type textarea "All good"
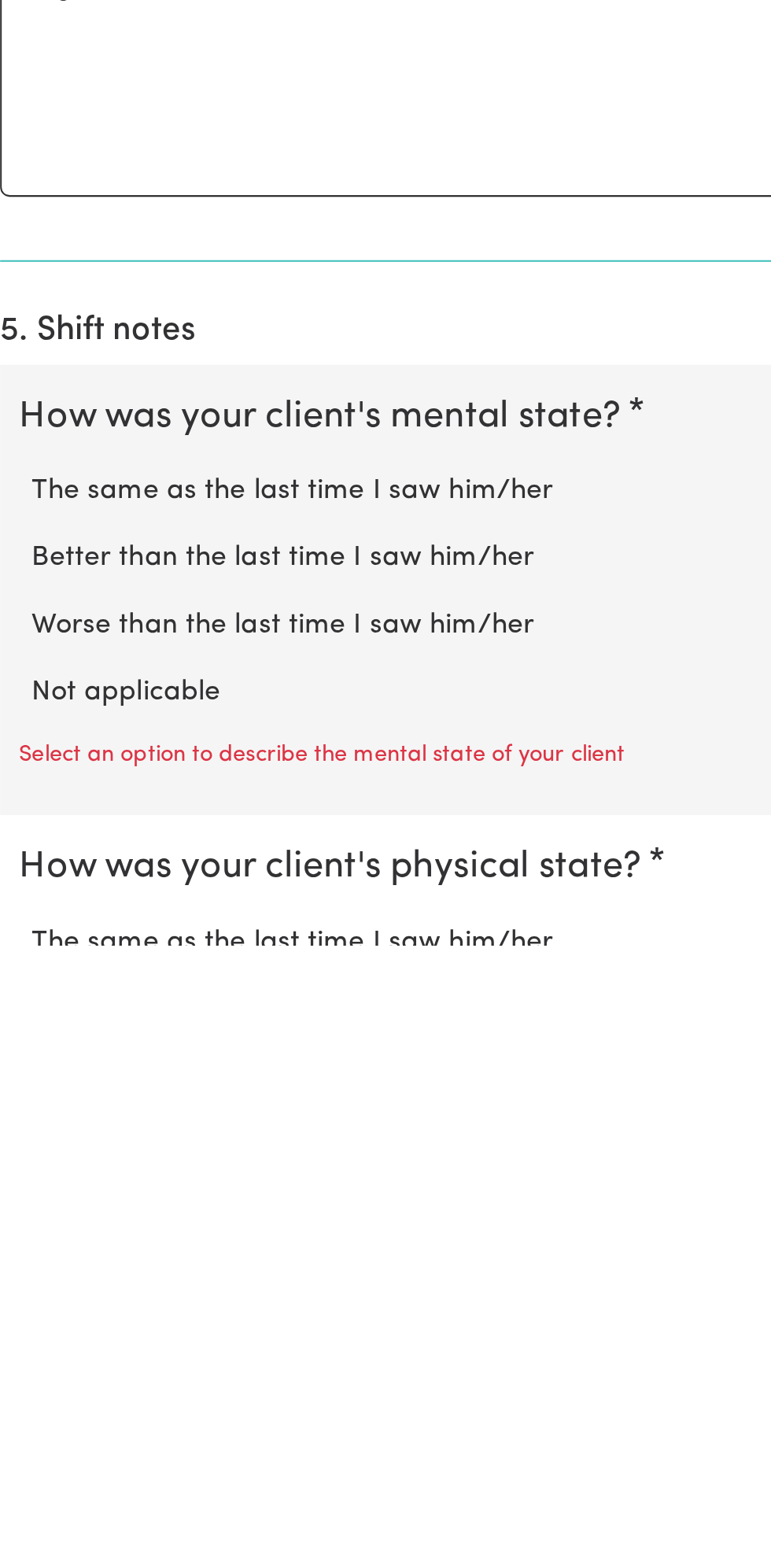
click at [105, 1433] on label "Not applicable" at bounding box center [386, 1443] width 721 height 21
click at [26, 1432] on input "Not applicable" at bounding box center [25, 1432] width 1 height 1
radio input "true"
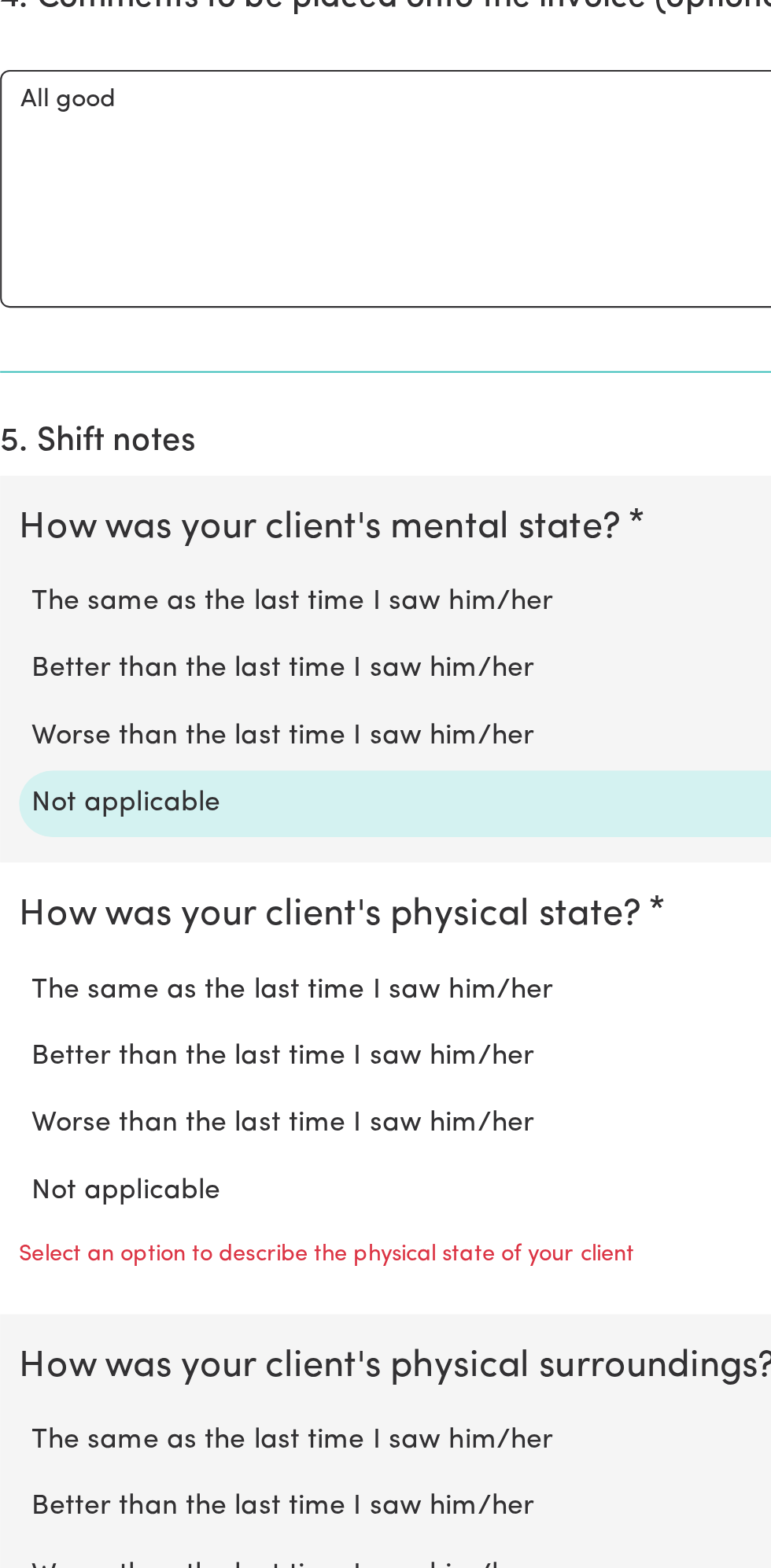
scroll to position [501, 0]
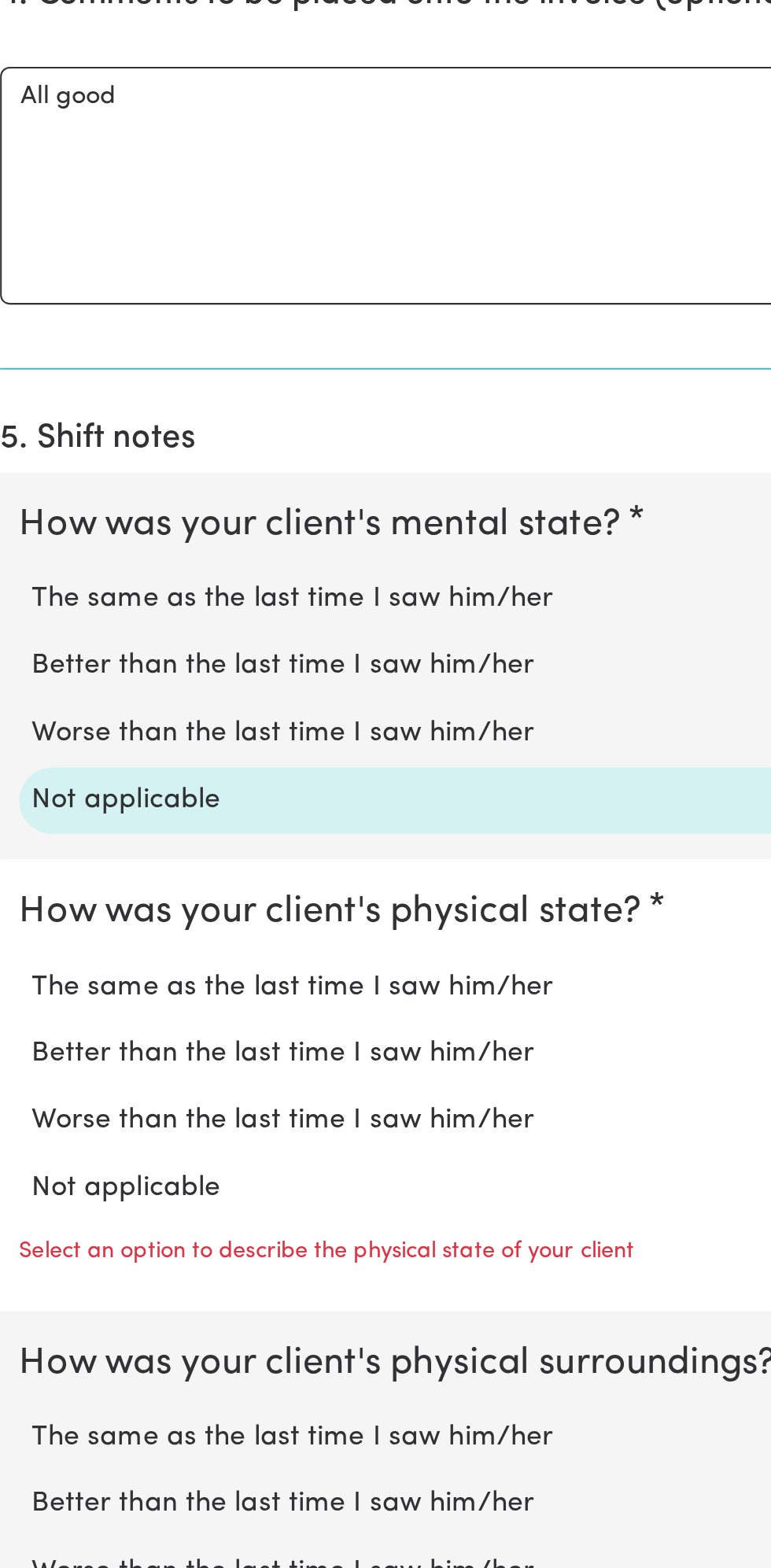
click at [102, 1370] on label "Not applicable" at bounding box center [386, 1380] width 721 height 21
click at [26, 1370] on input "Not applicable" at bounding box center [25, 1369] width 1 height 1
radio input "true"
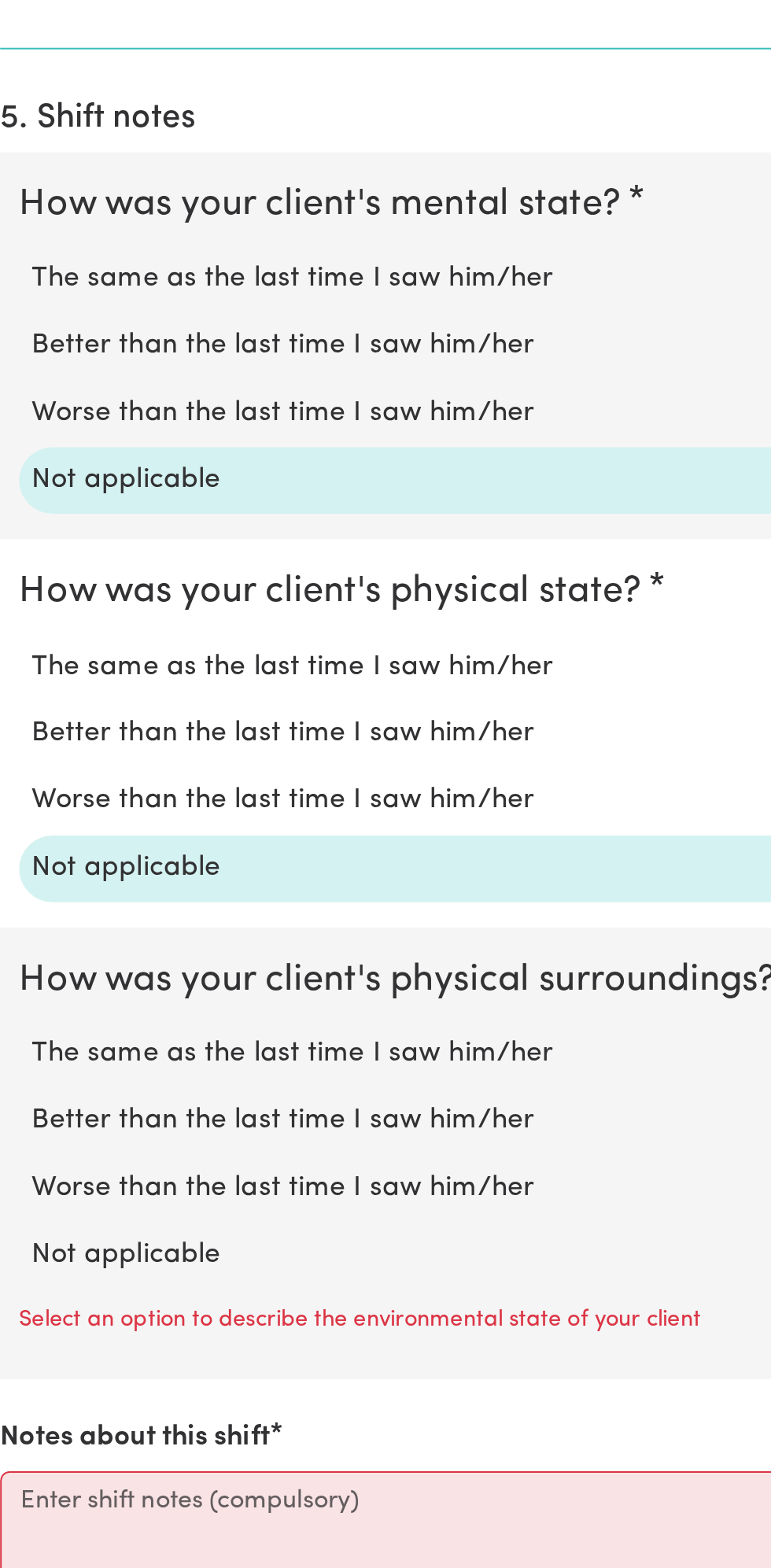
scroll to position [661, 0]
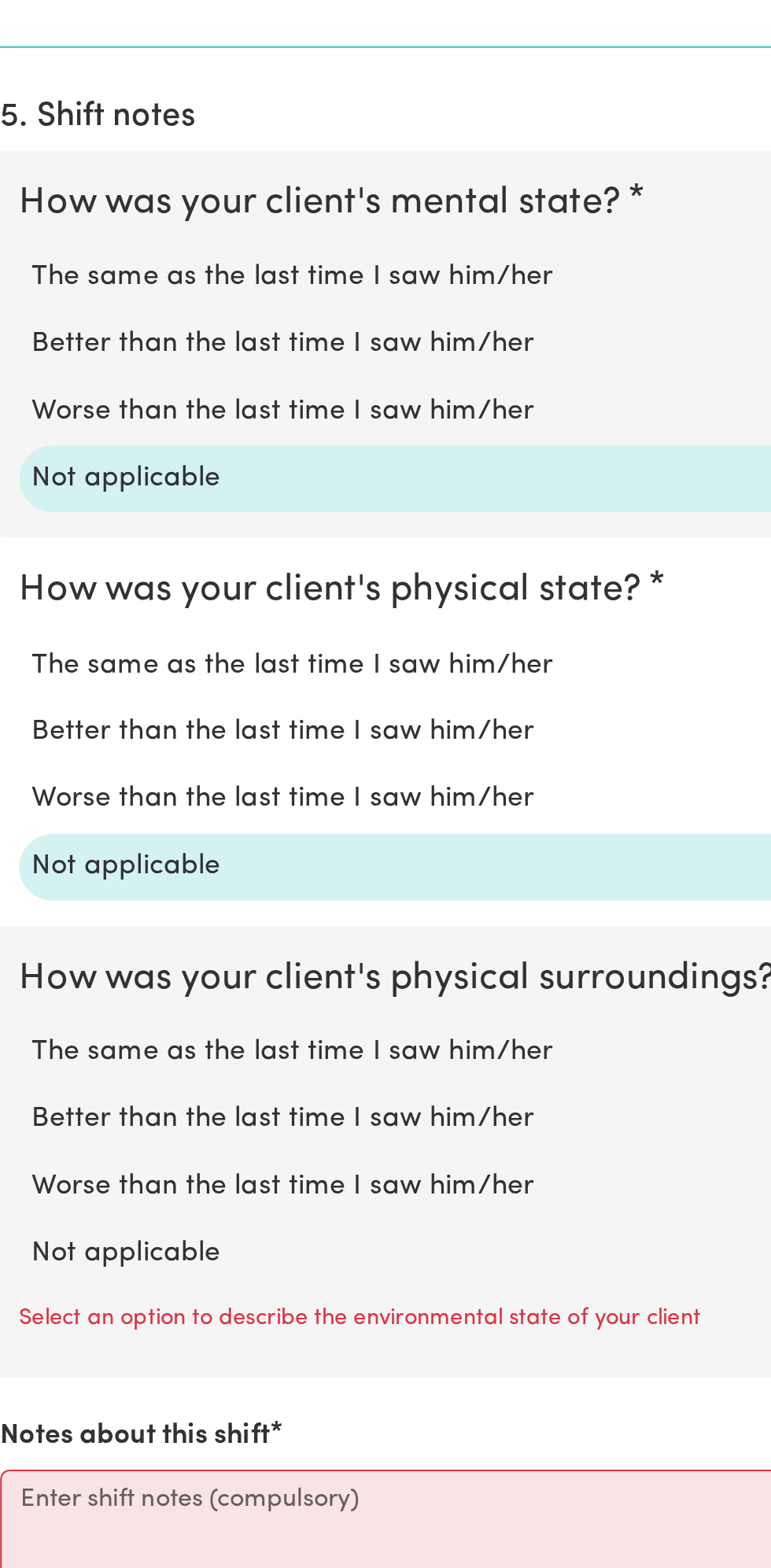
click at [102, 1402] on label "Not applicable" at bounding box center [386, 1412] width 721 height 21
click at [26, 1401] on input "Not applicable" at bounding box center [25, 1401] width 1 height 1
radio input "true"
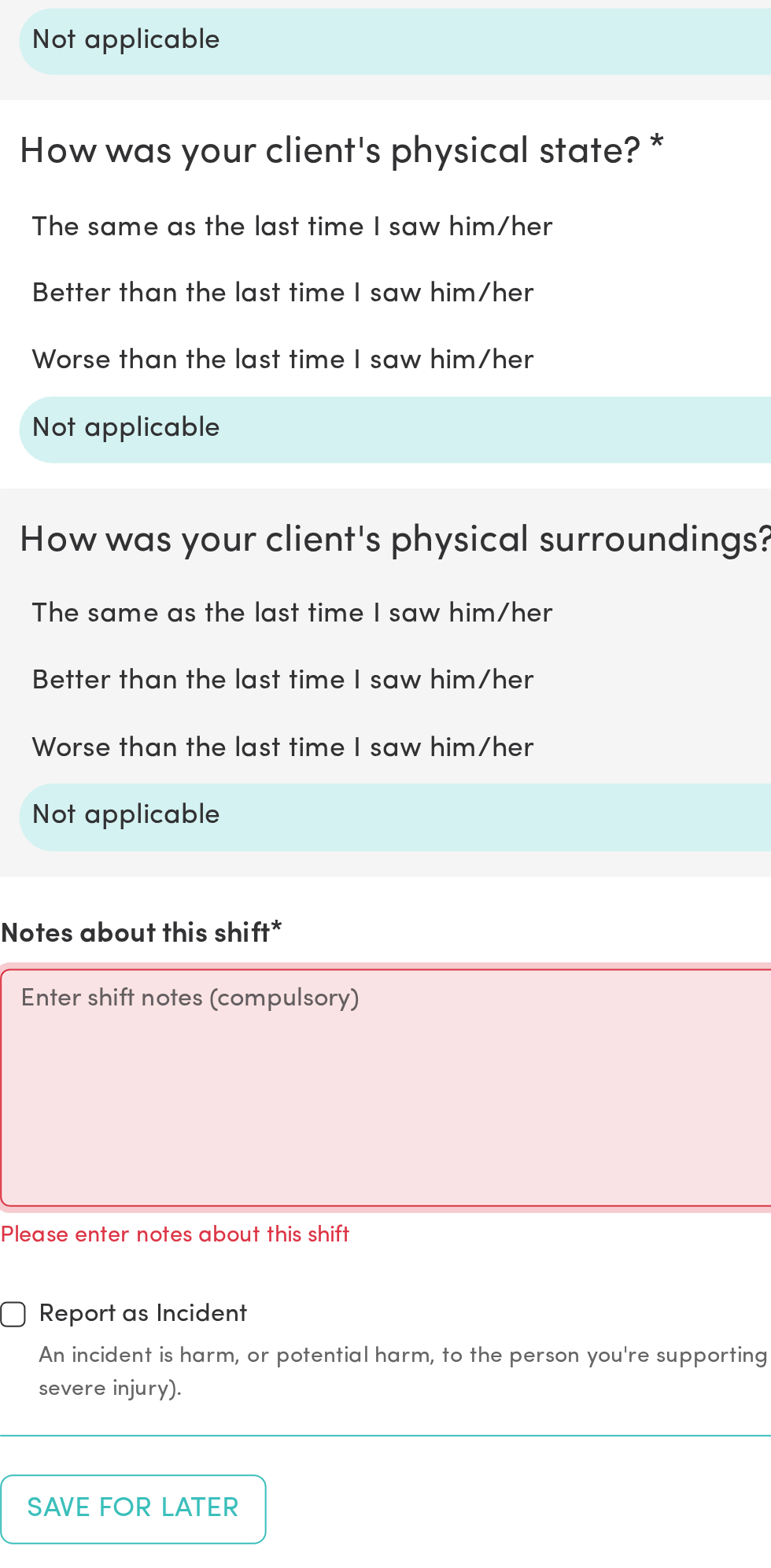
click at [212, 1311] on textarea "Notes about this shift" at bounding box center [386, 1330] width 752 height 118
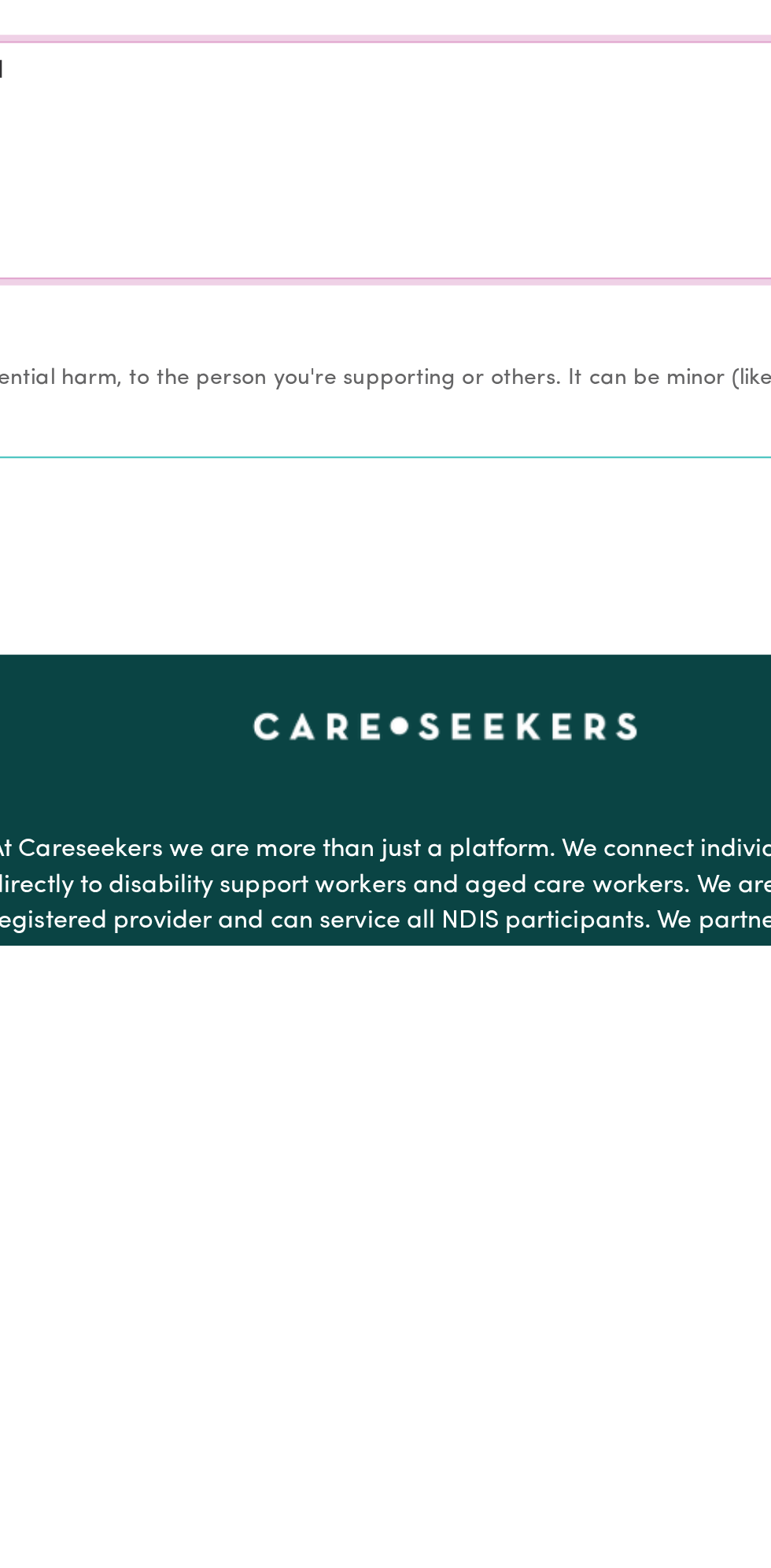
scroll to position [1033, 0]
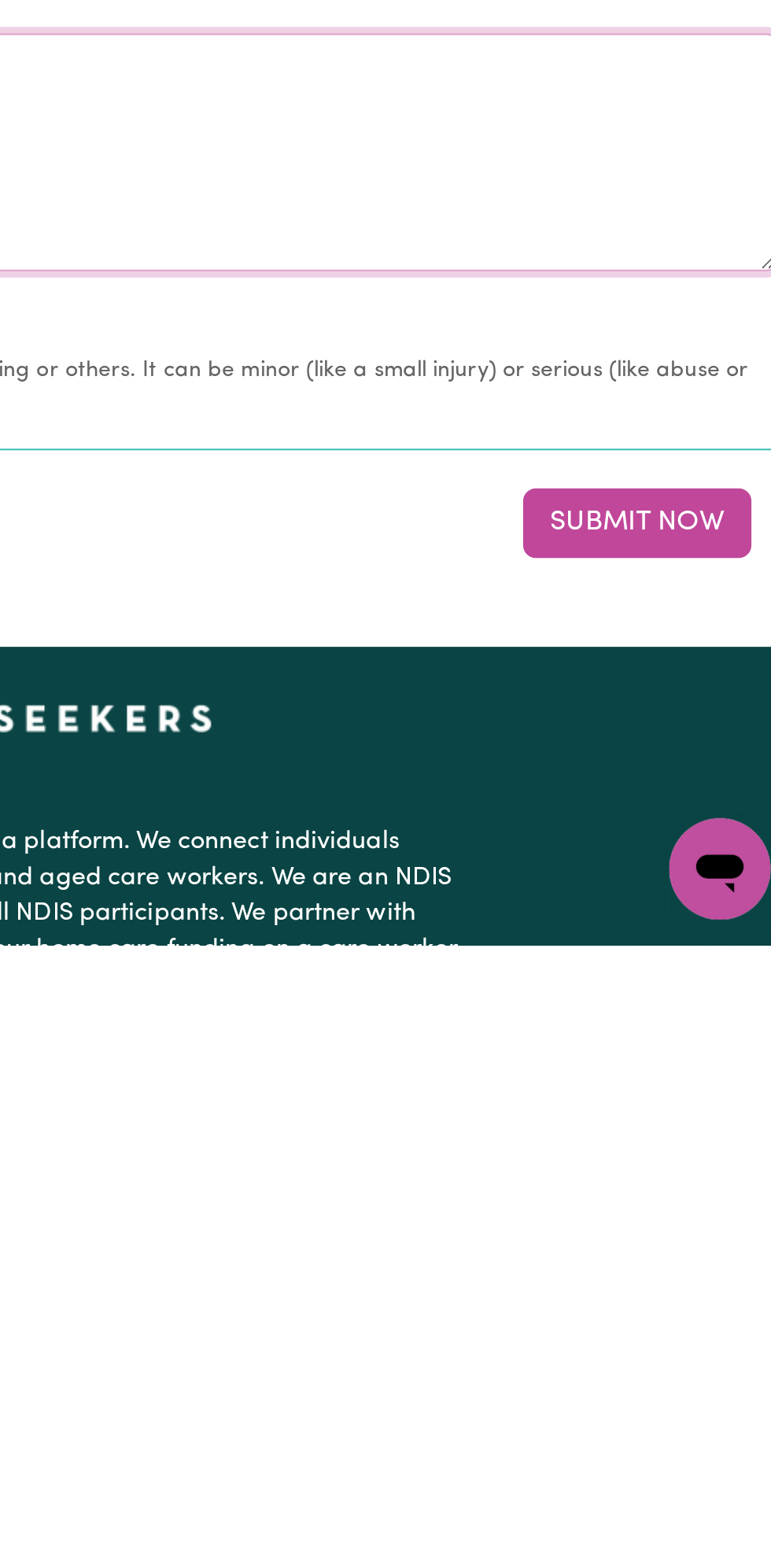
type textarea "Nothing changes all good"
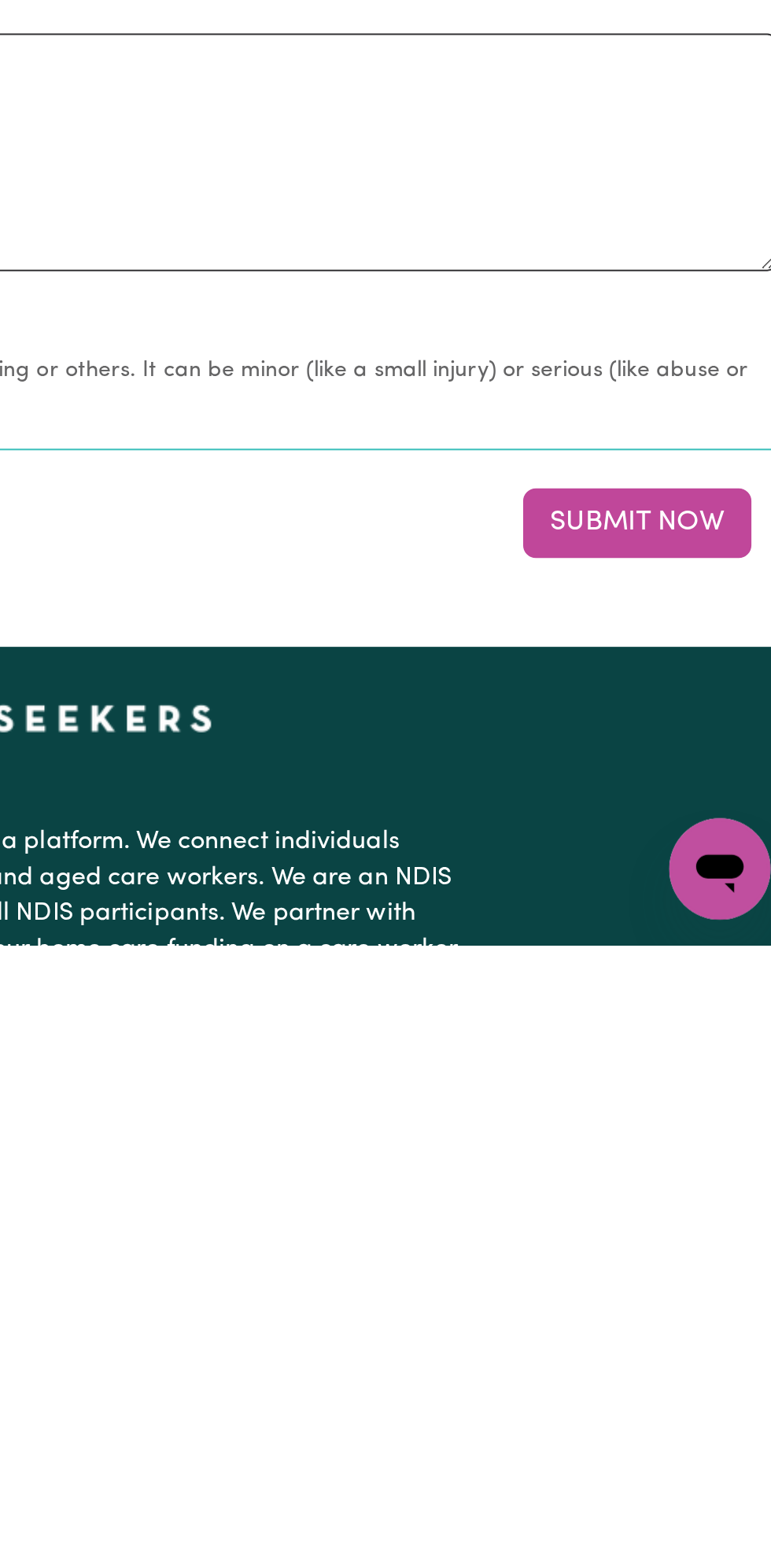
click at [698, 1350] on button "Submit Now" at bounding box center [692, 1359] width 113 height 34
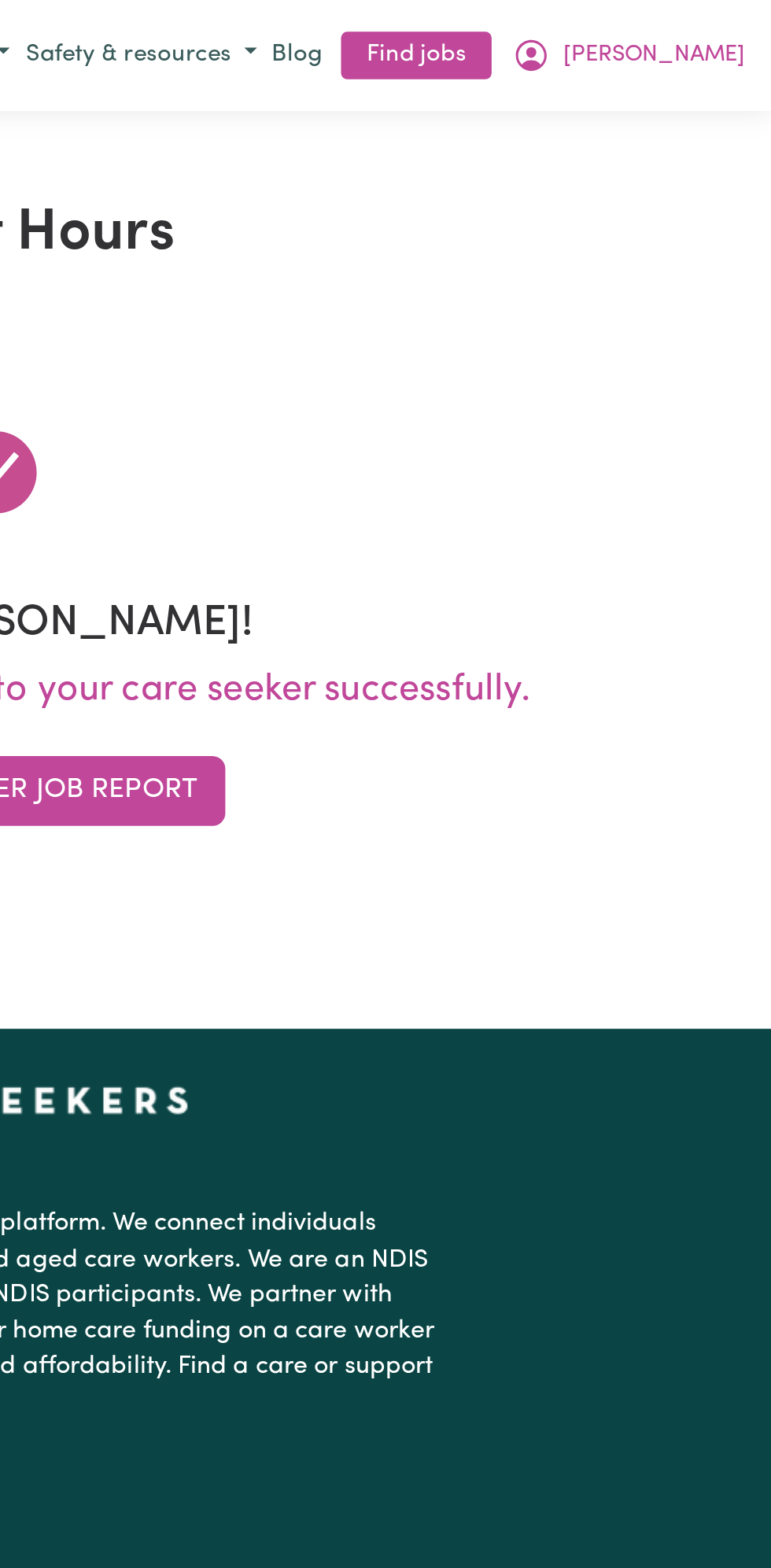
scroll to position [0, 0]
